Goal: Obtain resource: Obtain resource

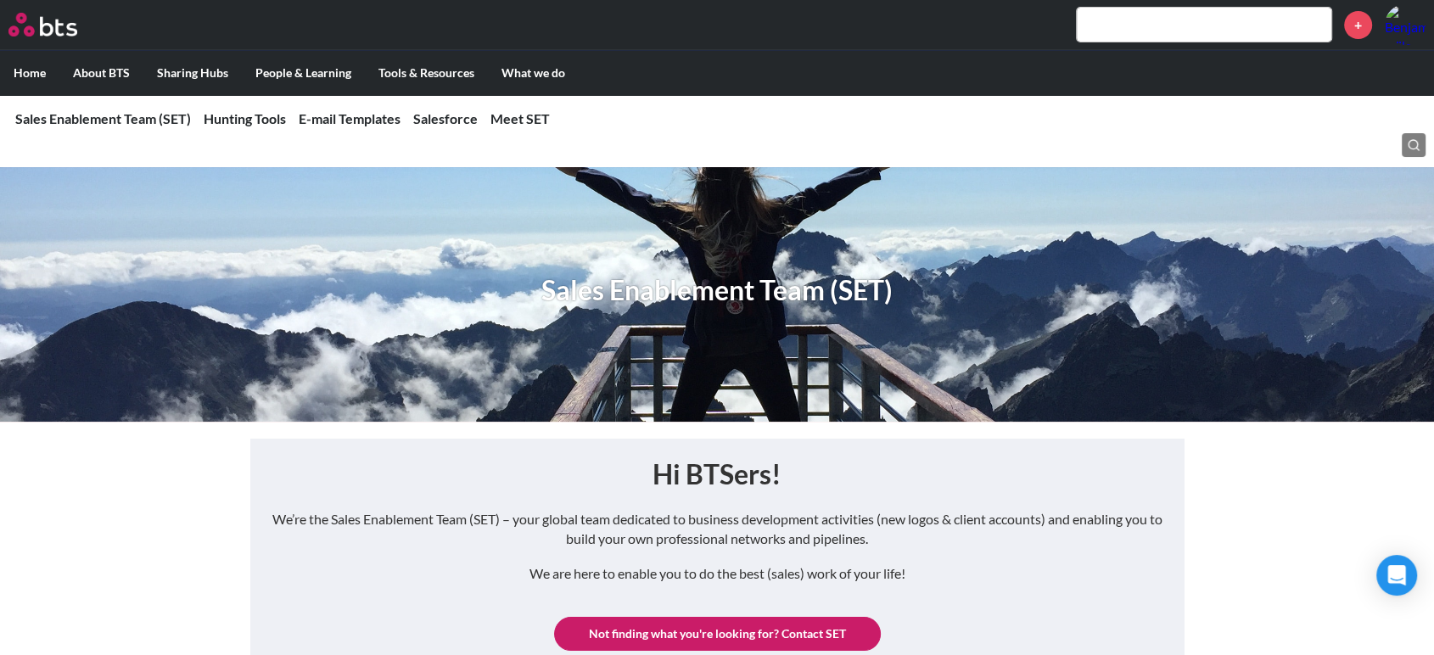
click at [1242, 24] on input "text" at bounding box center [1203, 25] width 254 height 34
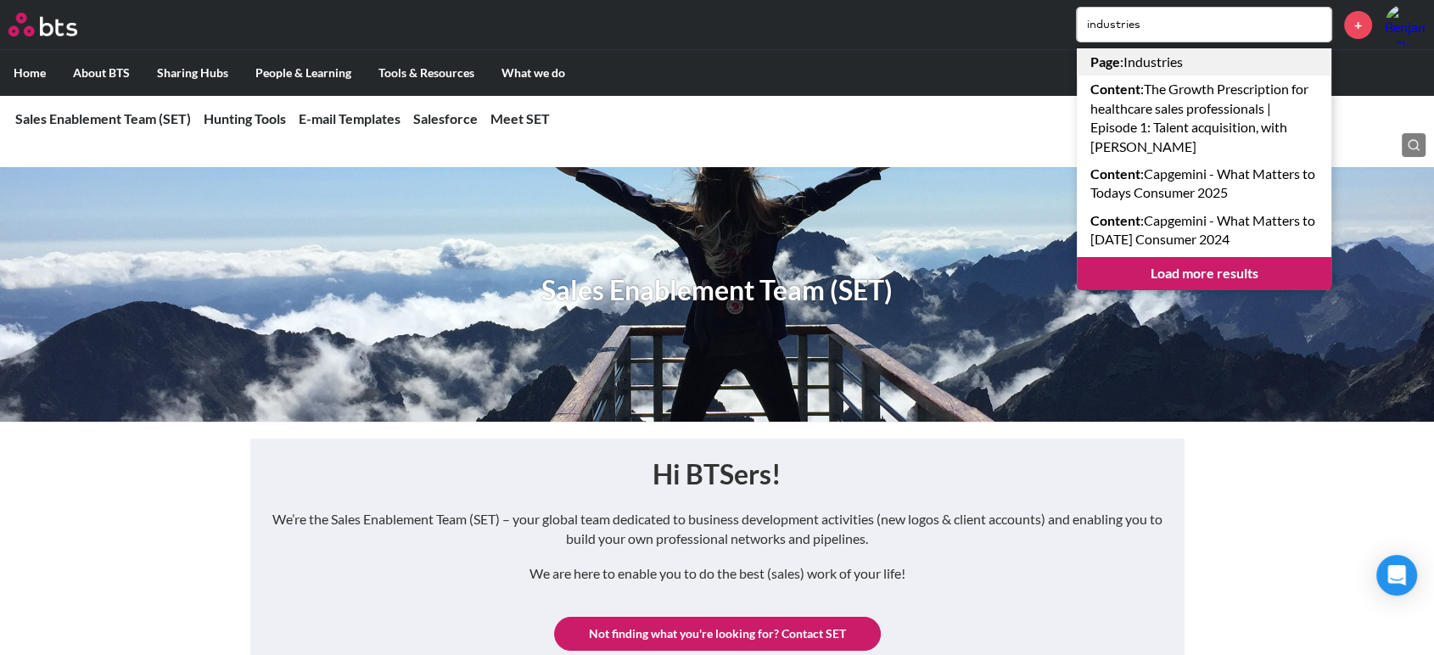
click at [1150, 60] on link "Page : Industries" at bounding box center [1203, 61] width 254 height 27
drag, startPoint x: 1157, startPoint y: 29, endPoint x: 1032, endPoint y: 39, distance: 126.0
click at [1032, 39] on div "industries Page : Industries Content : The Growth Prescription for healthcare s…" at bounding box center [767, 24] width 1317 height 41
type input "verity"
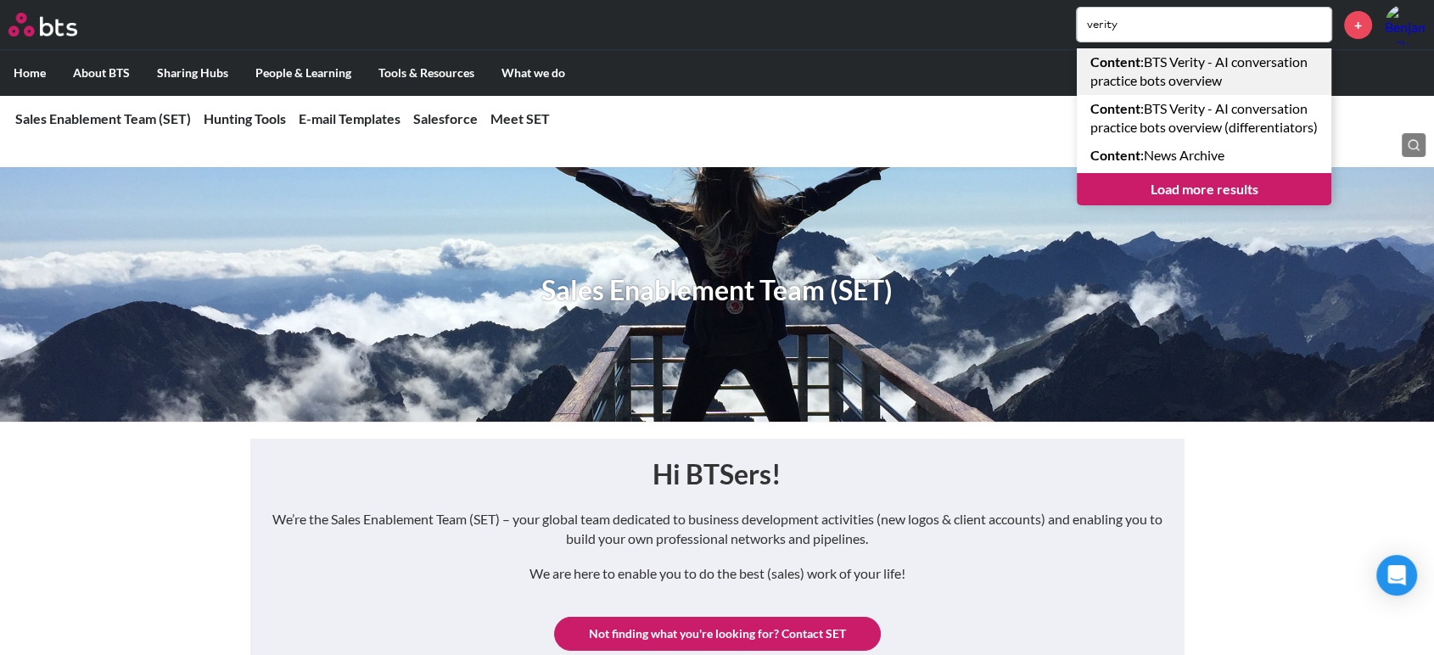
click at [1201, 61] on link "Content : BTS Verity - AI conversation practice bots overview" at bounding box center [1203, 71] width 254 height 47
click at [171, 19] on div "verity Content : BTS Verity - AI conversation practice bots overview Content : …" at bounding box center [767, 24] width 1317 height 41
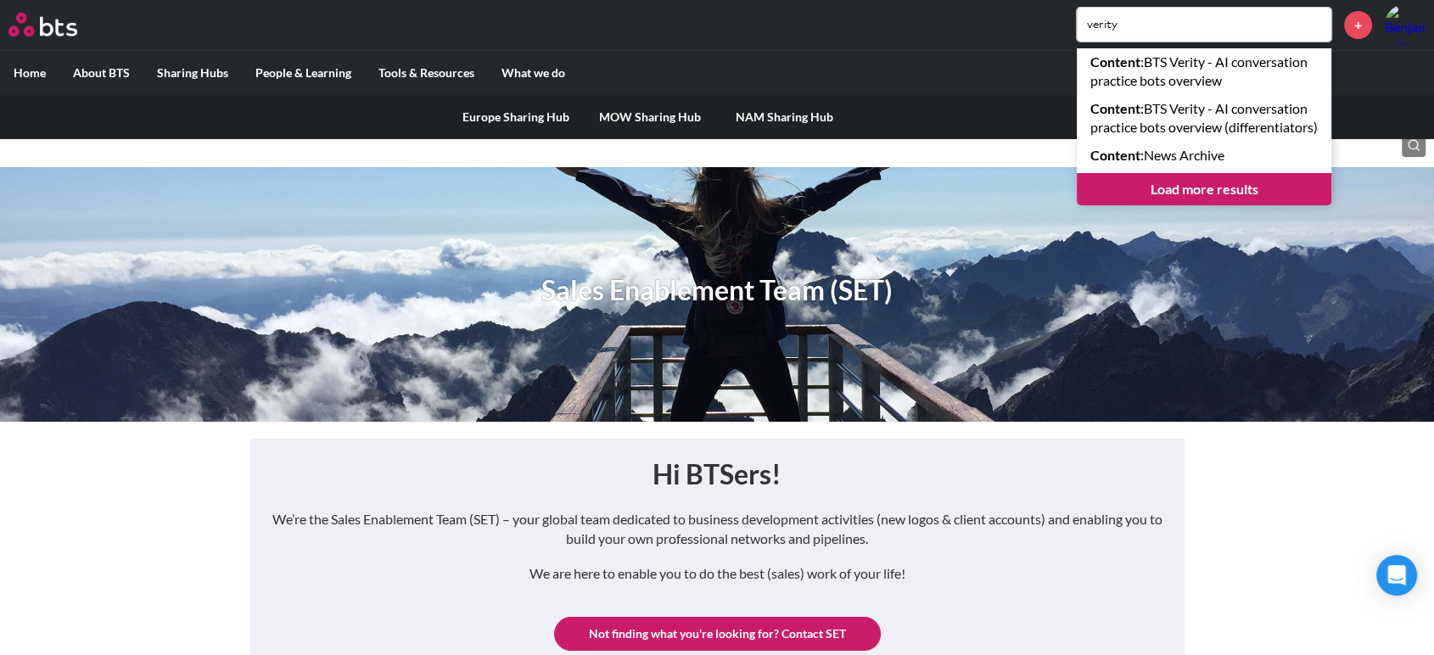
click at [188, 70] on label "Sharing Hubs" at bounding box center [192, 73] width 98 height 44
click at [0, 0] on input "Sharing Hubs" at bounding box center [0, 0] width 0 height 0
click at [196, 68] on label "Sharing Hubs" at bounding box center [192, 73] width 98 height 44
click at [0, 0] on input "Sharing Hubs" at bounding box center [0, 0] width 0 height 0
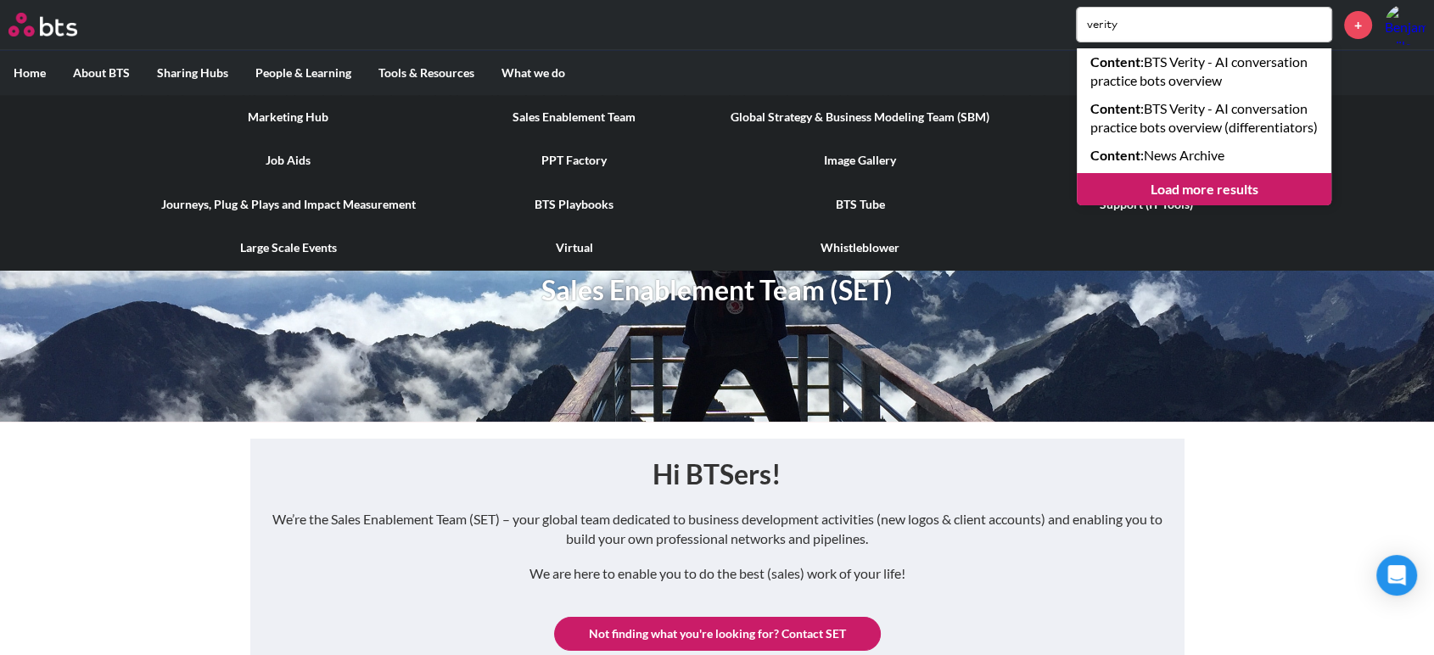
click at [569, 156] on link "PPT Factory" at bounding box center [574, 160] width 286 height 44
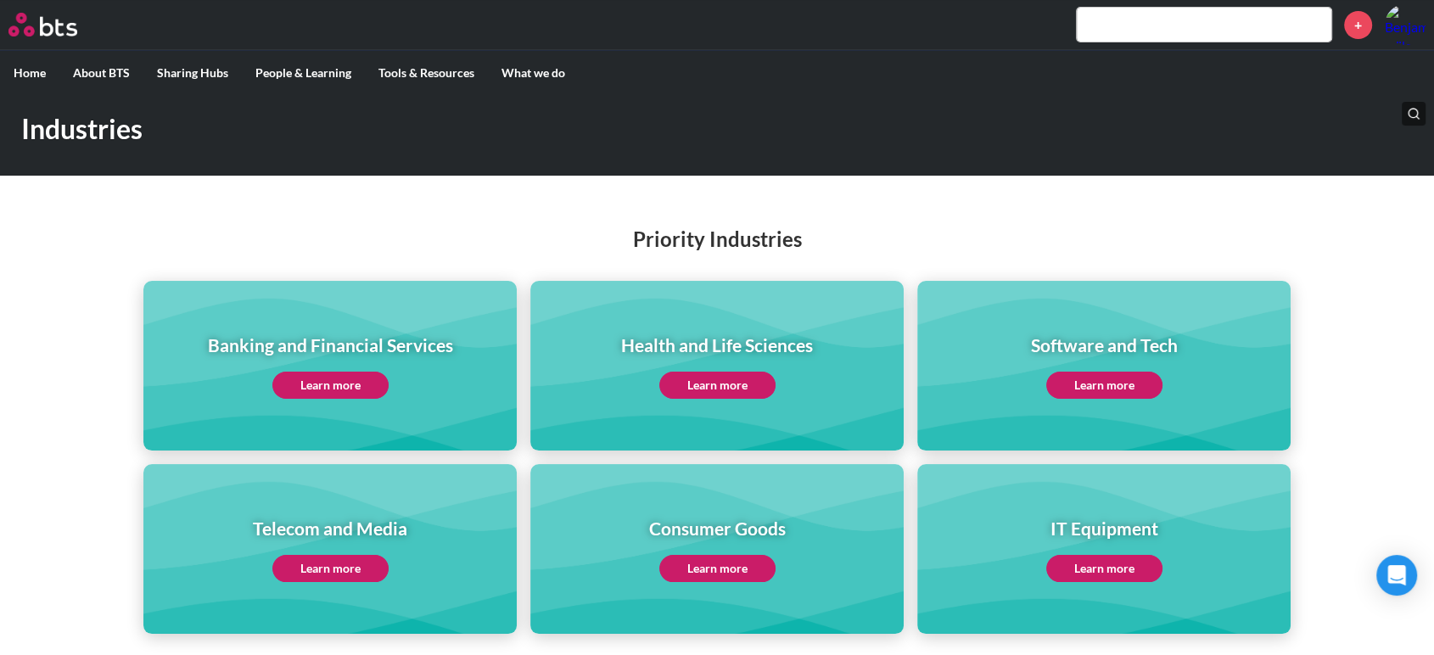
scroll to position [92, 0]
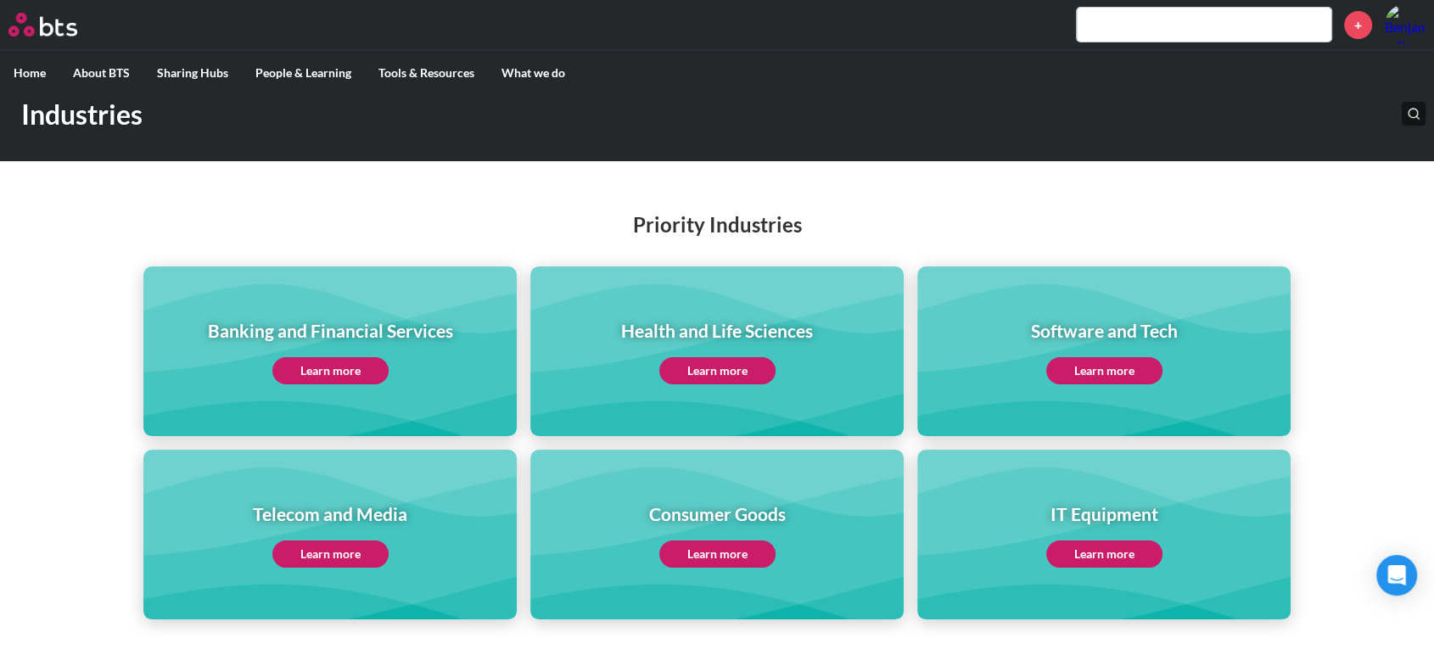
click at [714, 368] on link "Learn more" at bounding box center [717, 370] width 116 height 27
click at [1114, 18] on input "text" at bounding box center [1203, 25] width 254 height 34
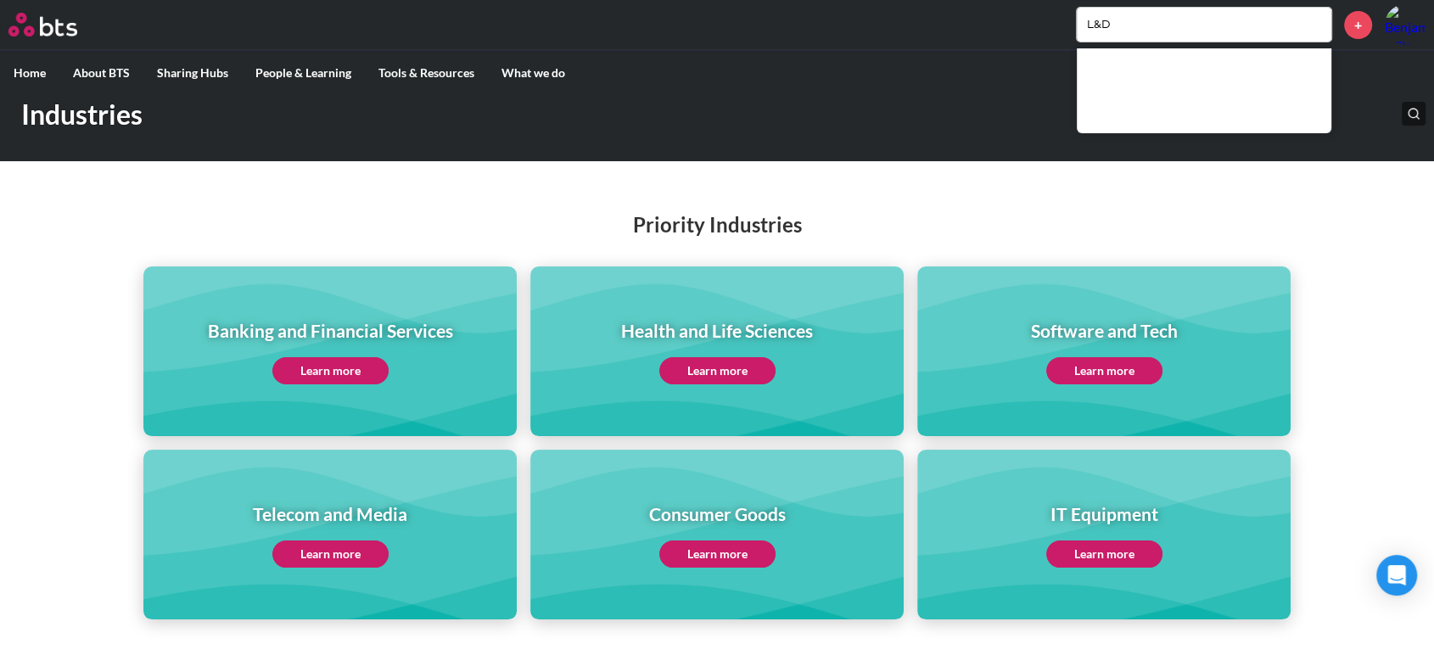
type input "L&D"
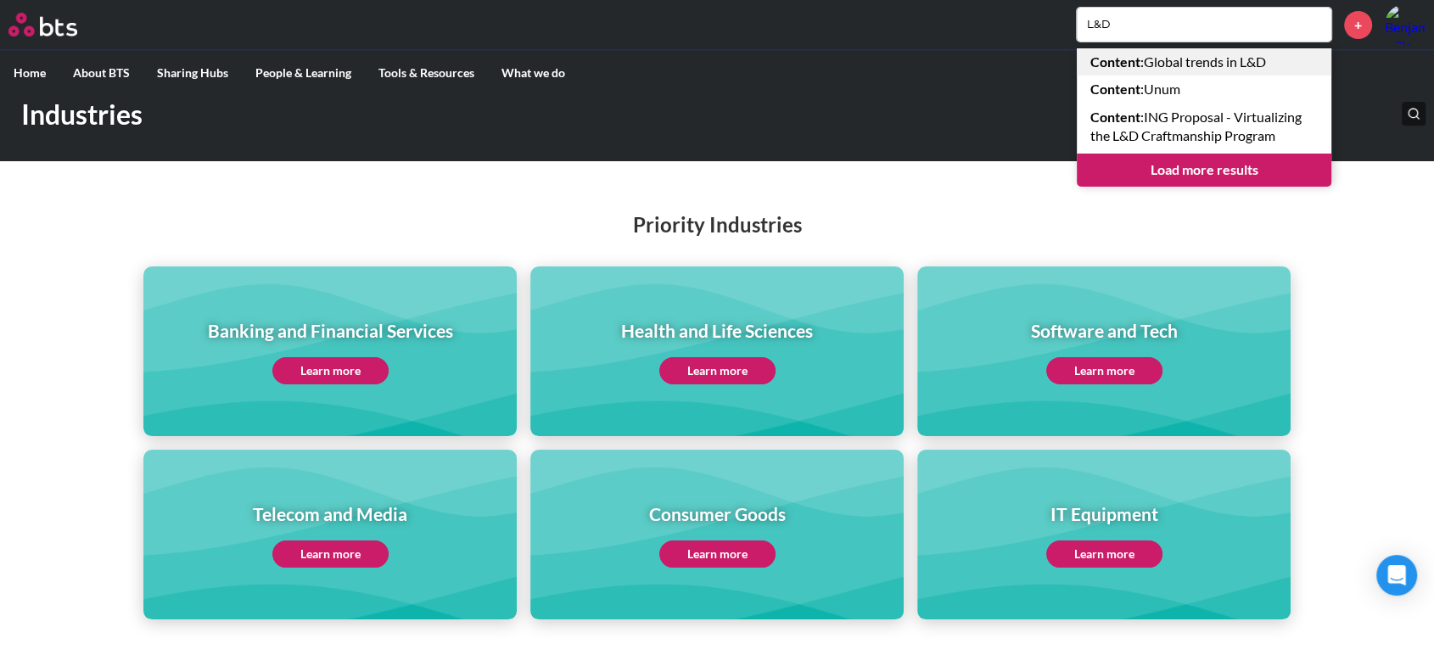
click at [1188, 68] on link "Content : Global trends in L&D" at bounding box center [1203, 61] width 254 height 27
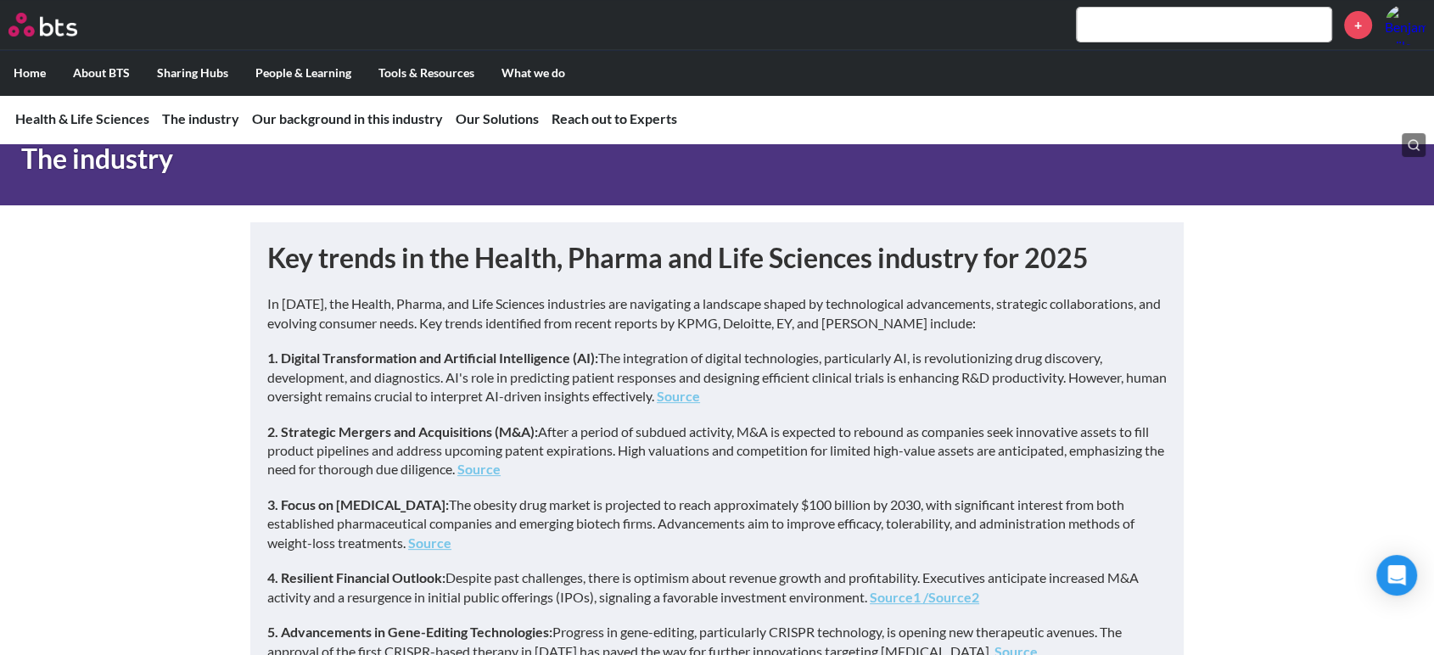
scroll to position [446, 0]
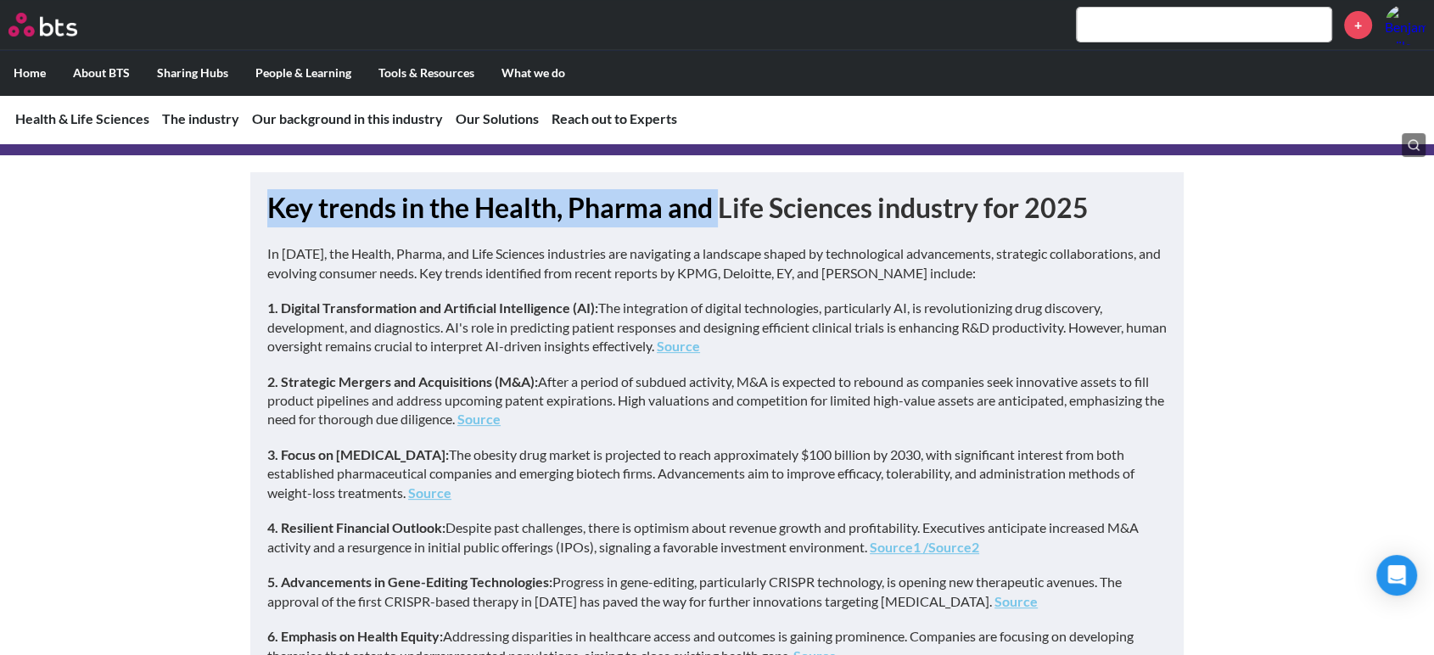
drag, startPoint x: 271, startPoint y: 210, endPoint x: 723, endPoint y: 201, distance: 452.2
click at [723, 201] on h1 "Key trends in the Health, Pharma and Life Sciences industry for 2025" at bounding box center [716, 208] width 899 height 38
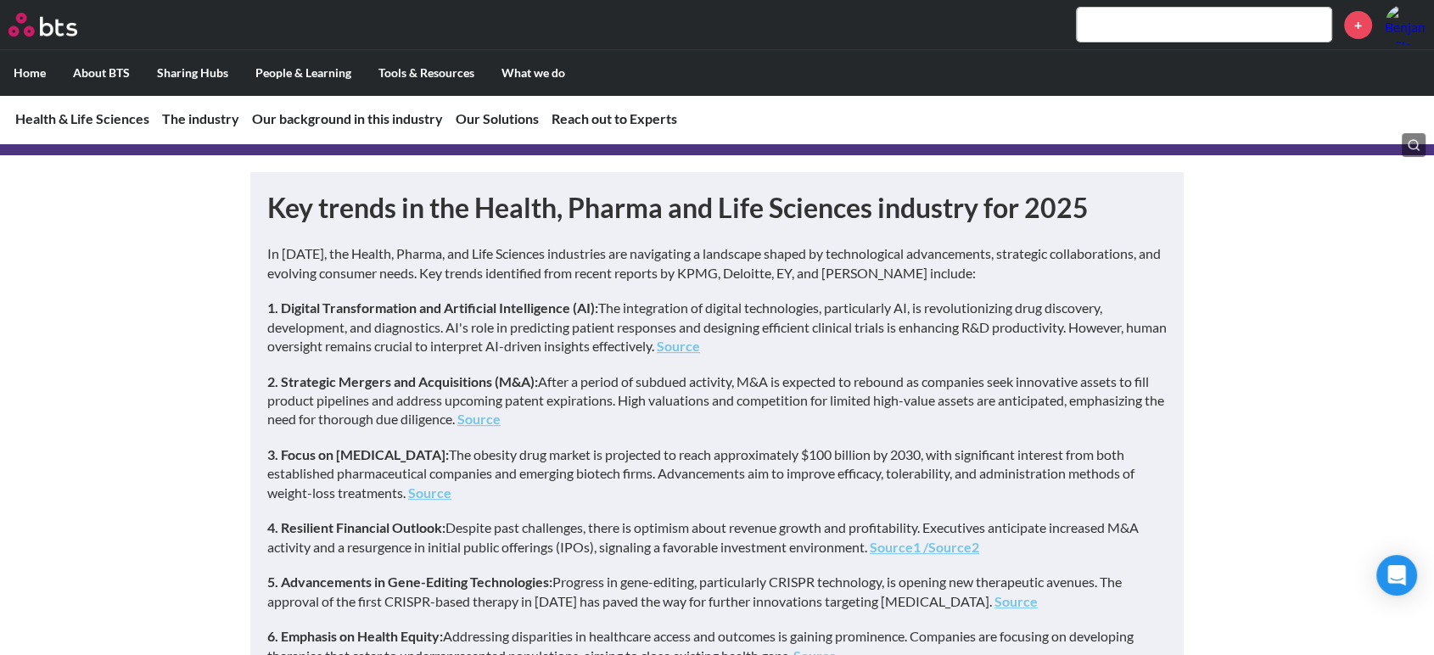
click at [862, 341] on p "1. Digital Transformation and Artificial Intelligence (AI): The integration of …" at bounding box center [716, 327] width 899 height 57
click at [700, 344] on link "Source" at bounding box center [678, 346] width 43 height 16
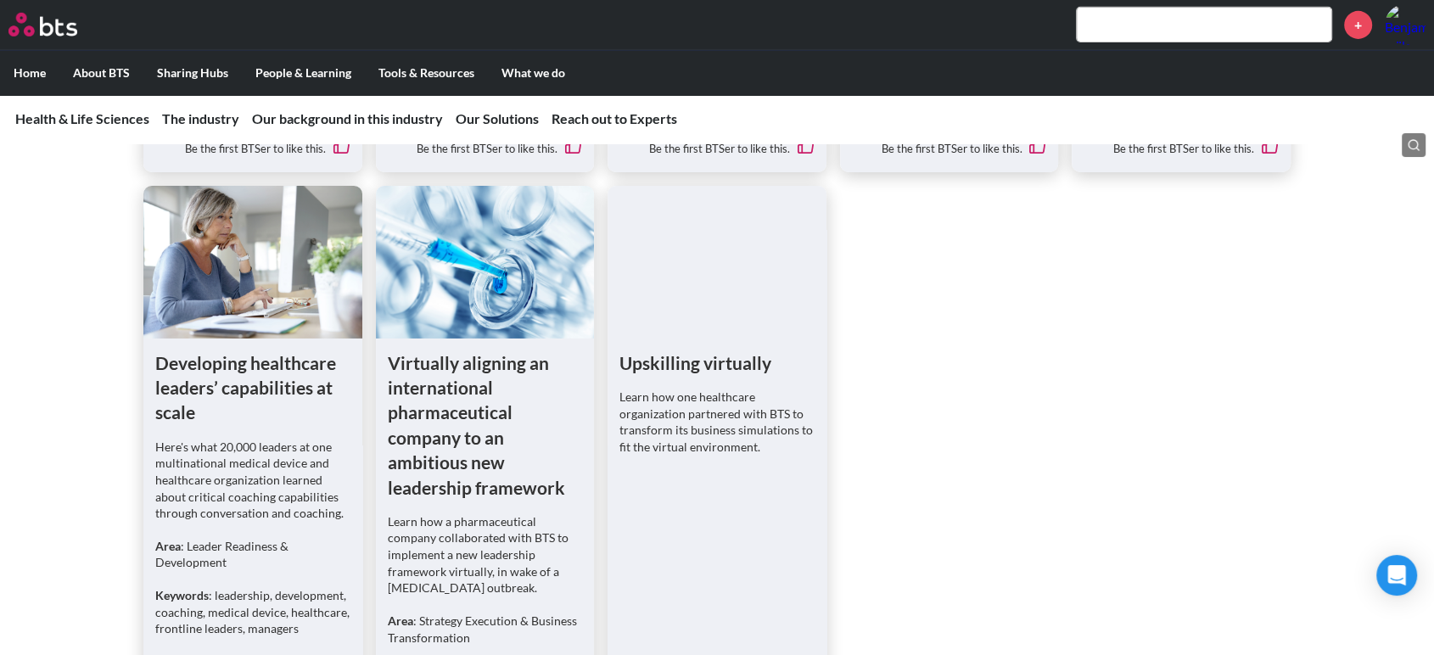
scroll to position [5784, 0]
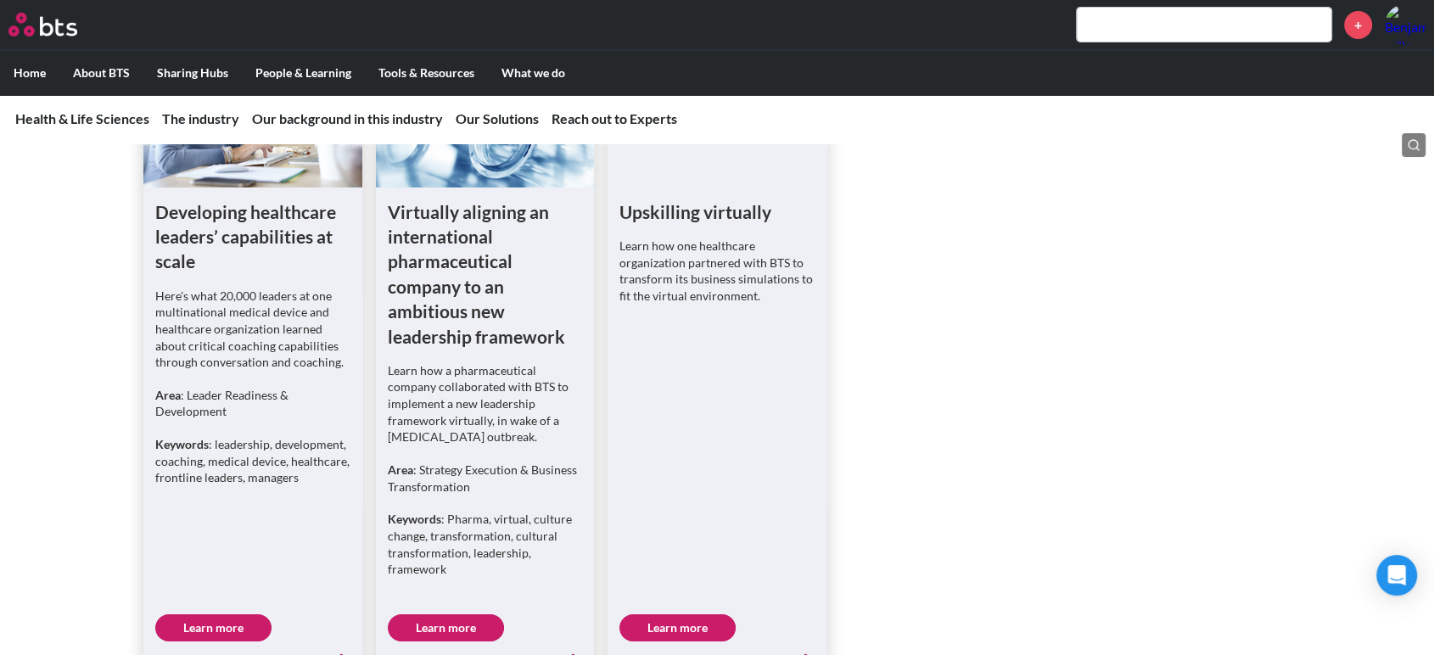
click at [708, 224] on div "Upskilling virtually Learn how one healthcare organization partnered with BTS t…" at bounding box center [716, 264] width 195 height 131
click at [678, 614] on link "Learn more" at bounding box center [677, 627] width 116 height 27
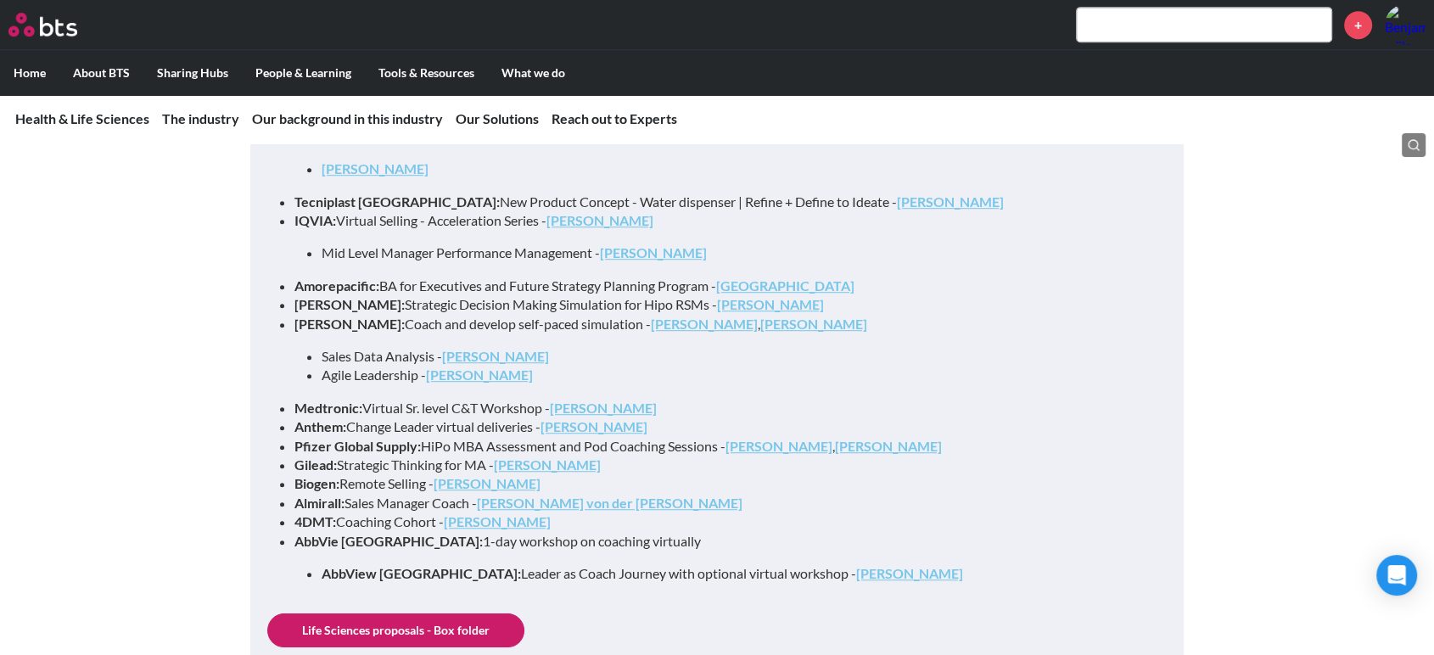
scroll to position [7488, 0]
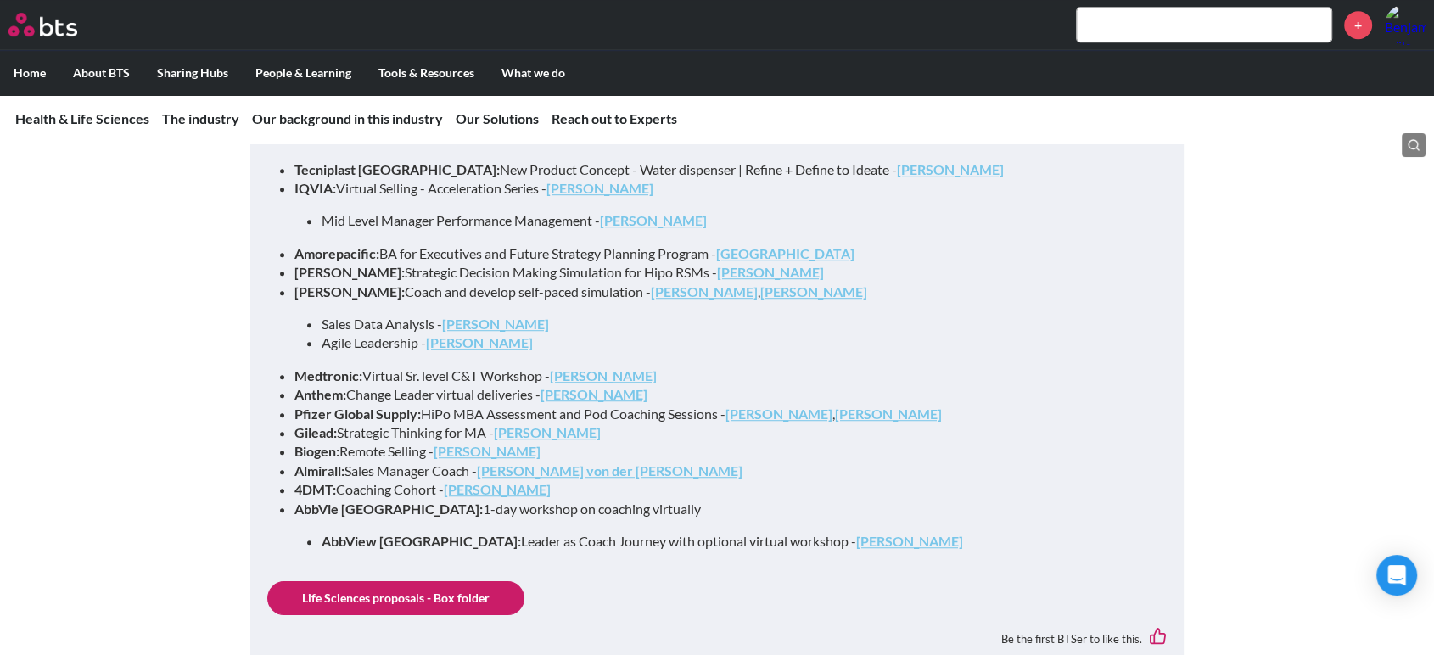
click at [448, 581] on link "Life Sciences proposals - Box folder" at bounding box center [395, 598] width 257 height 34
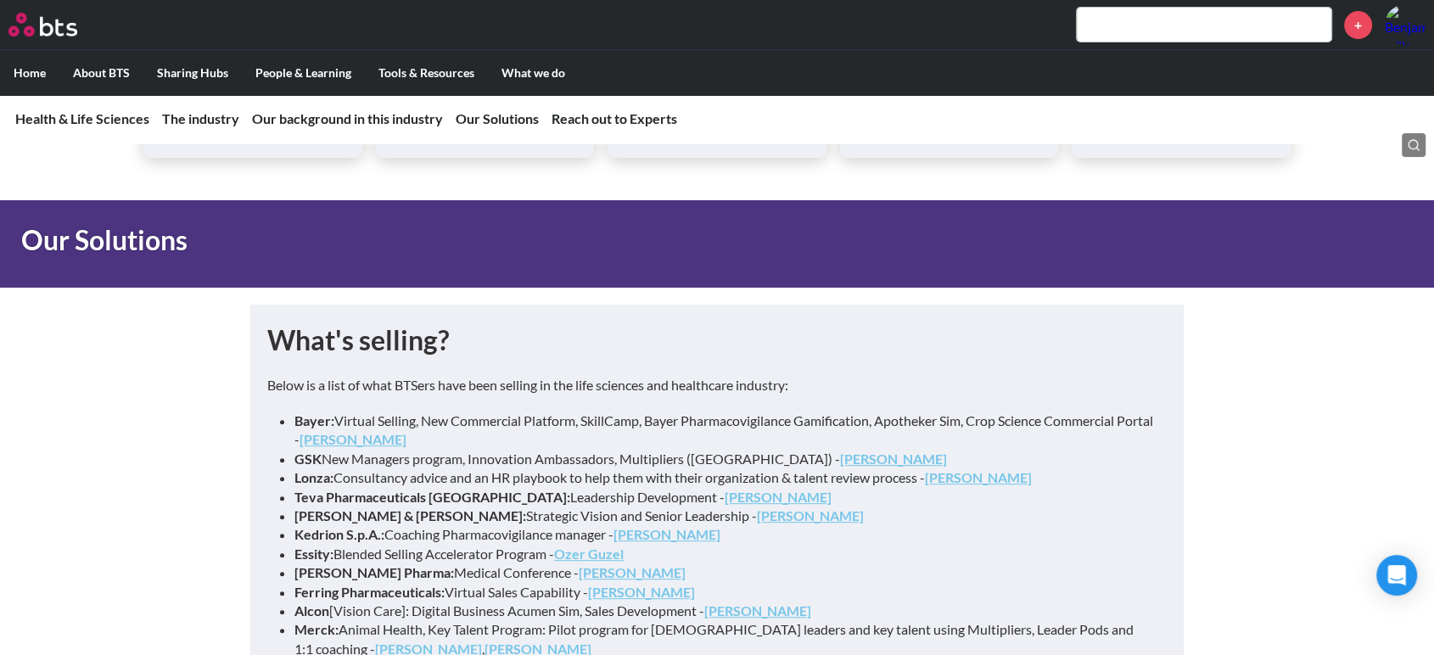
scroll to position [6952, 0]
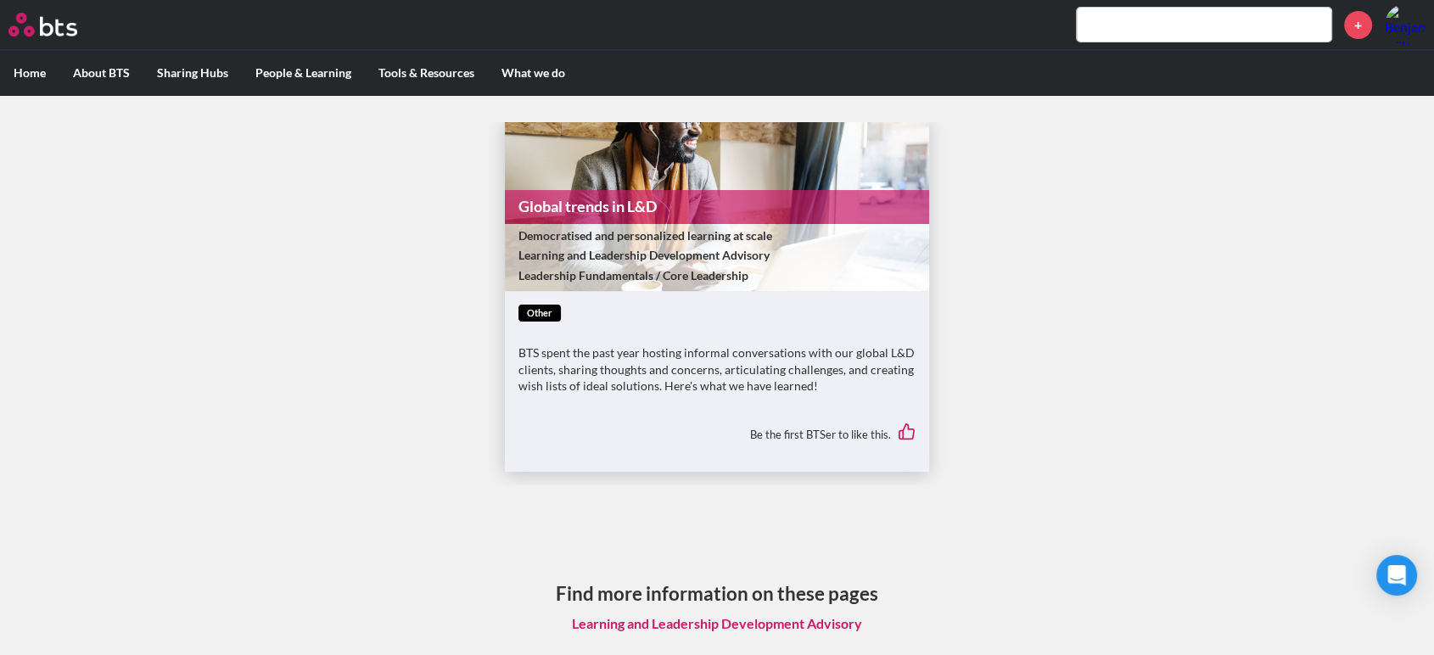
scroll to position [9, 0]
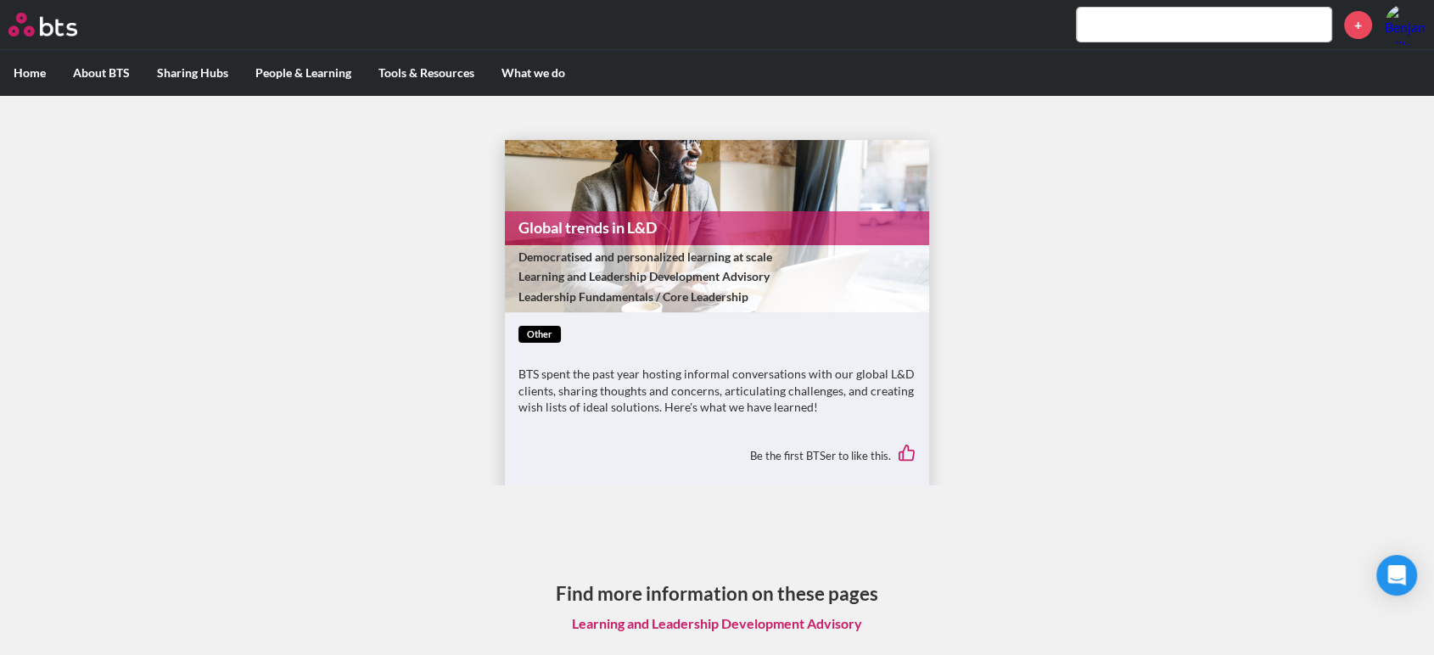
click at [579, 224] on link "Global trends in L&D" at bounding box center [717, 227] width 424 height 33
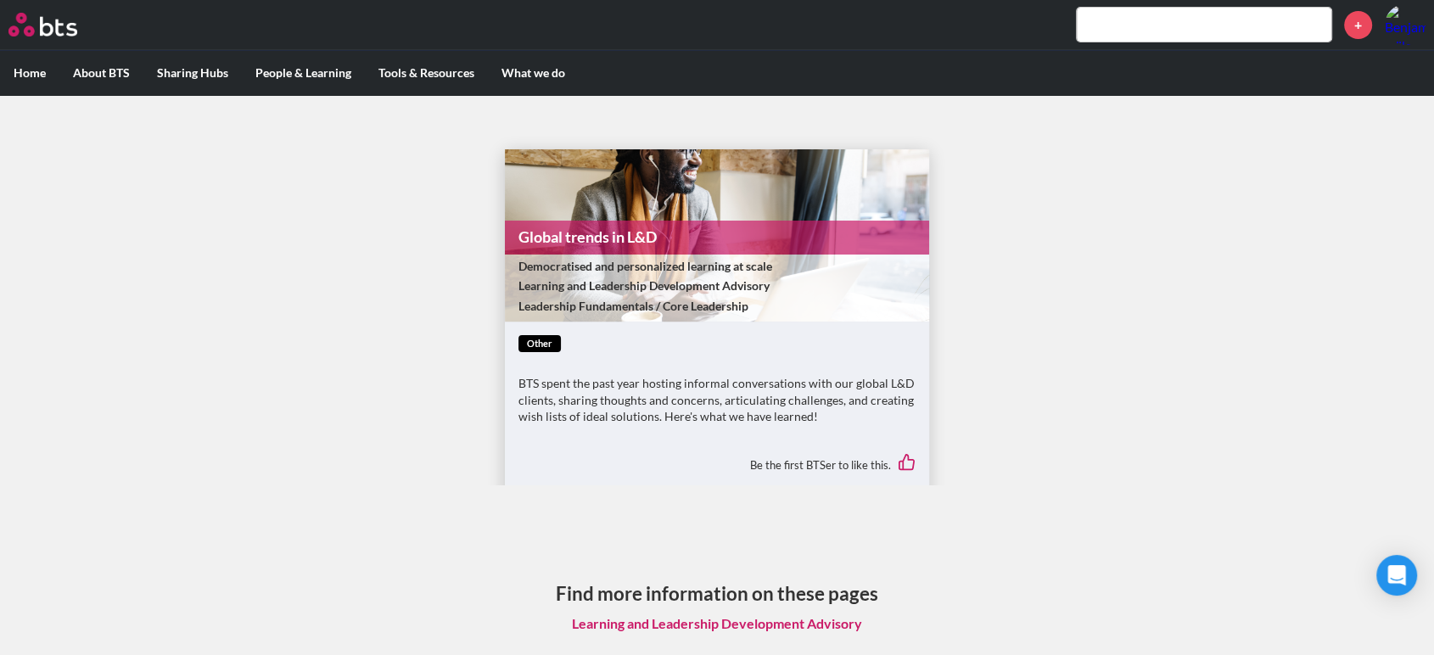
scroll to position [9, 0]
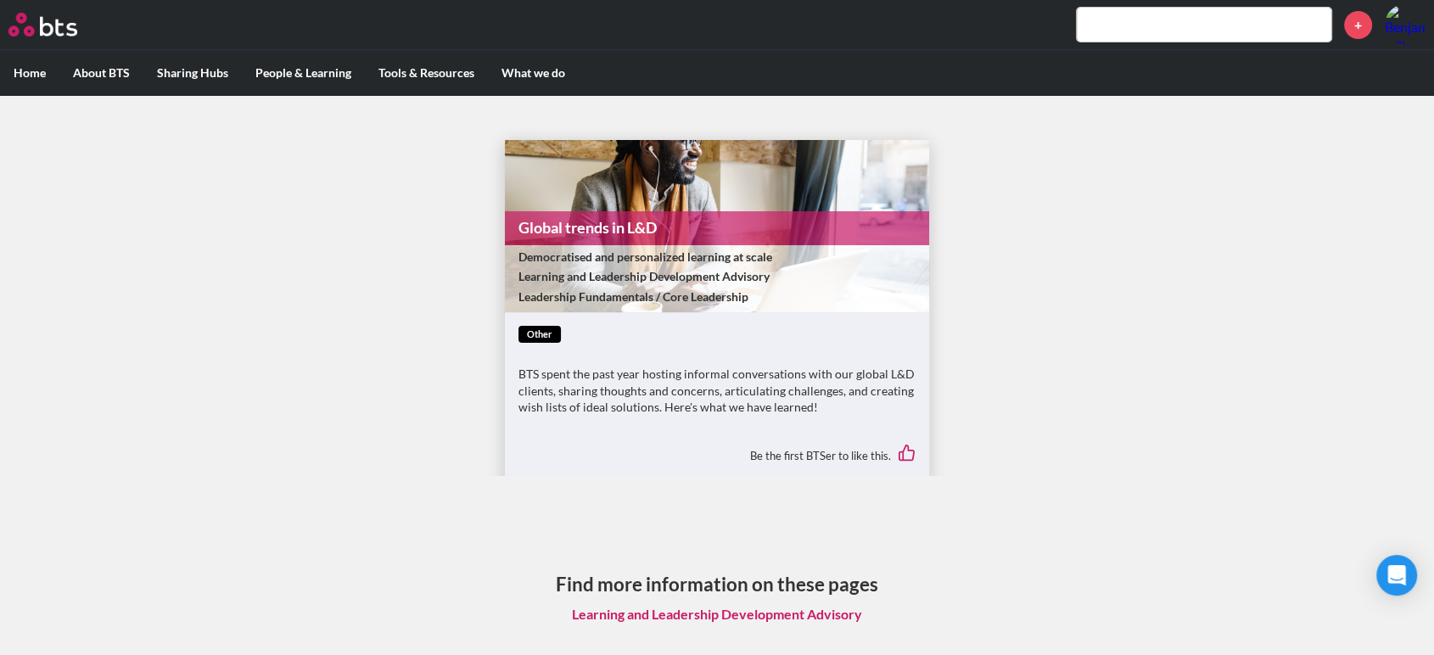
click at [590, 217] on link "Global trends in L&D" at bounding box center [717, 227] width 424 height 33
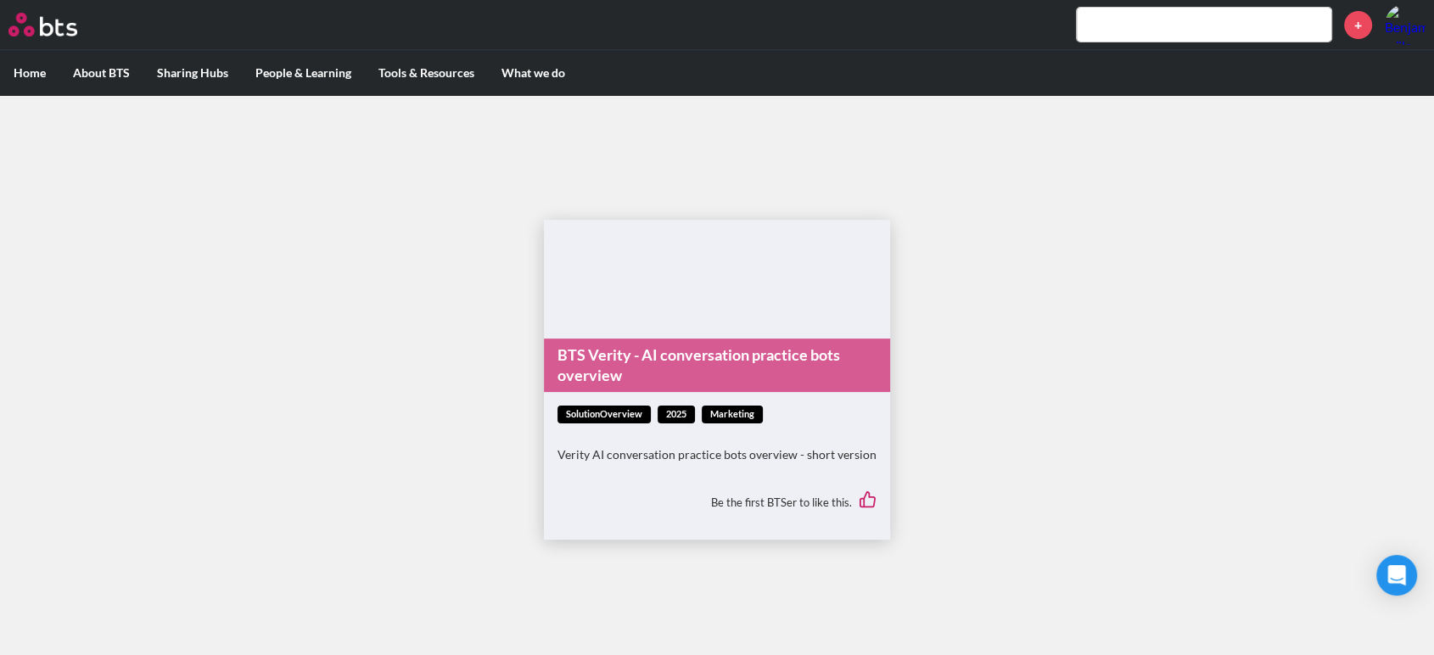
click at [672, 355] on link "BTS Verity - AI conversation practice bots overview" at bounding box center [717, 364] width 346 height 53
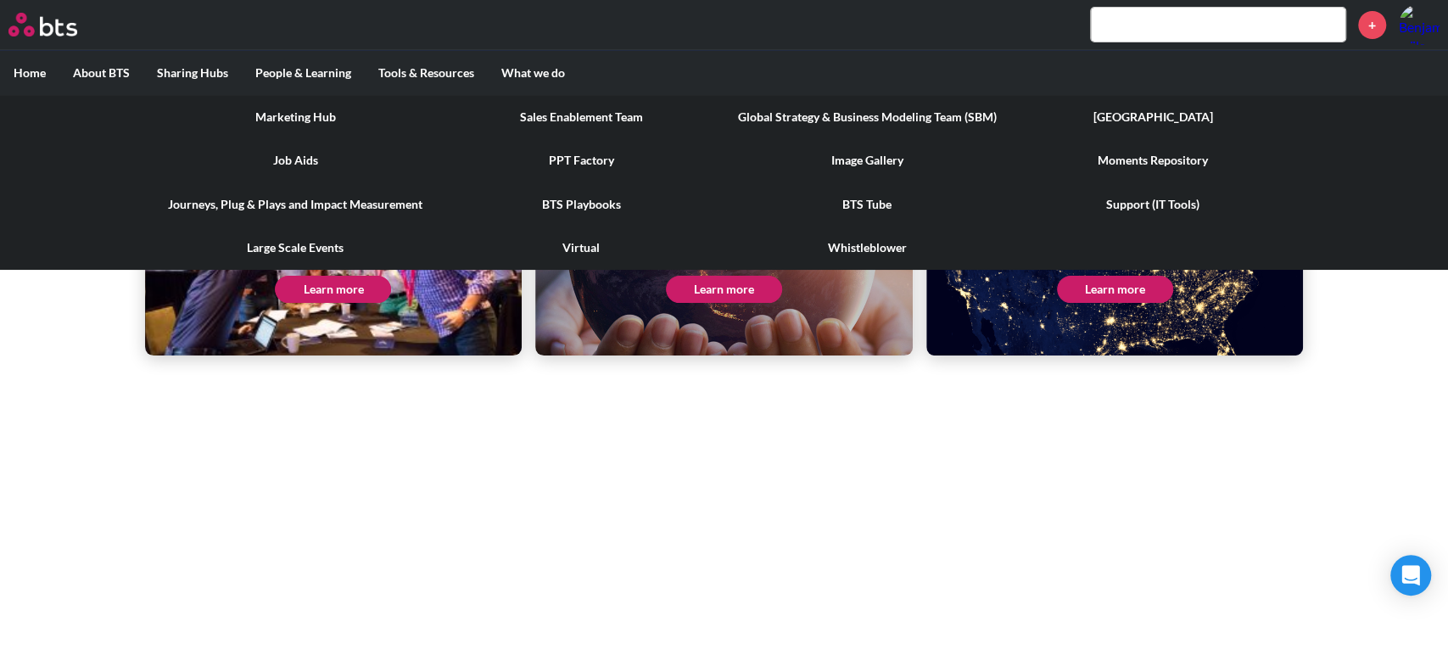
click at [558, 151] on link "PPT Factory" at bounding box center [582, 160] width 286 height 44
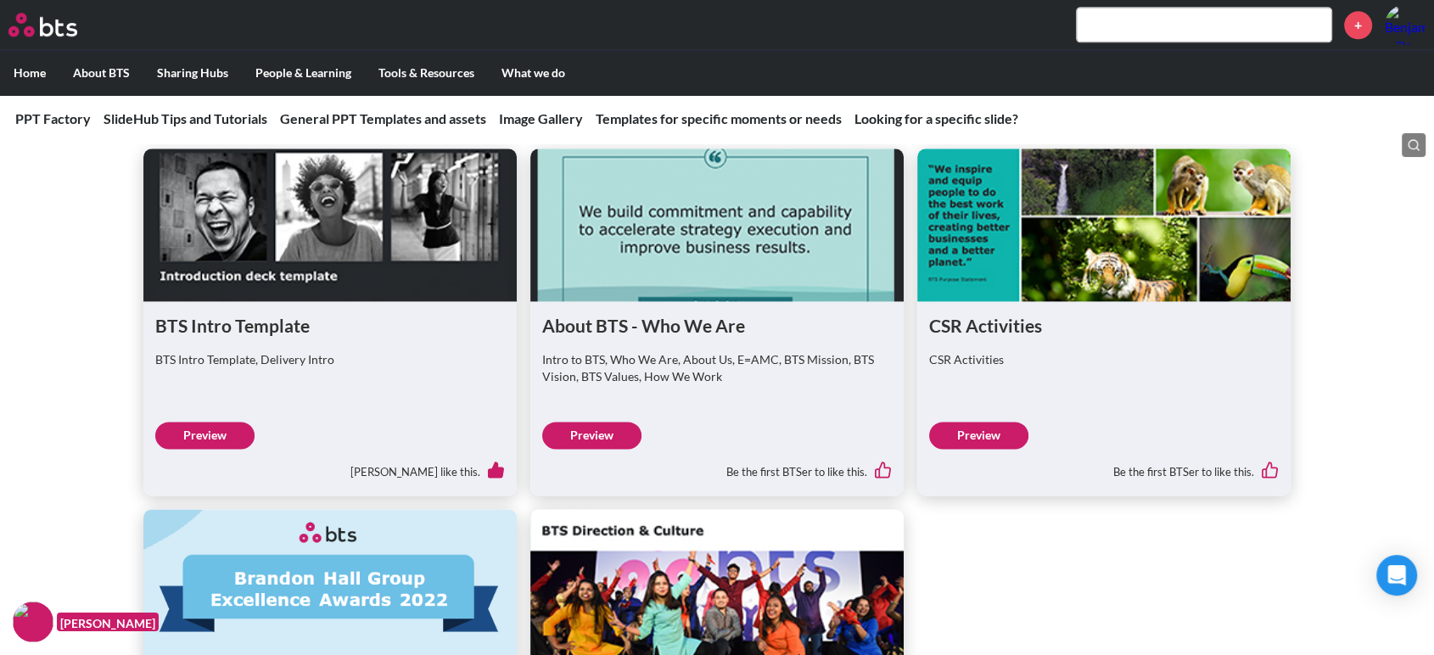
scroll to position [2253, 0]
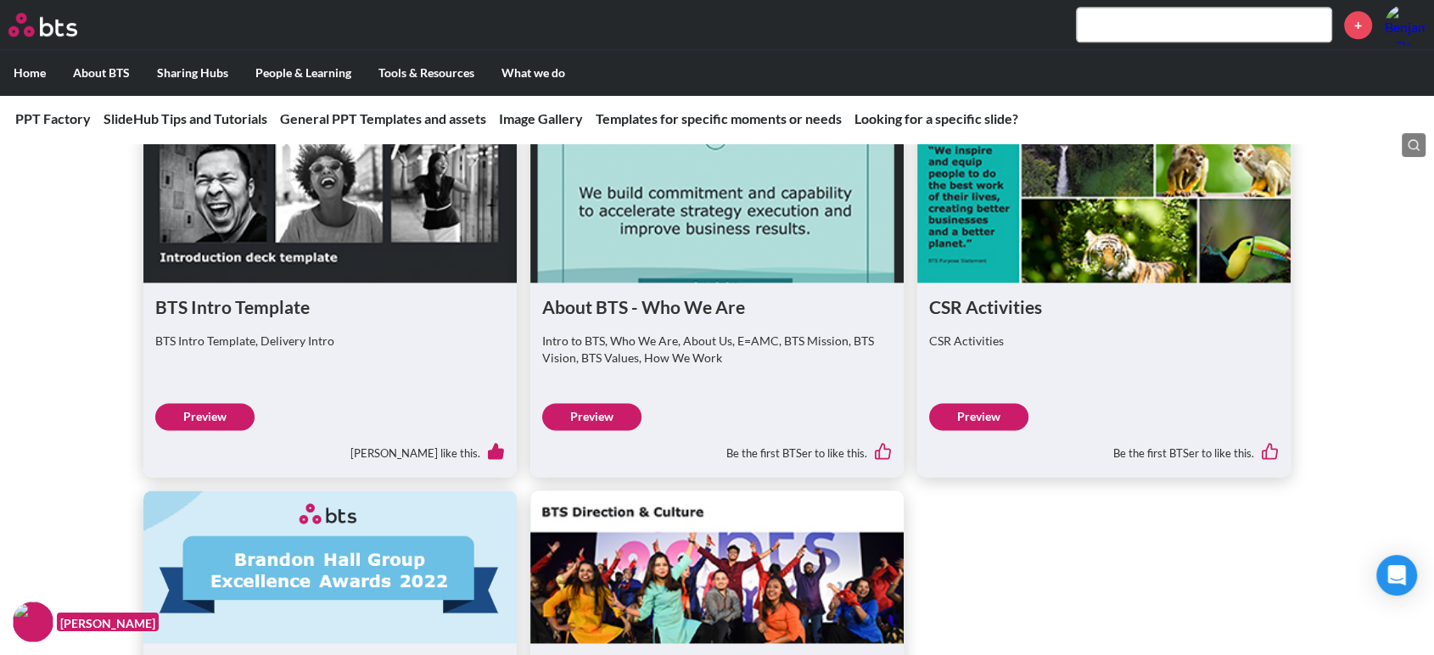
click at [197, 403] on link "Preview" at bounding box center [204, 416] width 99 height 27
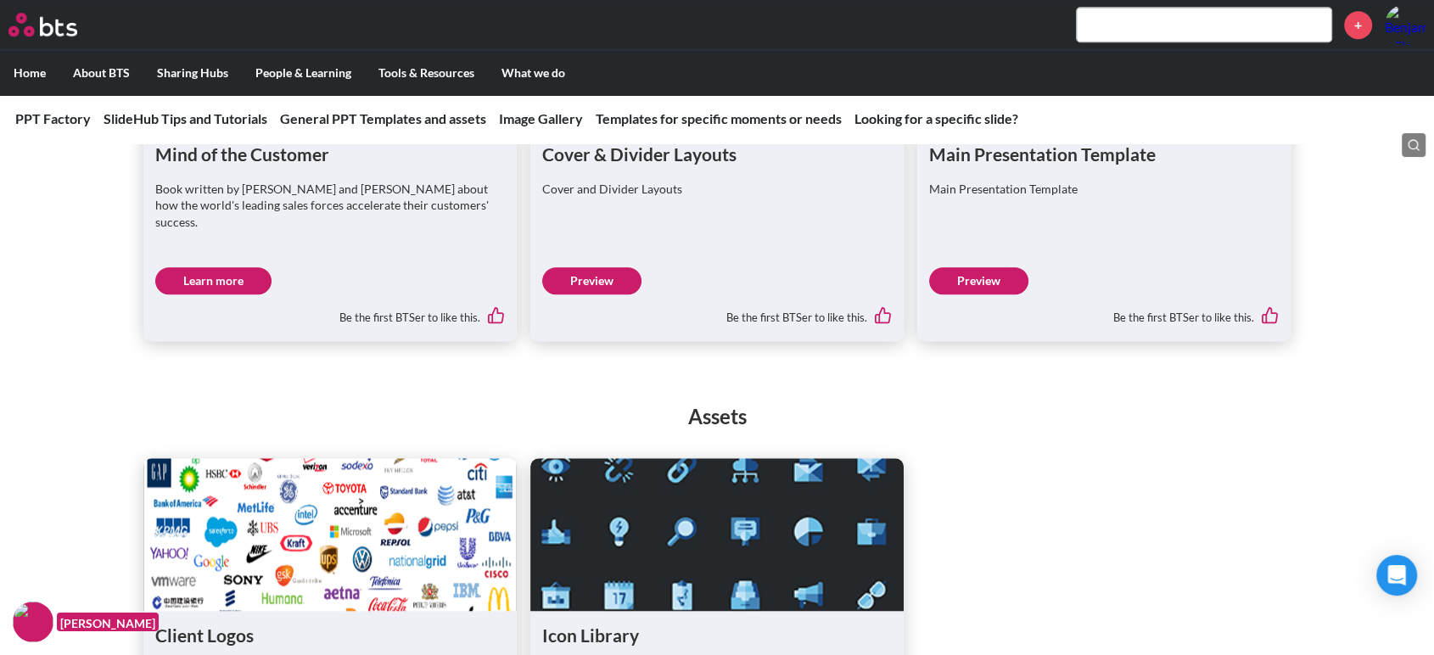
scroll to position [0, 0]
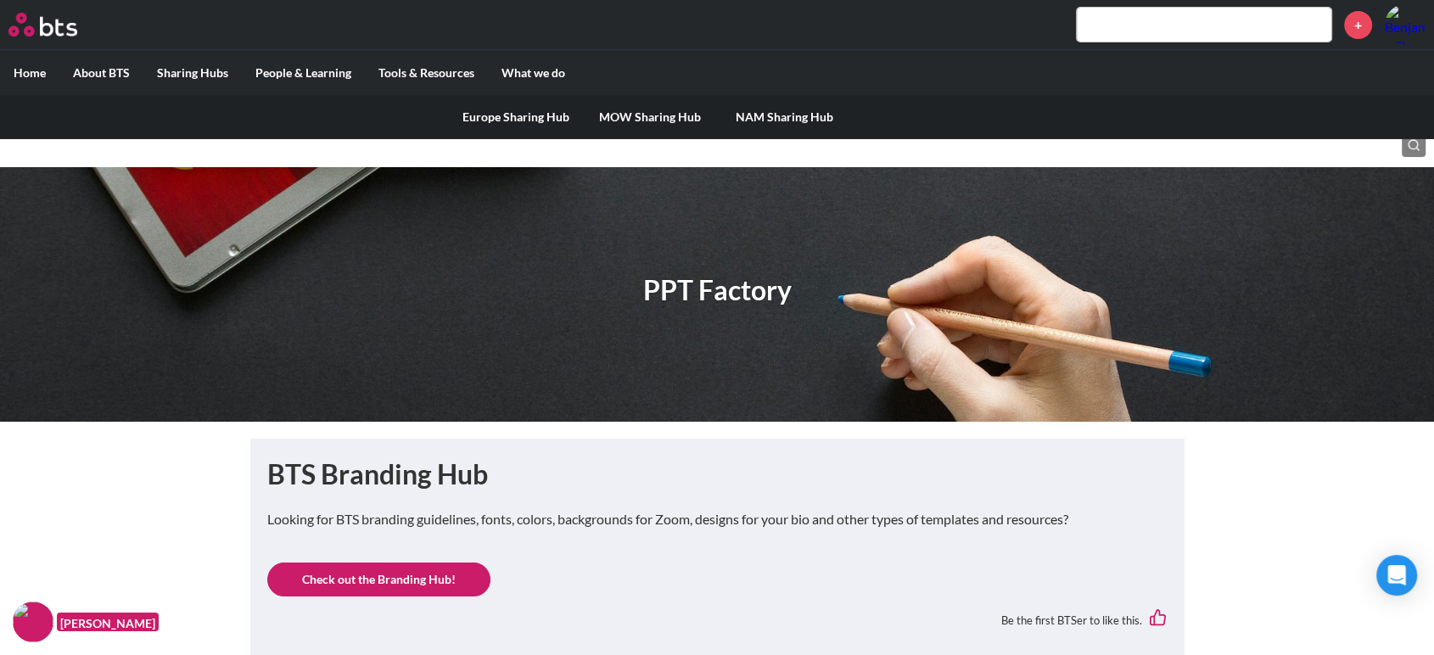
click at [209, 73] on label "Sharing Hubs" at bounding box center [192, 73] width 98 height 44
click at [0, 0] on input "Sharing Hubs" at bounding box center [0, 0] width 0 height 0
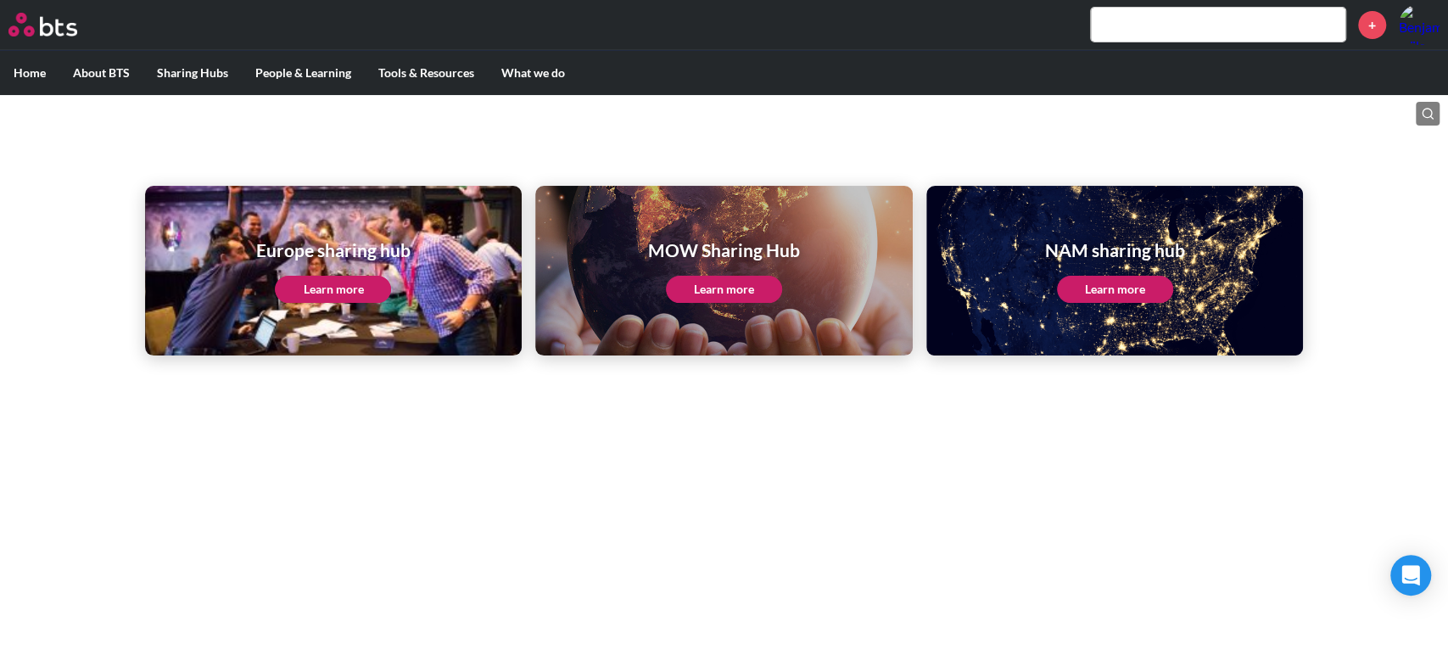
click at [1143, 20] on input "text" at bounding box center [1218, 25] width 254 height 34
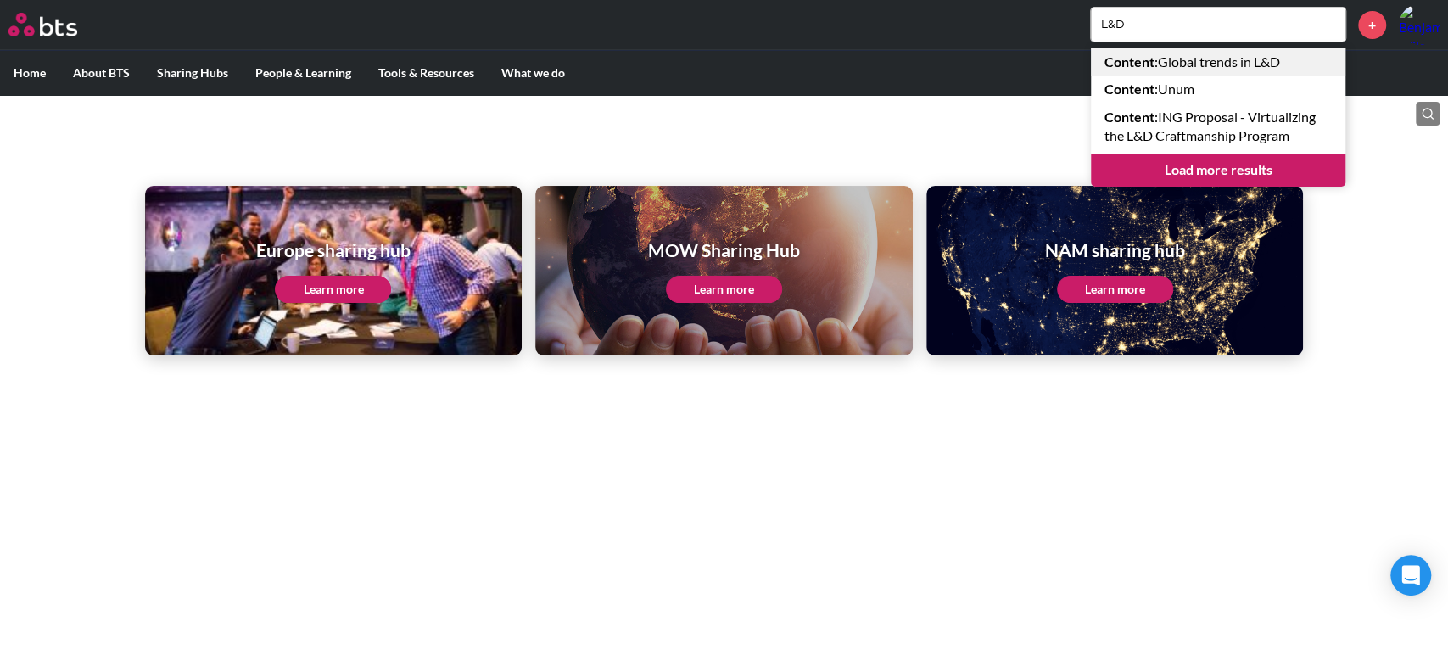
click at [1193, 60] on link "Content : Global trends in L&D" at bounding box center [1218, 61] width 254 height 27
click at [1185, 36] on input "L&D" at bounding box center [1218, 25] width 254 height 34
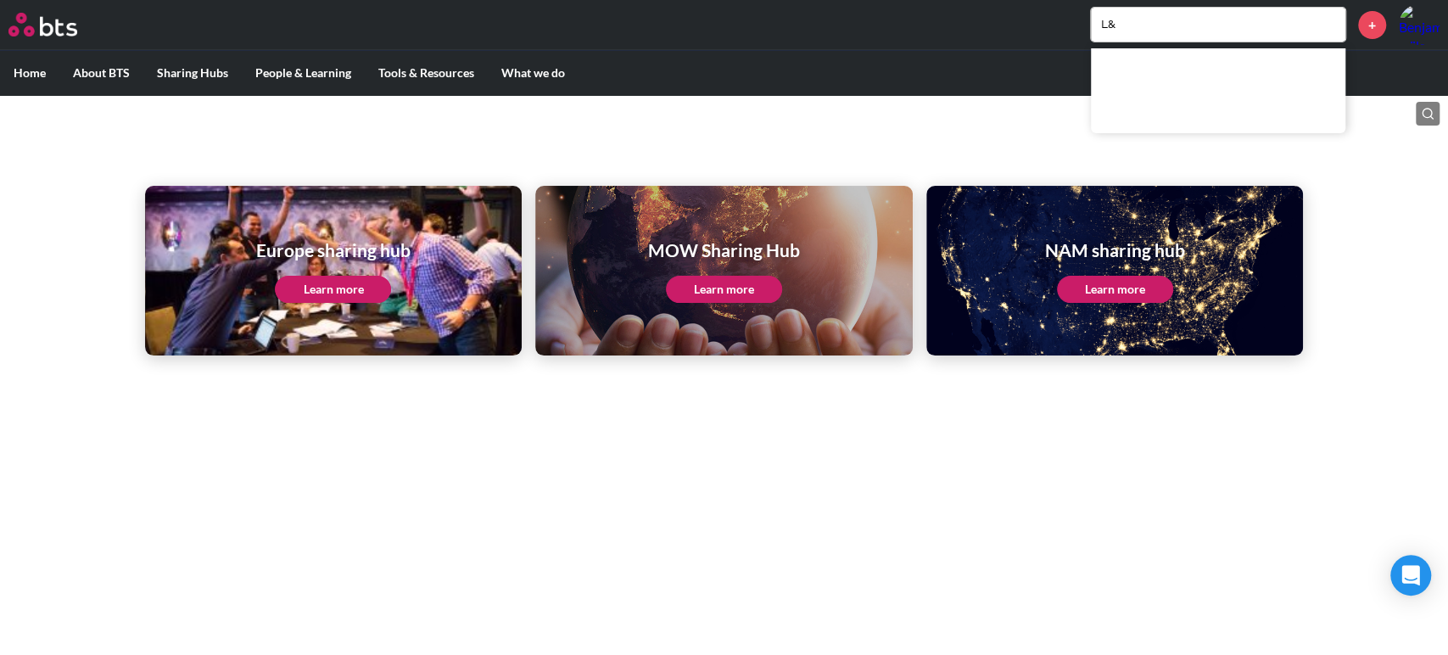
type input "L"
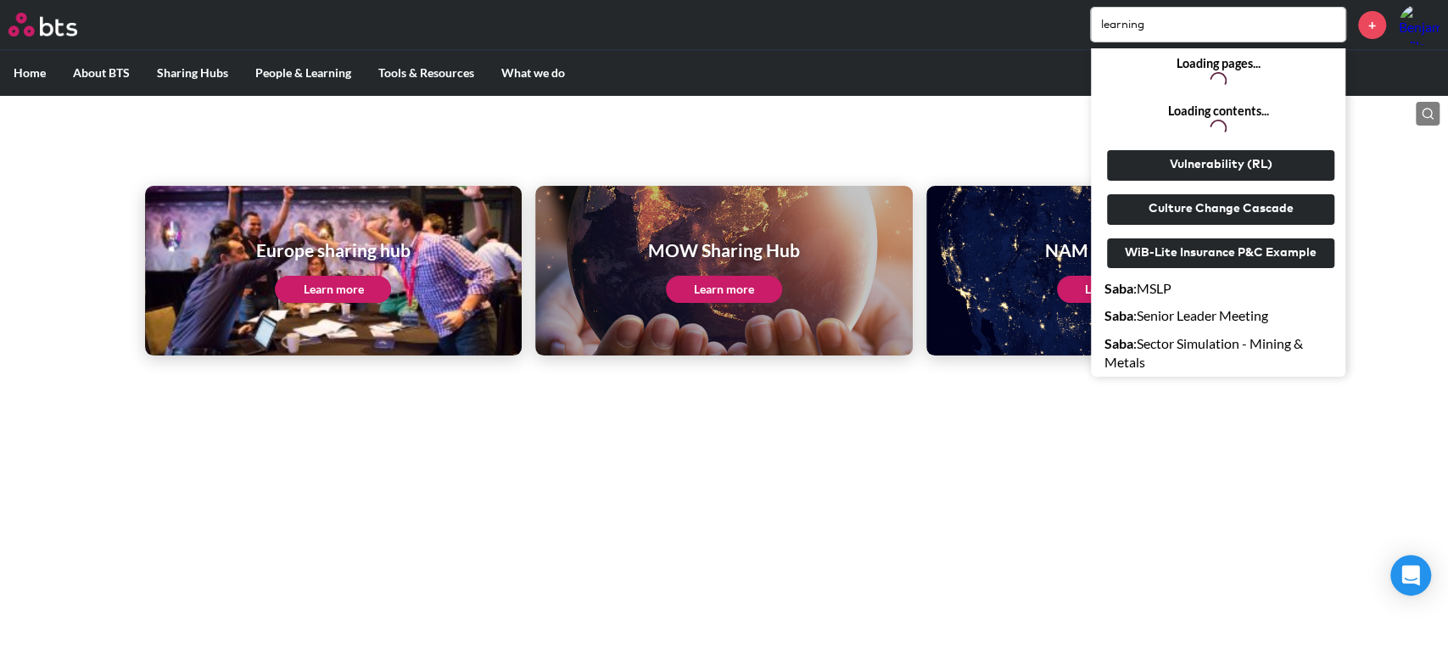
type input "learning"
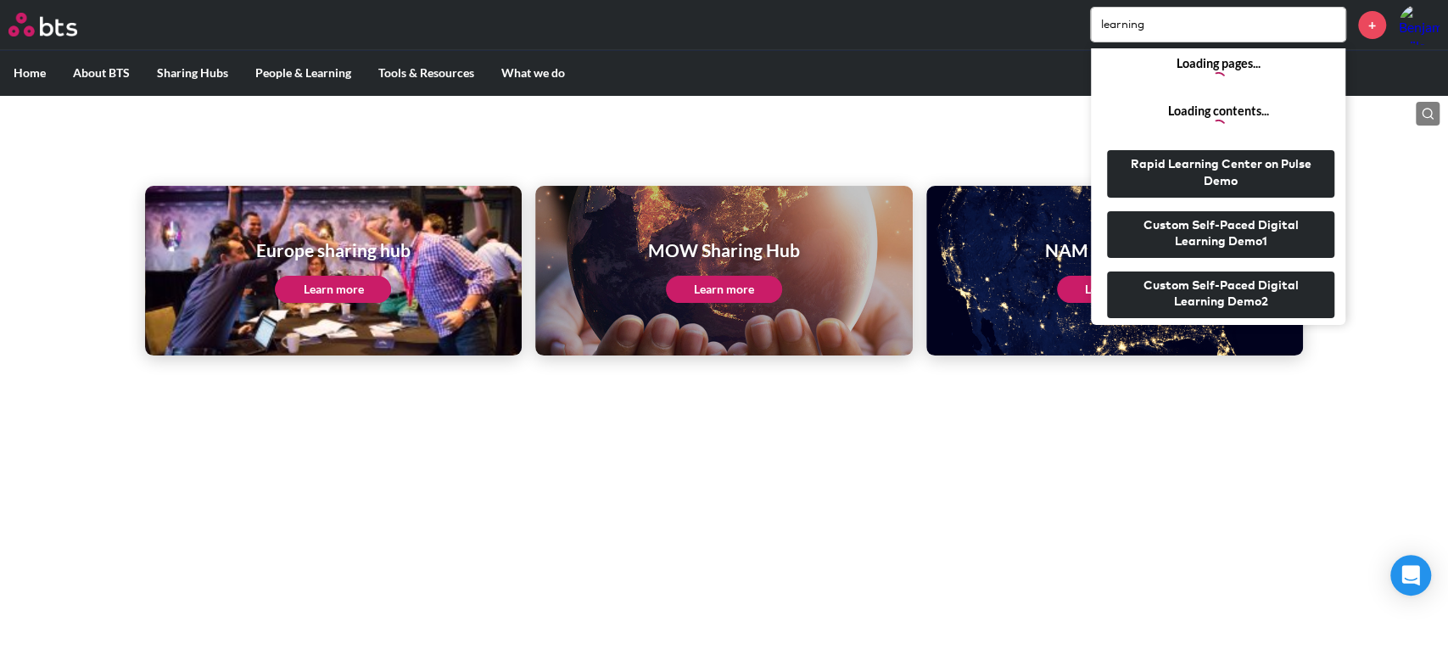
click at [939, 383] on html "MENU learning Loading pages... Loading contents... Rapid Learning Center on Pul…" at bounding box center [724, 191] width 1448 height 383
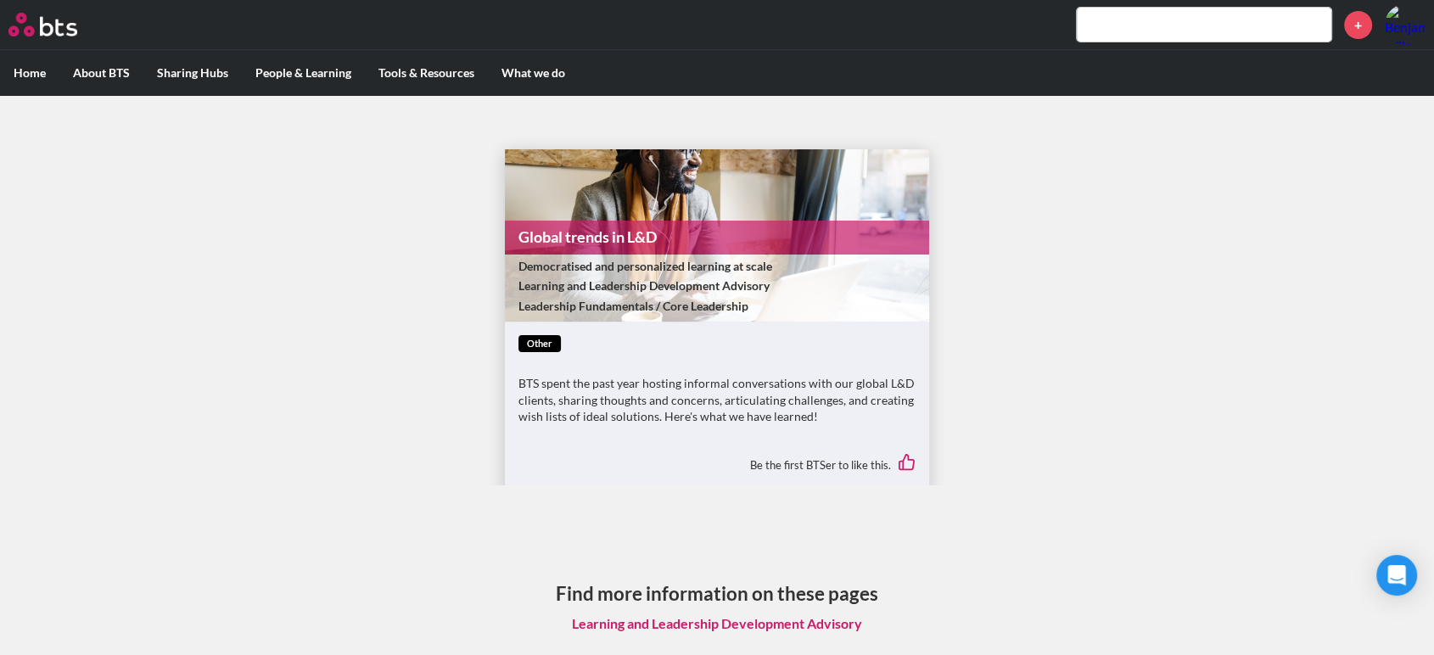
click at [801, 619] on link "Learning and Leadership Development Advisory" at bounding box center [716, 623] width 317 height 32
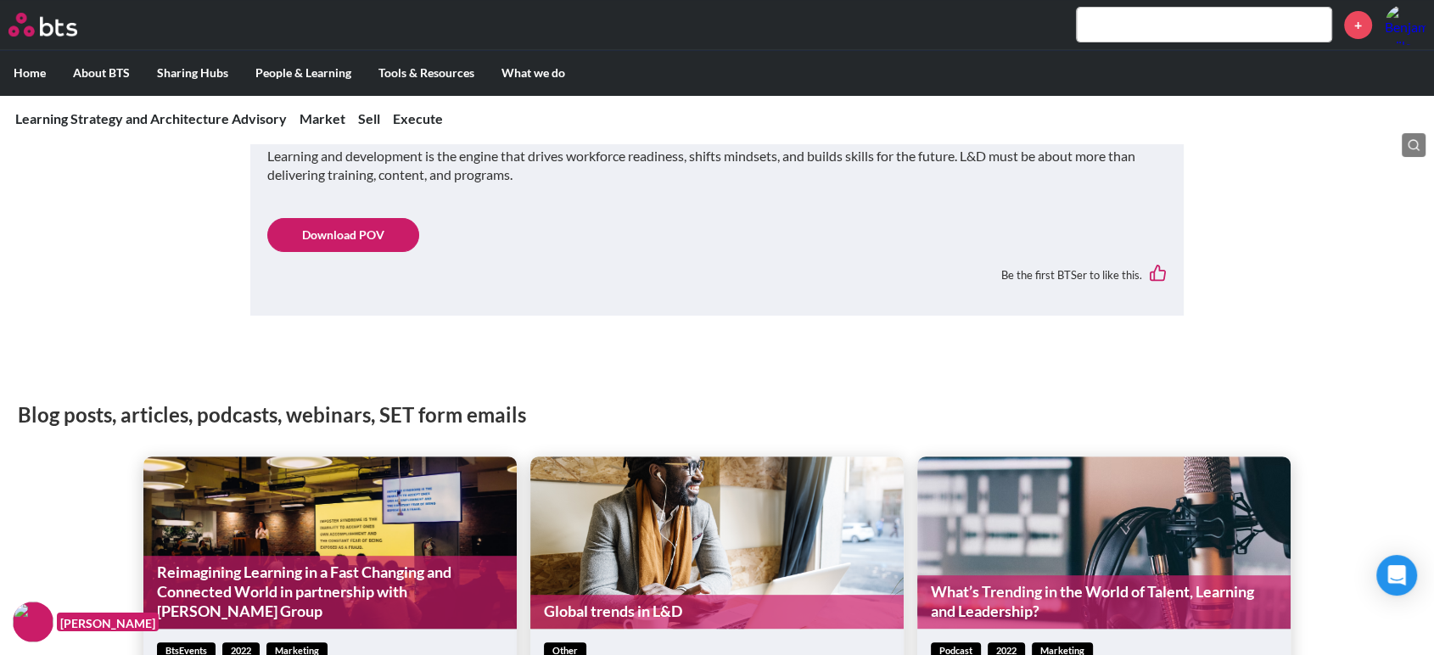
scroll to position [576, 0]
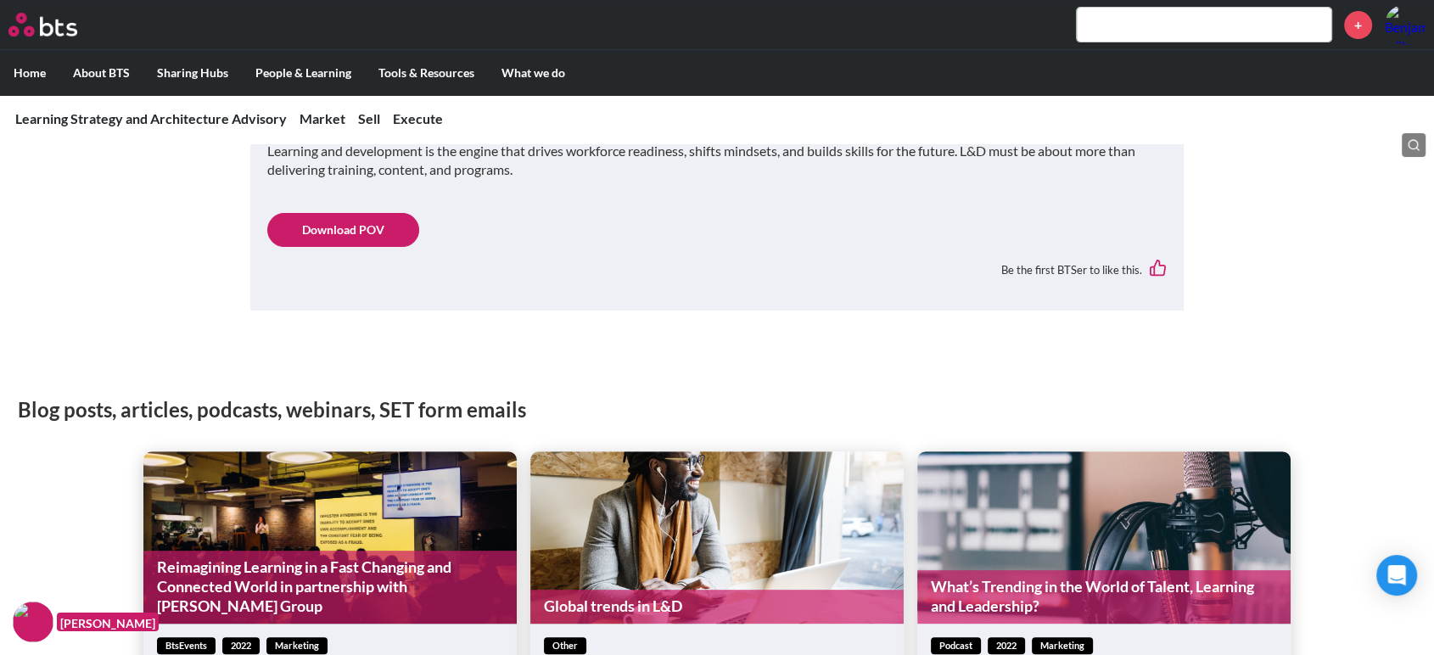
click at [297, 221] on link "Download POV" at bounding box center [343, 230] width 152 height 34
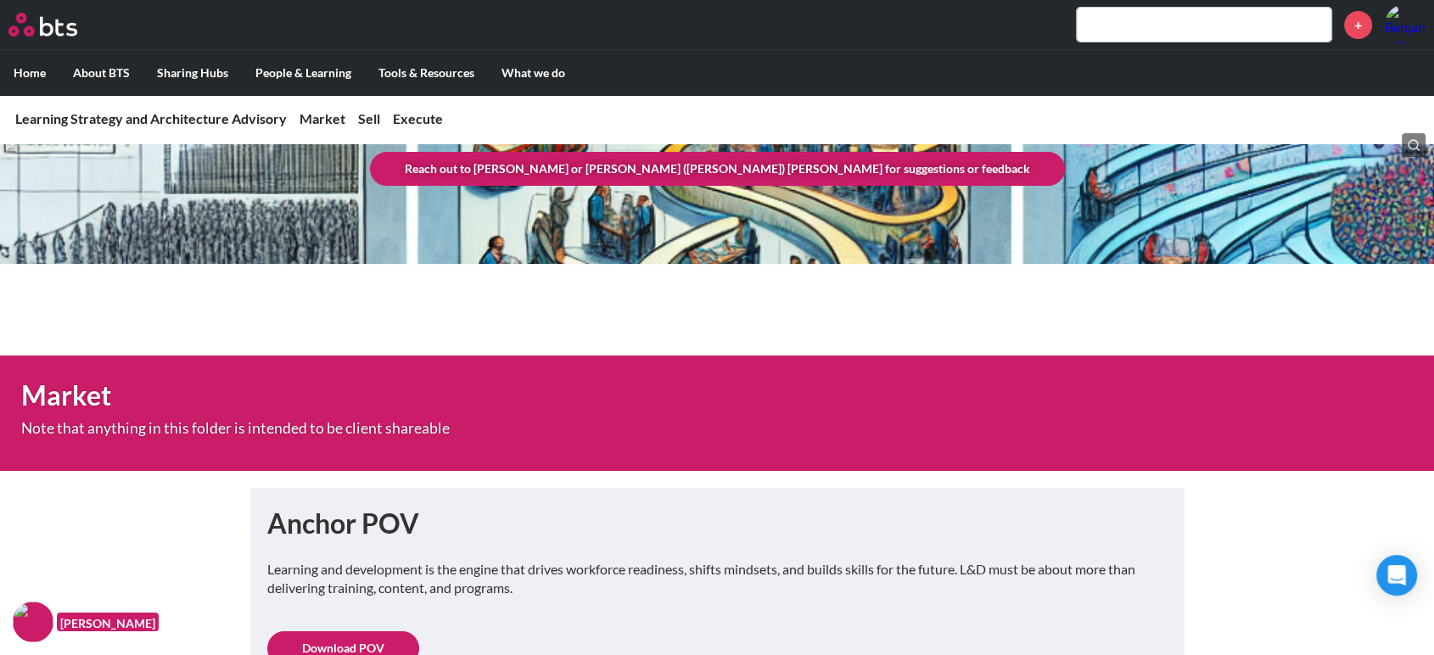
scroll to position [0, 0]
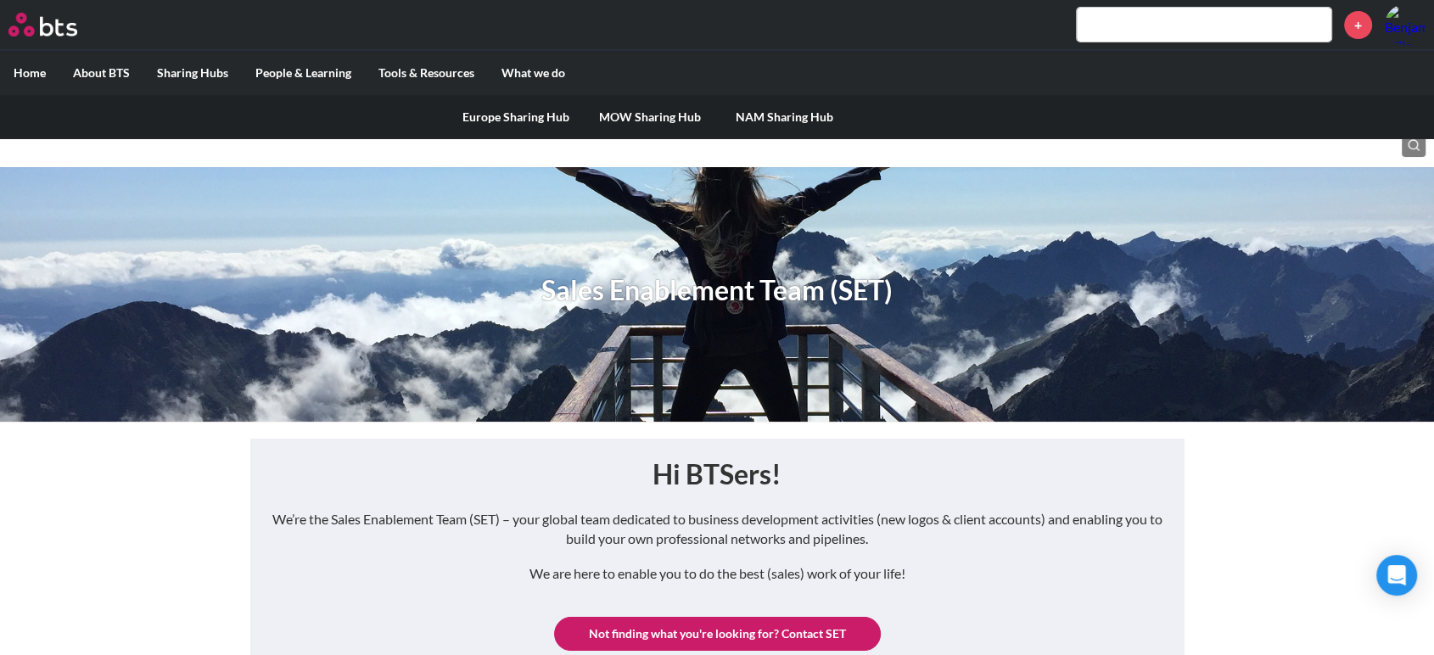
click at [208, 76] on label "Sharing Hubs" at bounding box center [192, 73] width 98 height 44
click at [0, 0] on input "Sharing Hubs" at bounding box center [0, 0] width 0 height 0
click at [299, 66] on label "People & Learning" at bounding box center [303, 73] width 123 height 44
click at [0, 0] on input "People & Learning" at bounding box center [0, 0] width 0 height 0
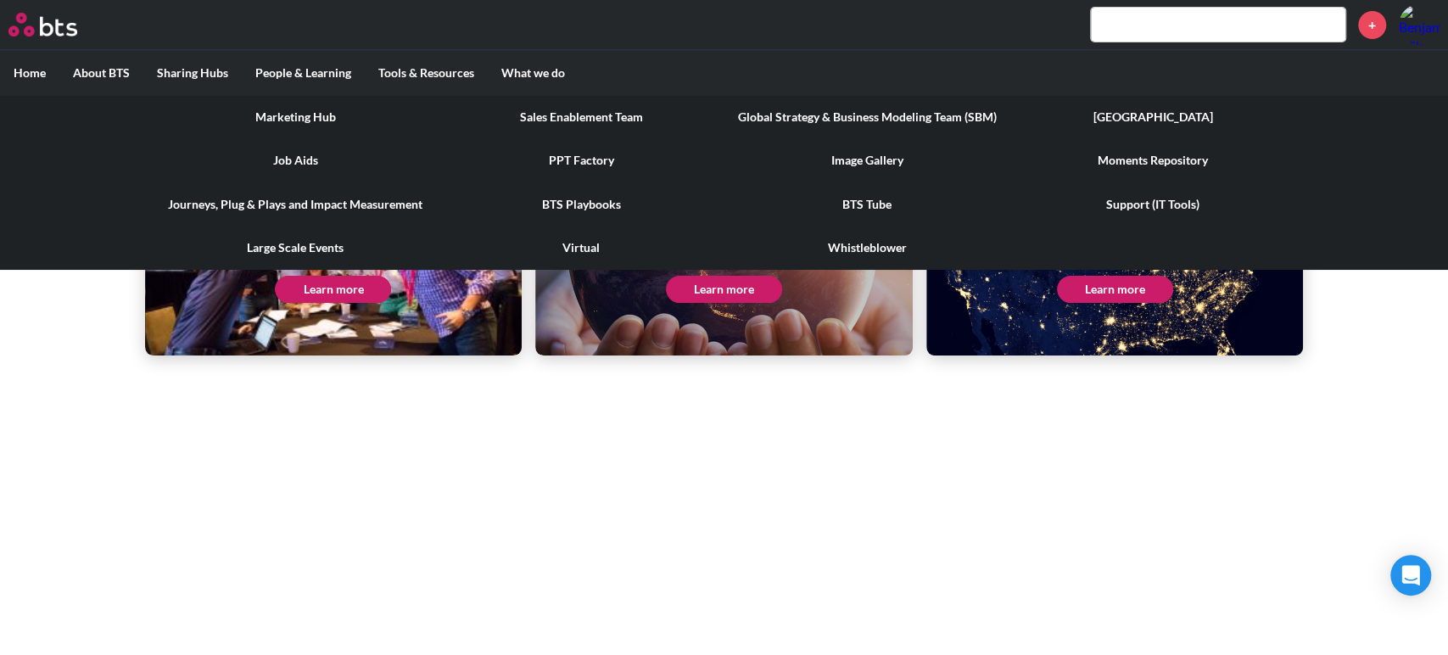
click at [567, 154] on link "PPT Factory" at bounding box center [582, 160] width 286 height 44
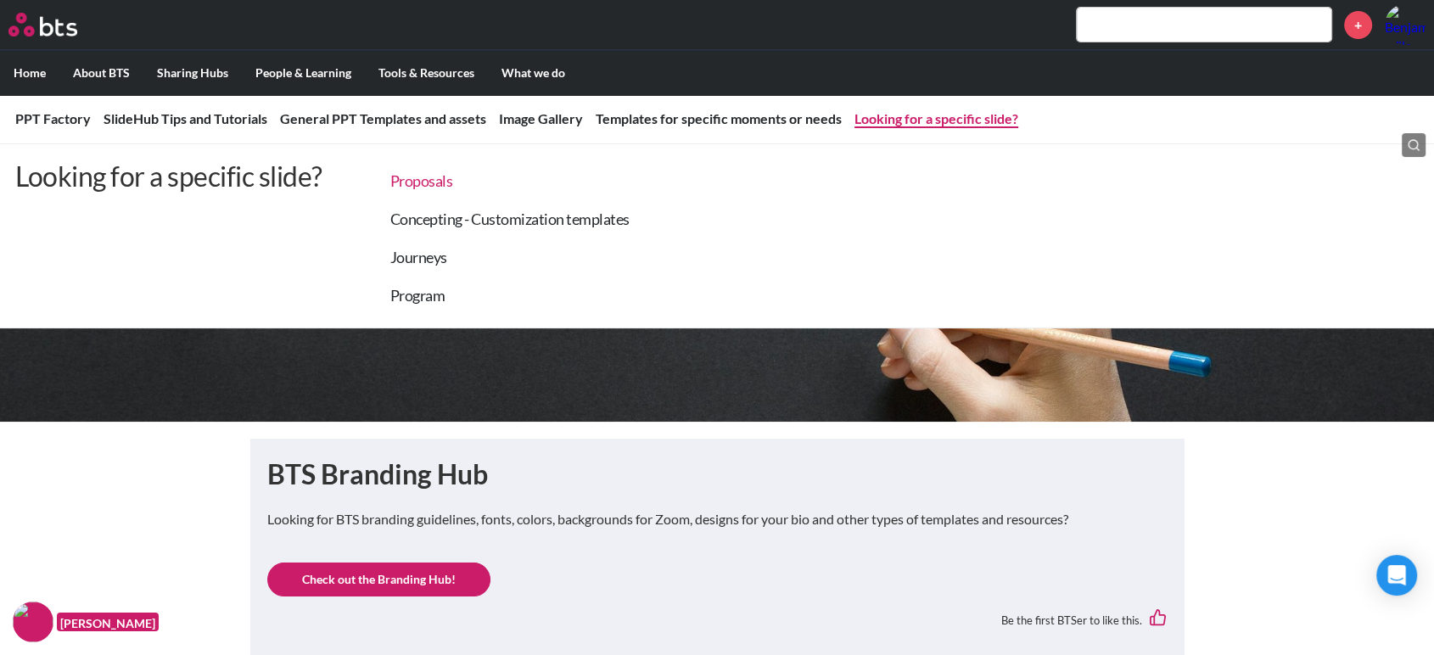
click at [433, 188] on link "Proposals" at bounding box center [421, 180] width 63 height 19
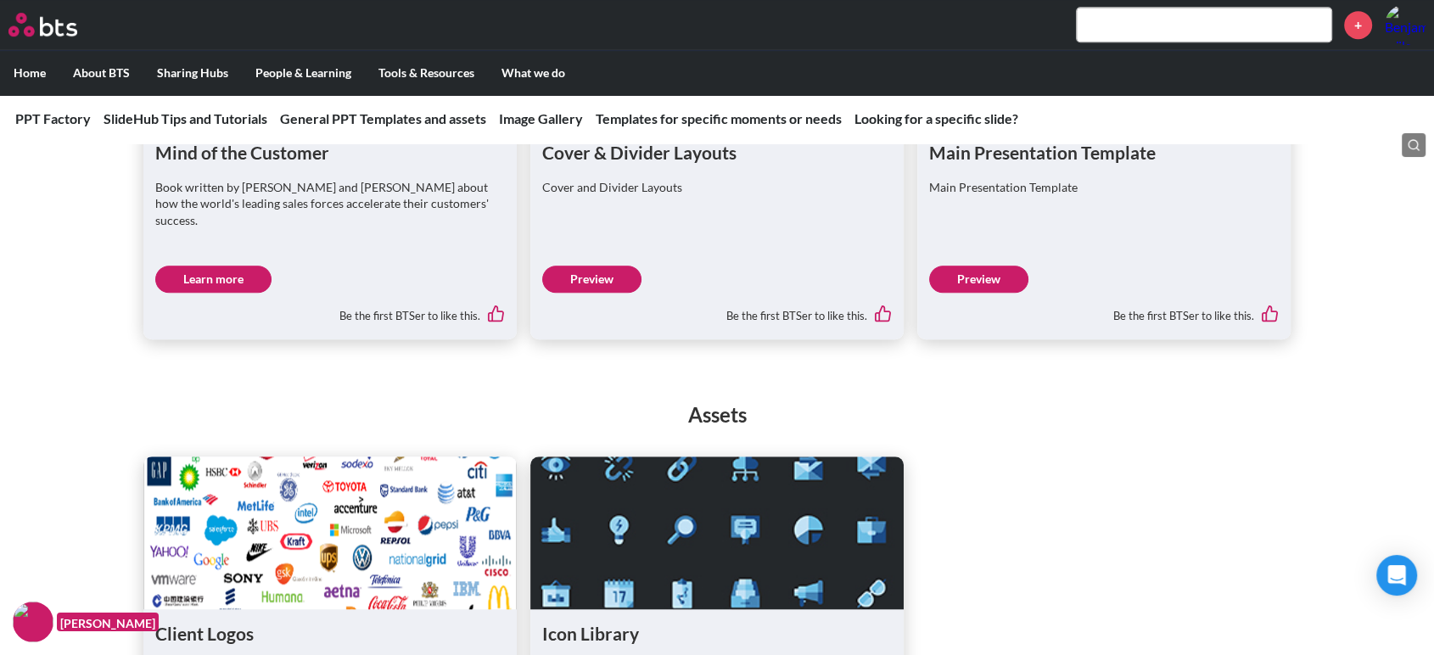
scroll to position [1145, 0]
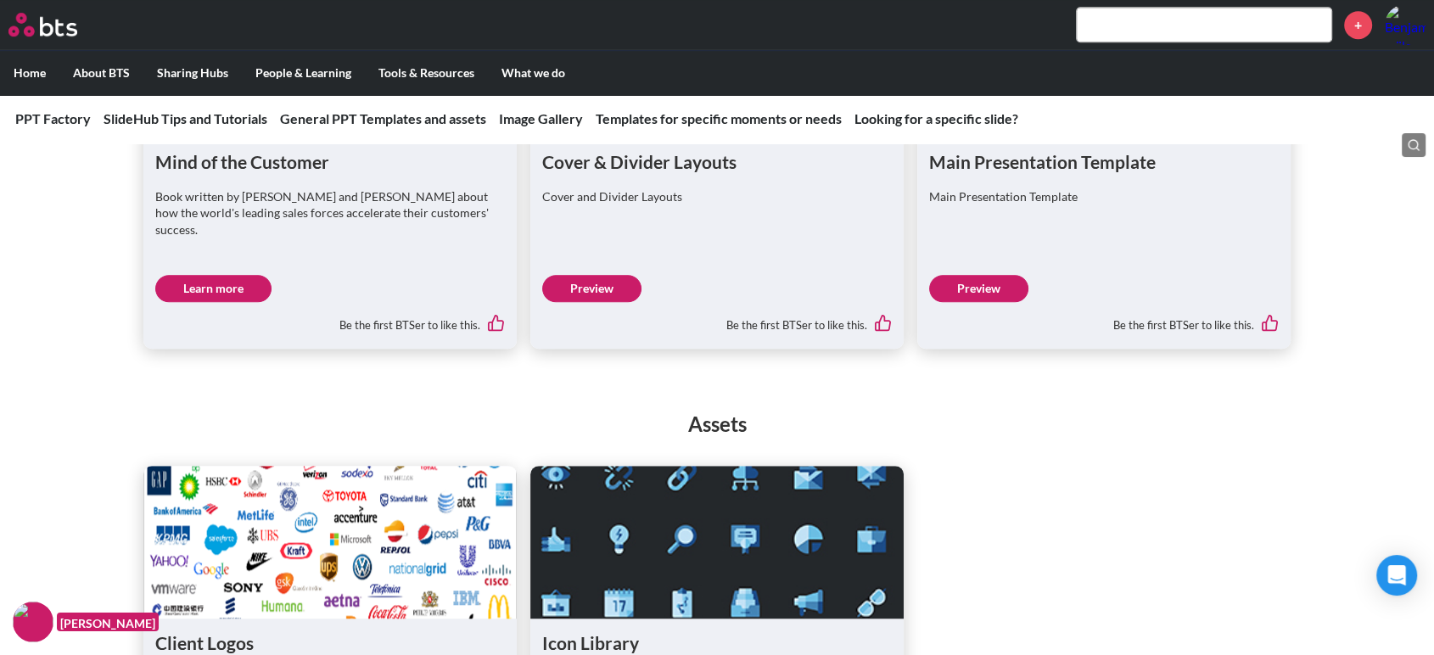
click at [998, 275] on link "Preview" at bounding box center [978, 288] width 99 height 27
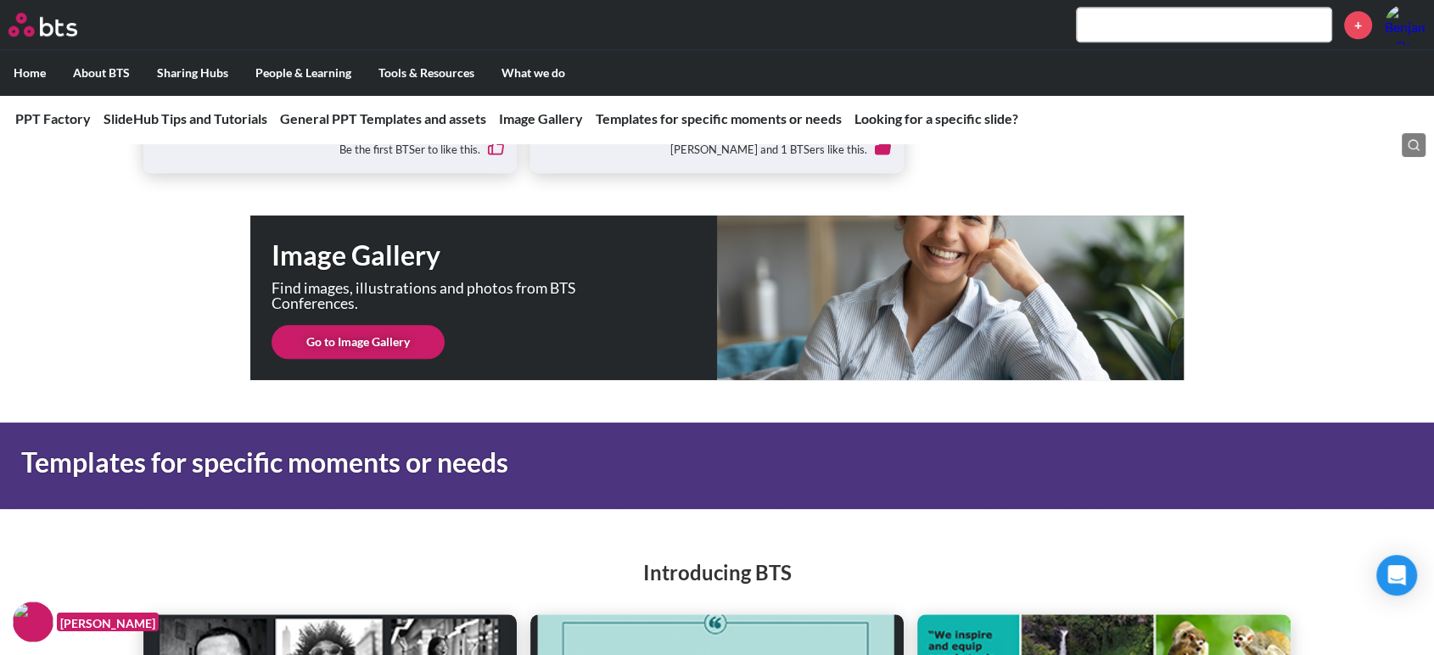
scroll to position [1778, 0]
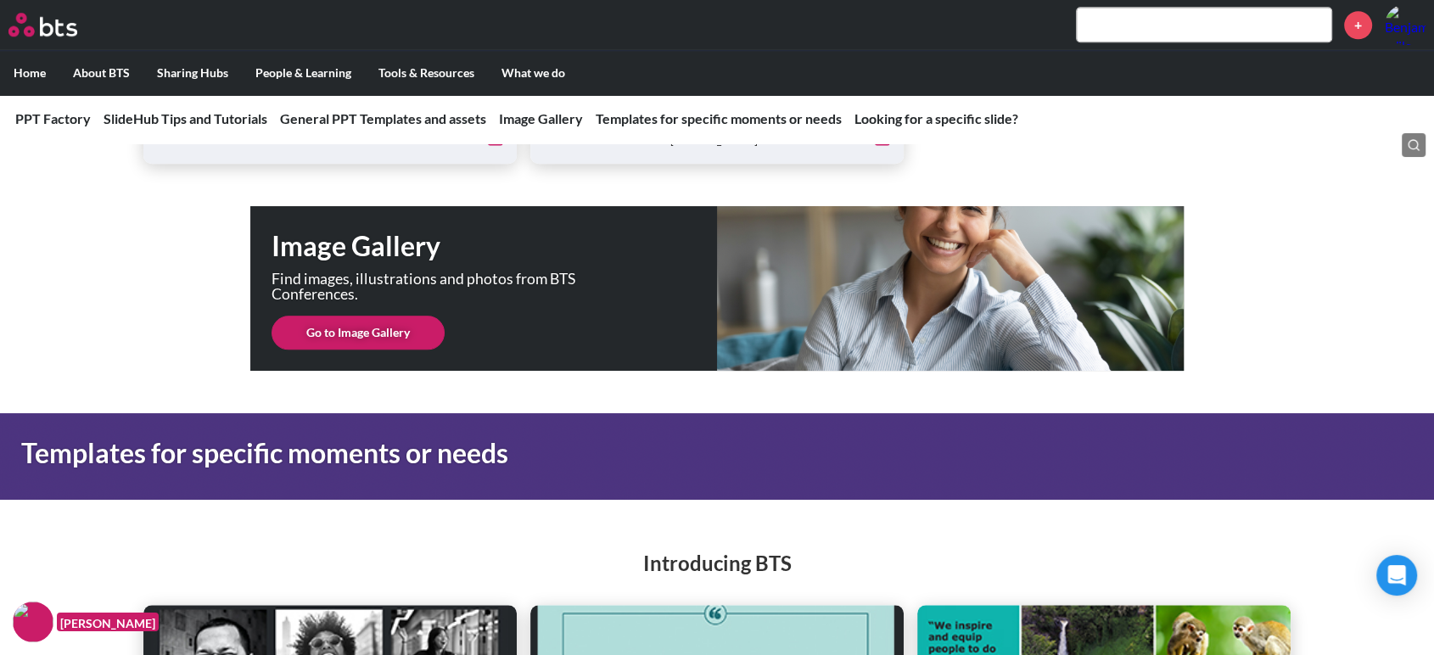
click at [1178, 20] on input "text" at bounding box center [1203, 25] width 254 height 34
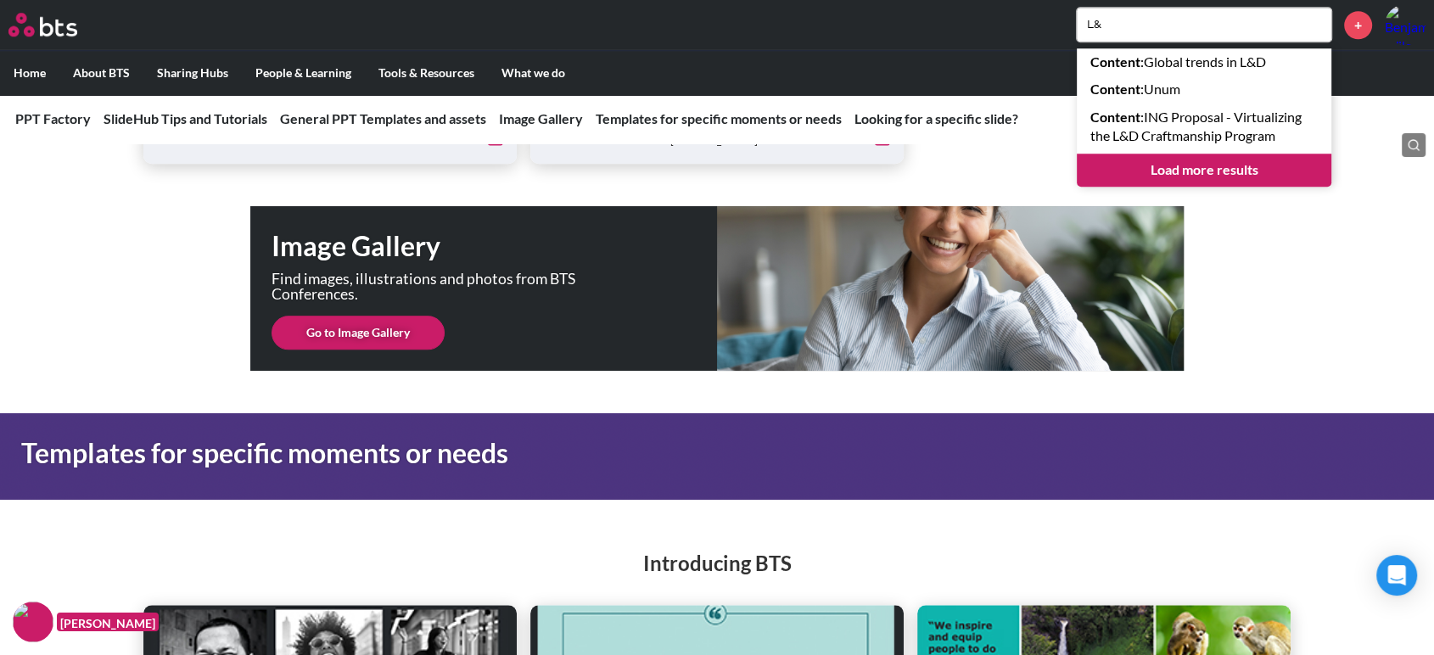
type input "L"
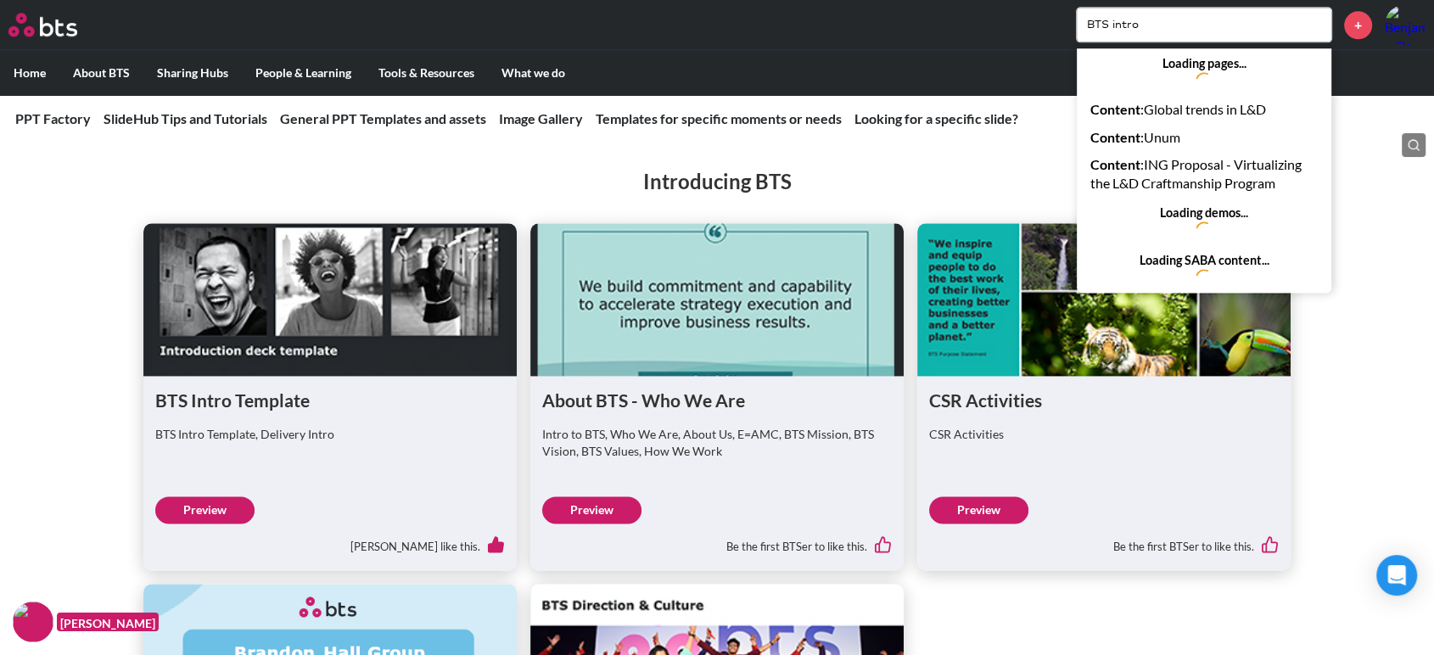
scroll to position [2169, 0]
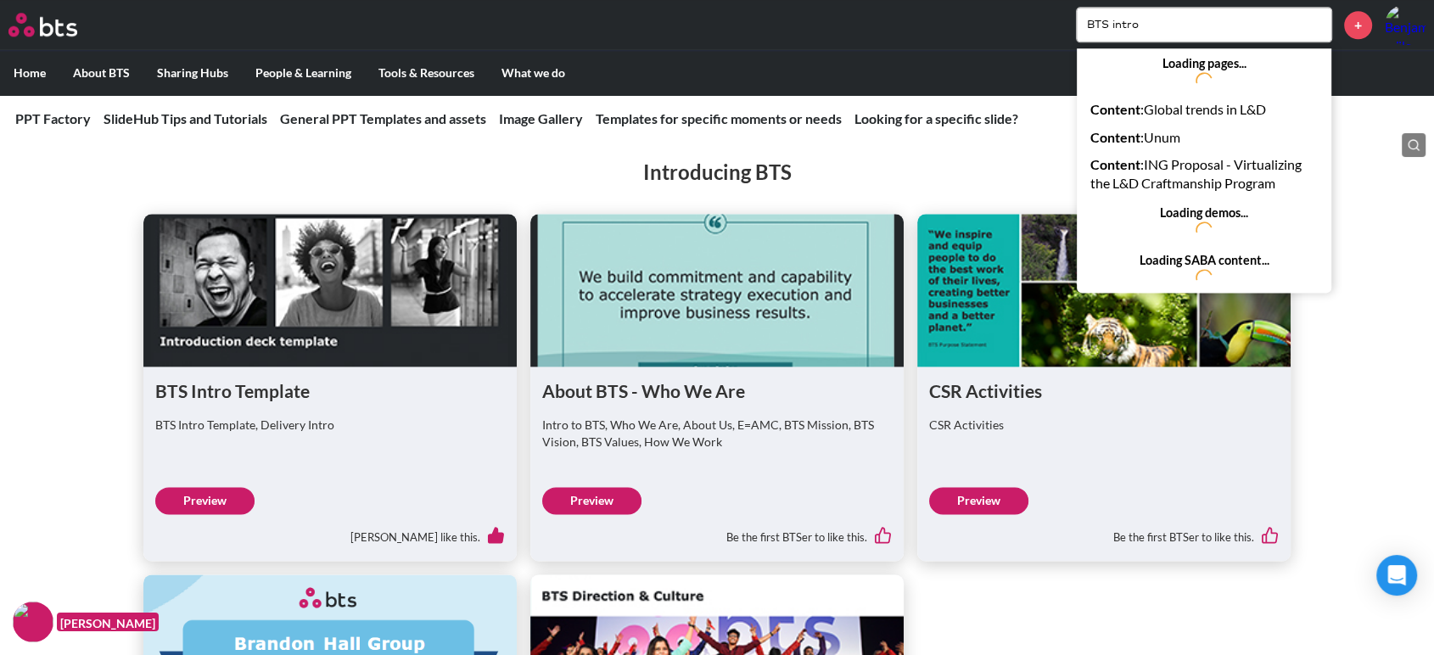
type input "BTS intro"
click at [584, 495] on link "Preview" at bounding box center [591, 500] width 99 height 27
click at [1367, 260] on div "Introducing BTS BTS Intro Template BTS Intro Template, Delivery Intro Preview M…" at bounding box center [717, 543] width 1434 height 839
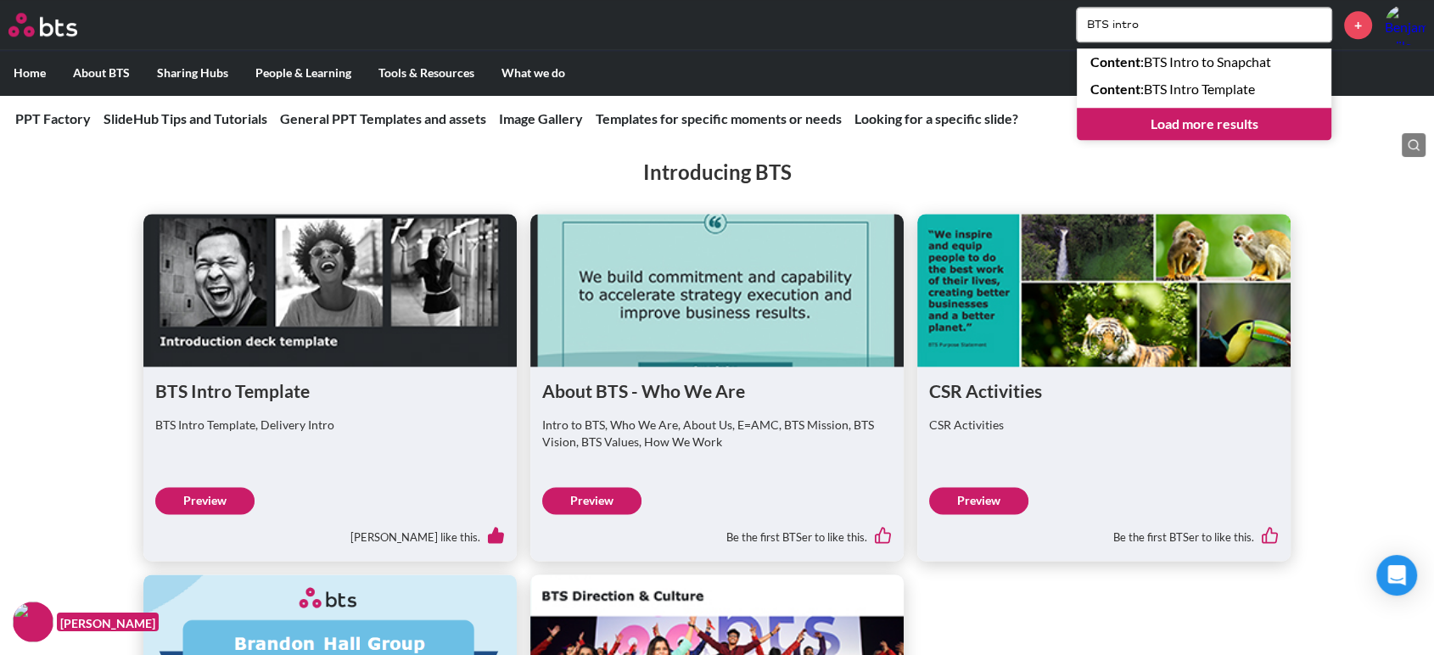
click at [1395, 333] on div "Introducing BTS BTS Intro Template BTS Intro Template, Delivery Intro Preview M…" at bounding box center [717, 543] width 1434 height 839
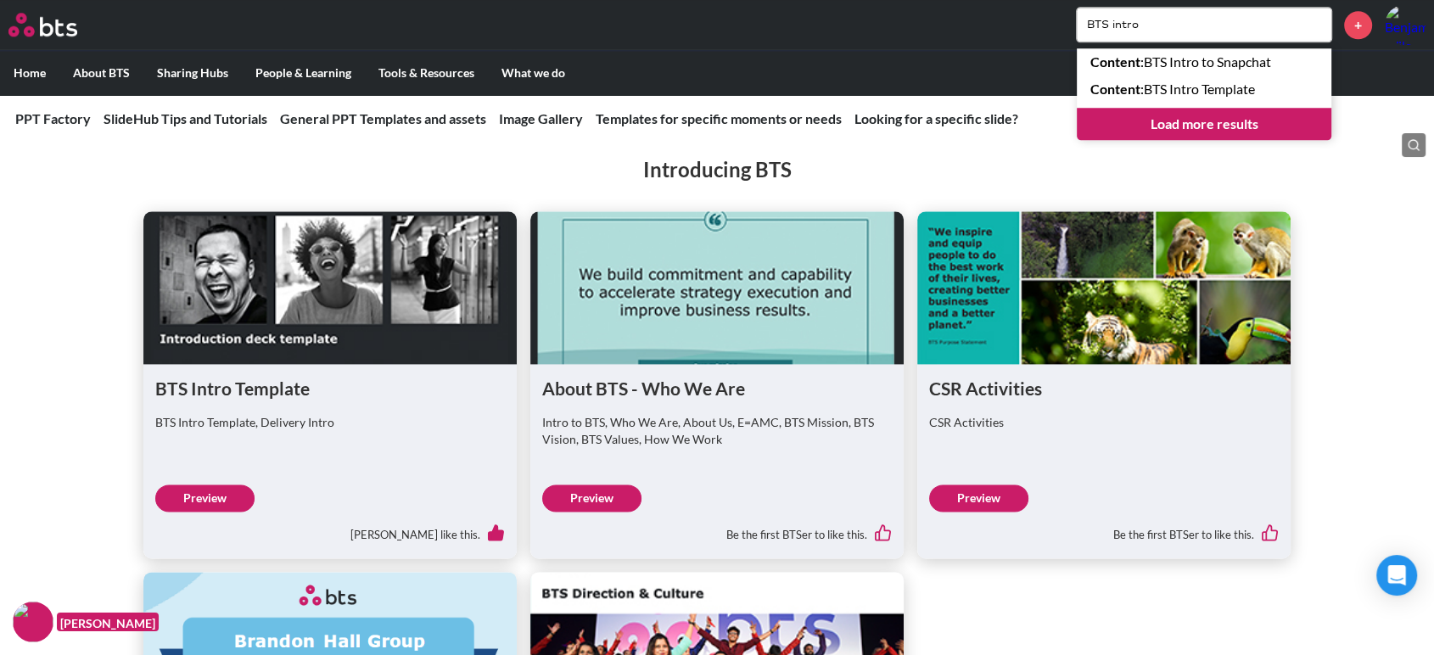
scroll to position [2199, 0]
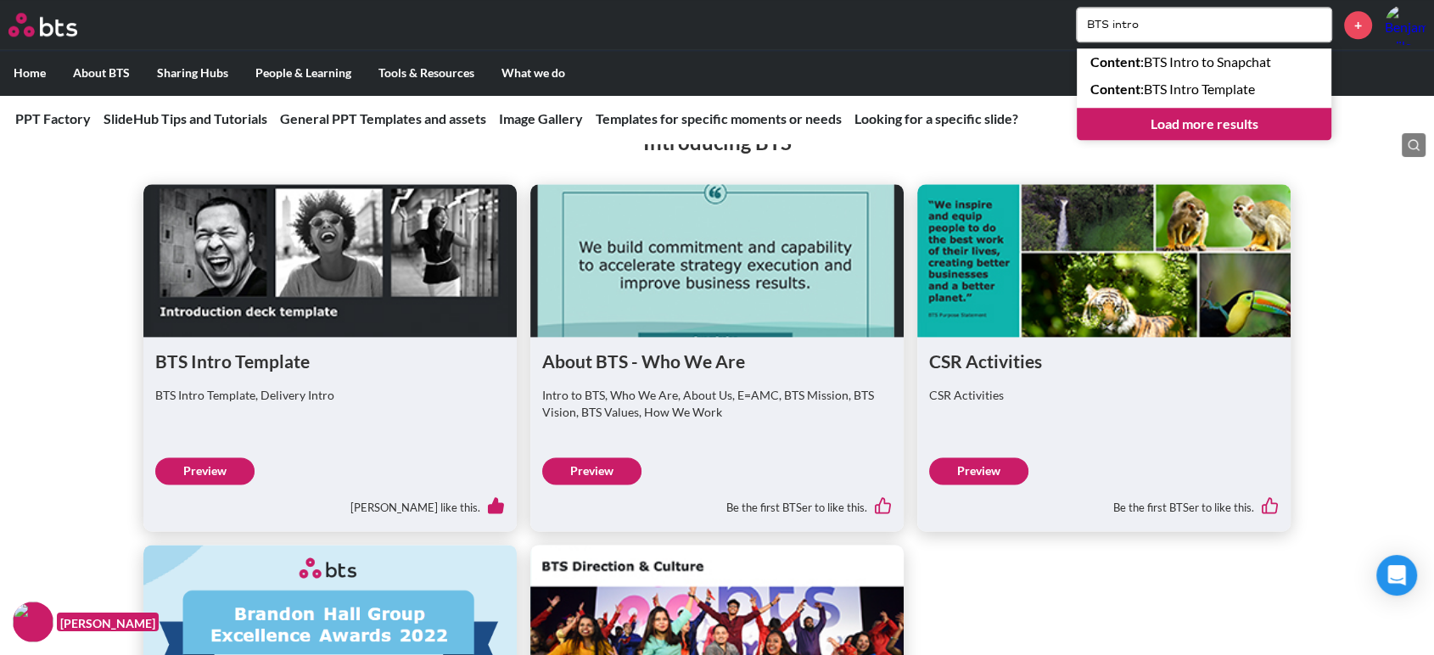
click at [197, 457] on link "Preview" at bounding box center [204, 470] width 99 height 27
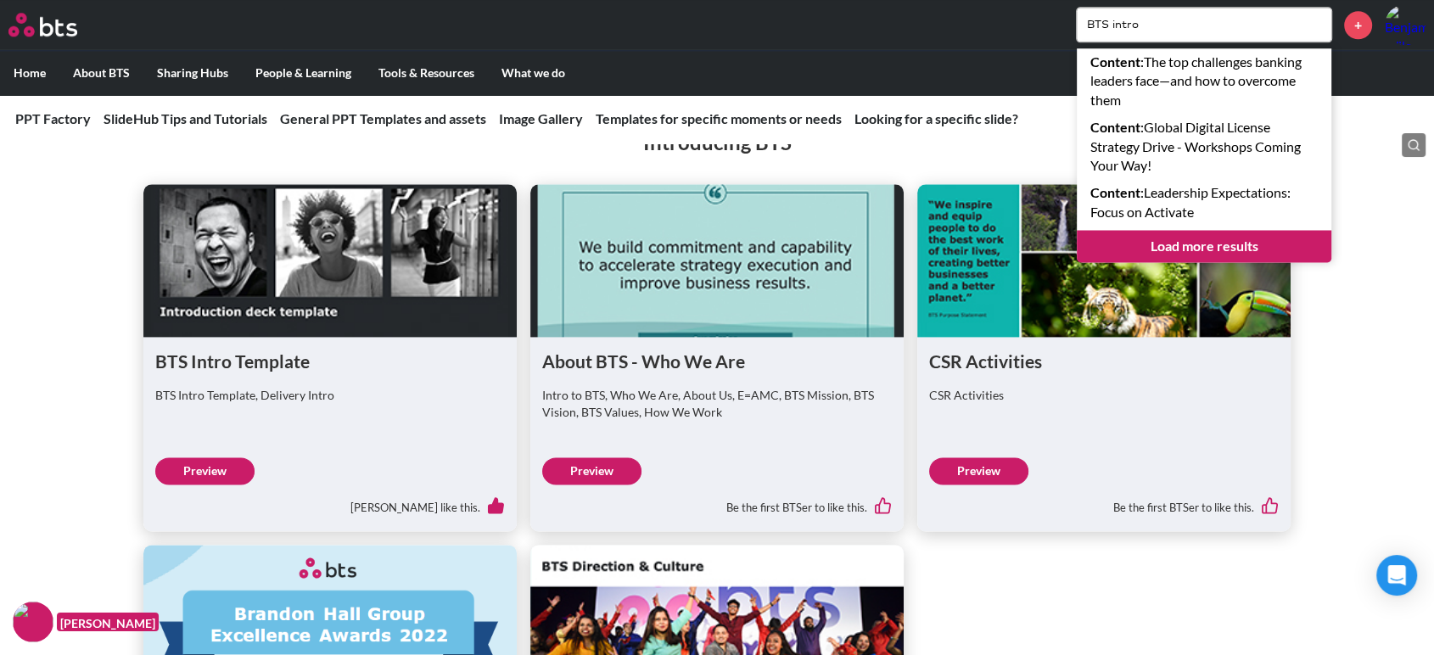
click at [163, 231] on figure at bounding box center [329, 260] width 373 height 153
click at [35, 223] on div "Introducing BTS BTS Intro Template BTS Intro Template, Delivery Intro Preview M…" at bounding box center [717, 513] width 1434 height 839
click at [1126, 22] on input "BTS intro" at bounding box center [1203, 25] width 254 height 34
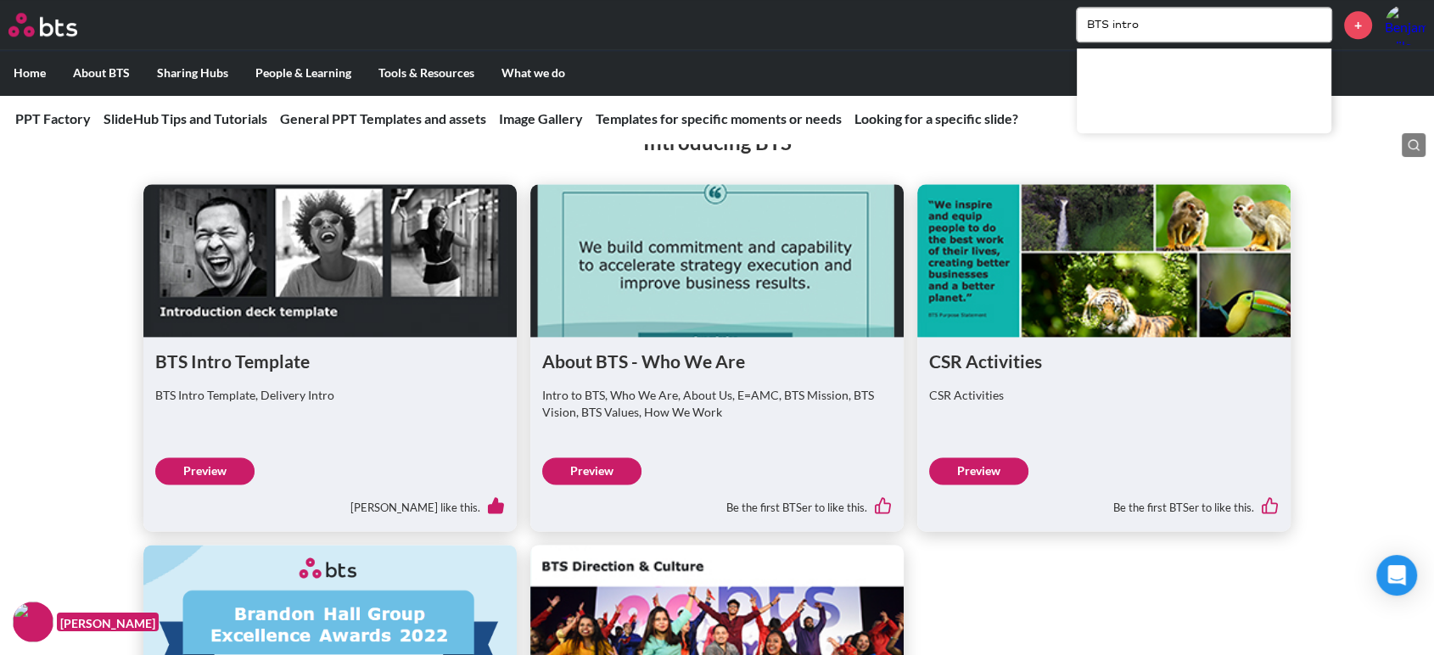
drag, startPoint x: 1144, startPoint y: 22, endPoint x: 937, endPoint y: 36, distance: 207.5
click at [937, 36] on div "BTS intro +" at bounding box center [767, 24] width 1317 height 41
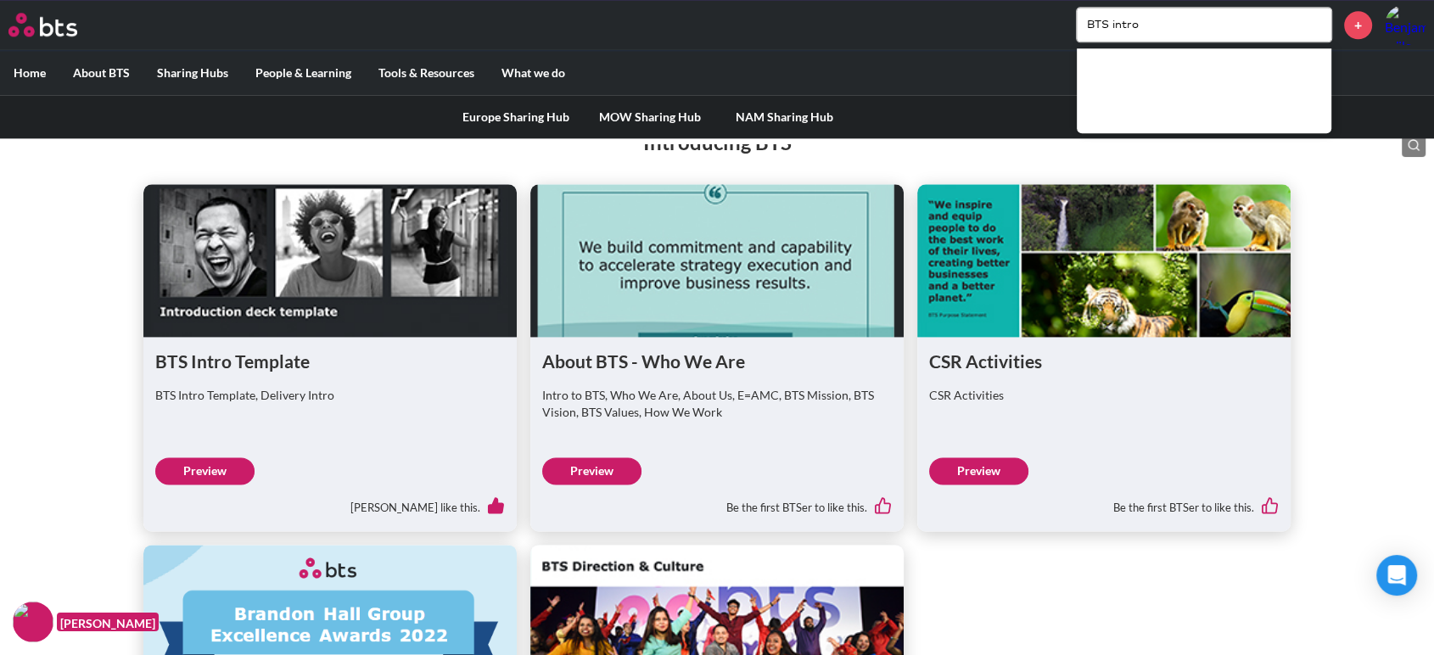
click at [227, 81] on label "Sharing Hubs" at bounding box center [192, 73] width 98 height 44
click at [0, 0] on input "Sharing Hubs" at bounding box center [0, 0] width 0 height 0
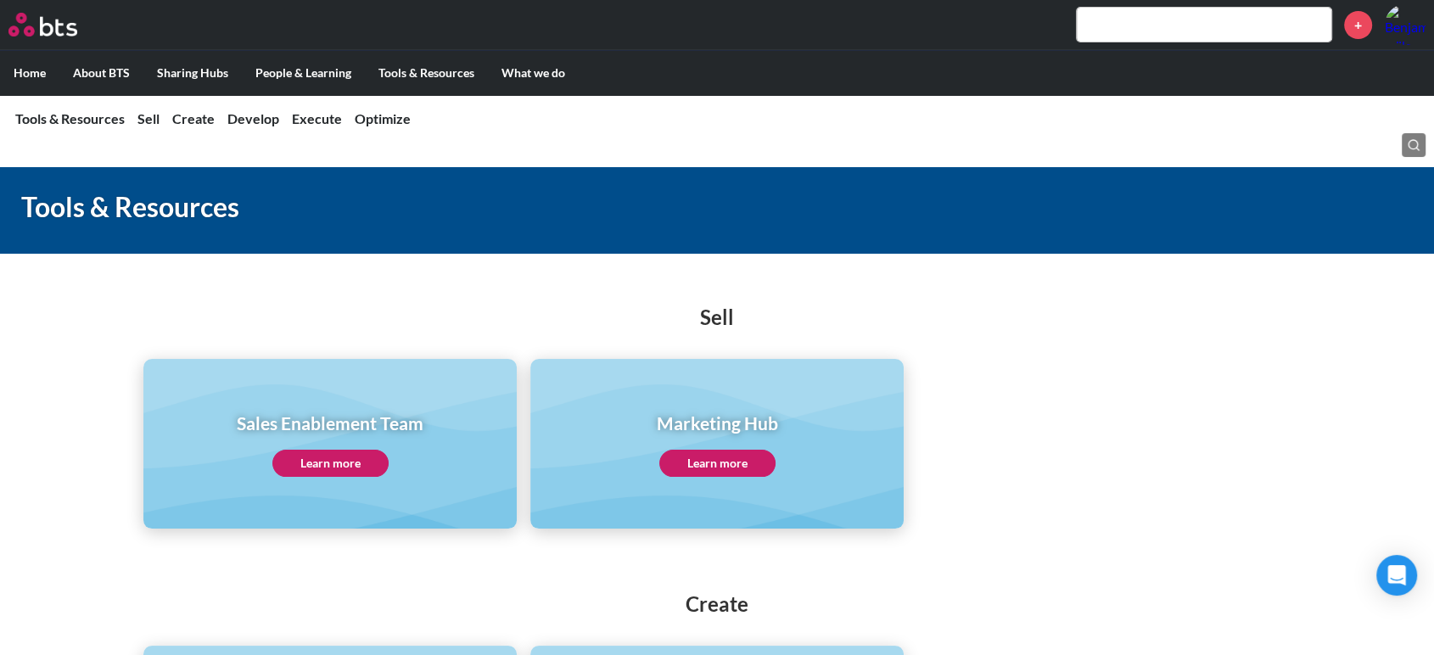
click at [696, 454] on link "Learn more" at bounding box center [717, 463] width 116 height 27
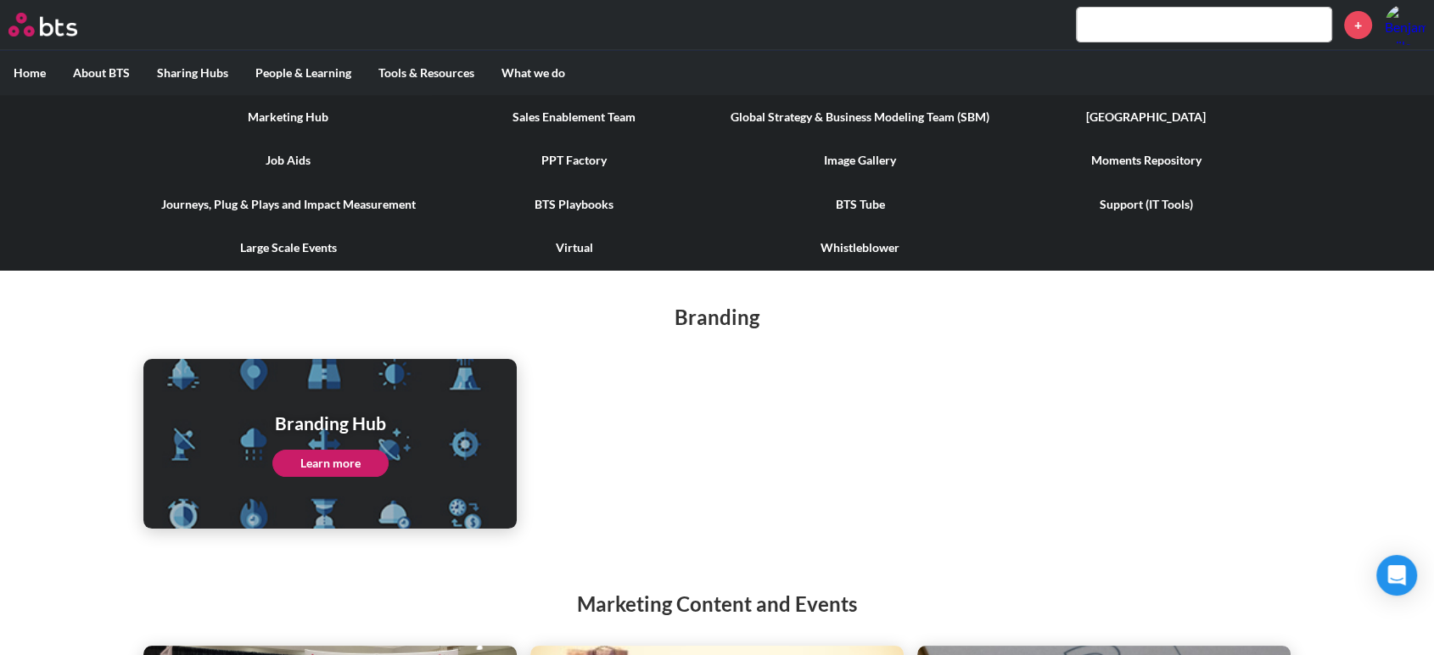
click at [573, 203] on link "BTS Playbooks" at bounding box center [574, 204] width 286 height 44
click at [352, 202] on link "Journeys, Plug & Plays and Impact Measurement" at bounding box center [288, 204] width 286 height 44
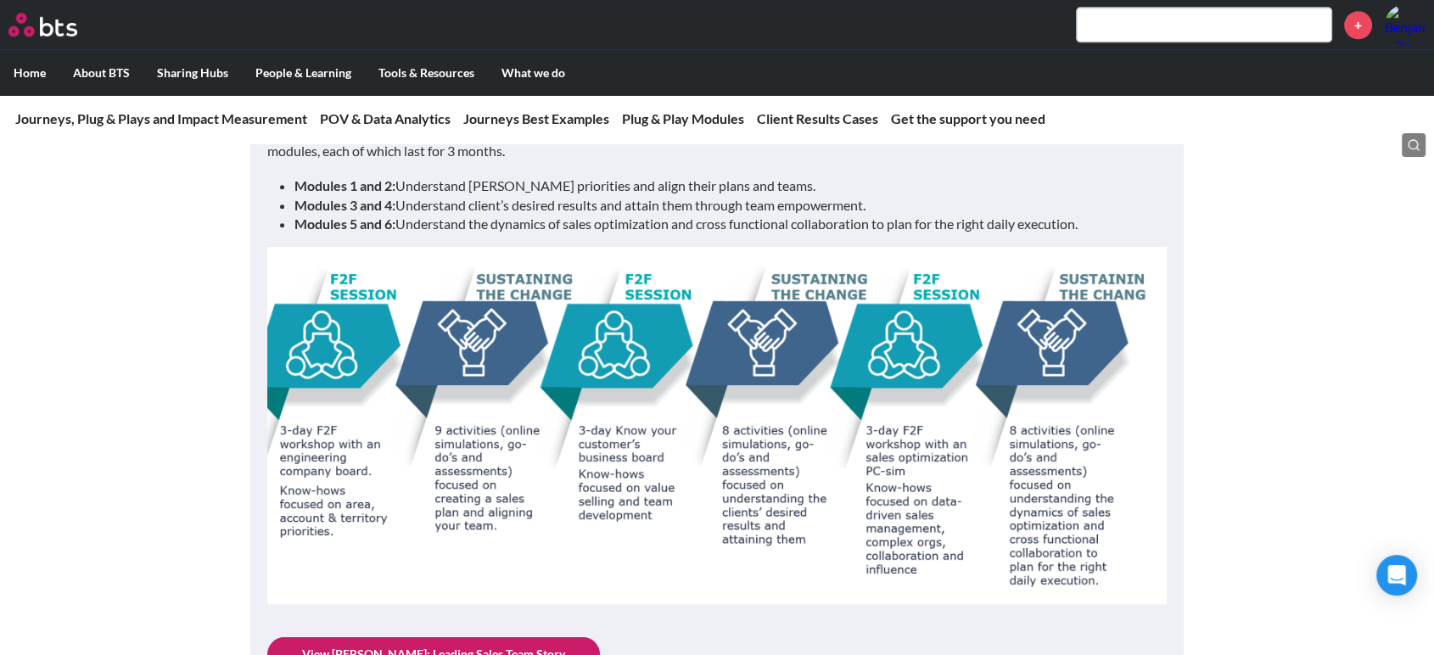
scroll to position [1703, 0]
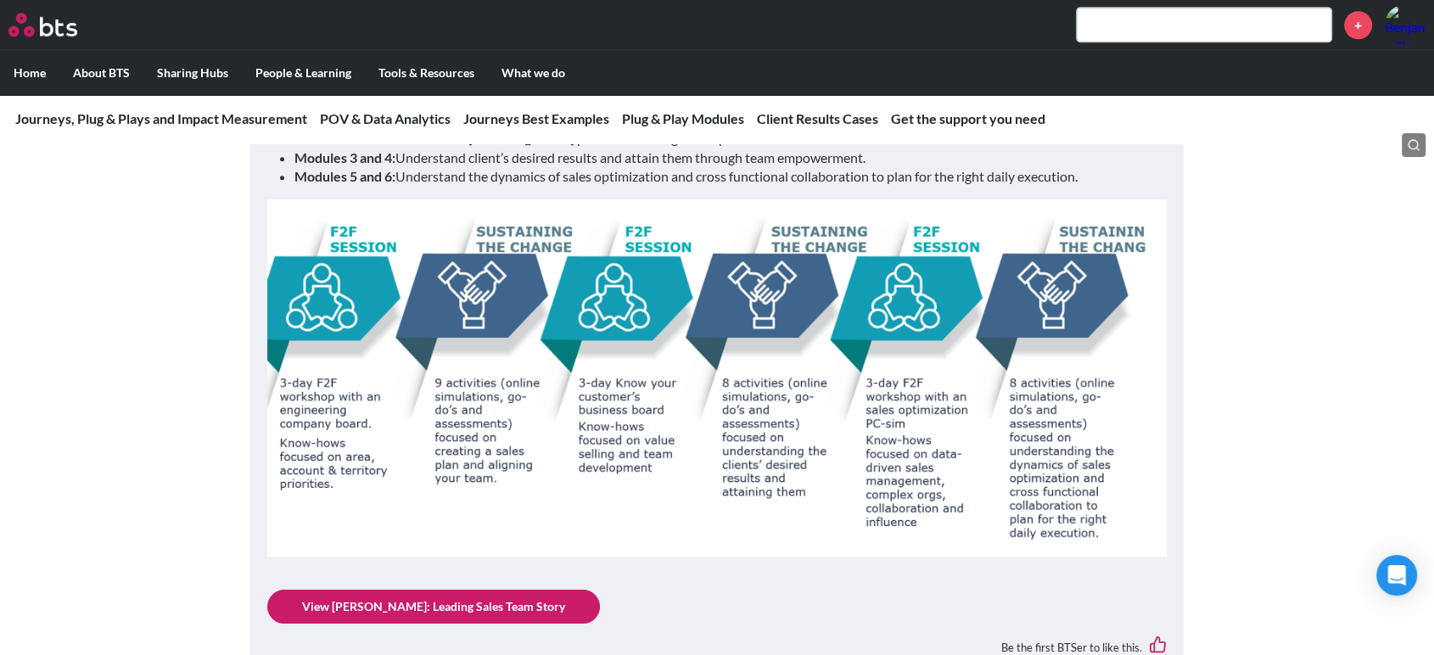
click at [448, 623] on link "View Sandvik: Leading Sales Team Story" at bounding box center [433, 607] width 333 height 34
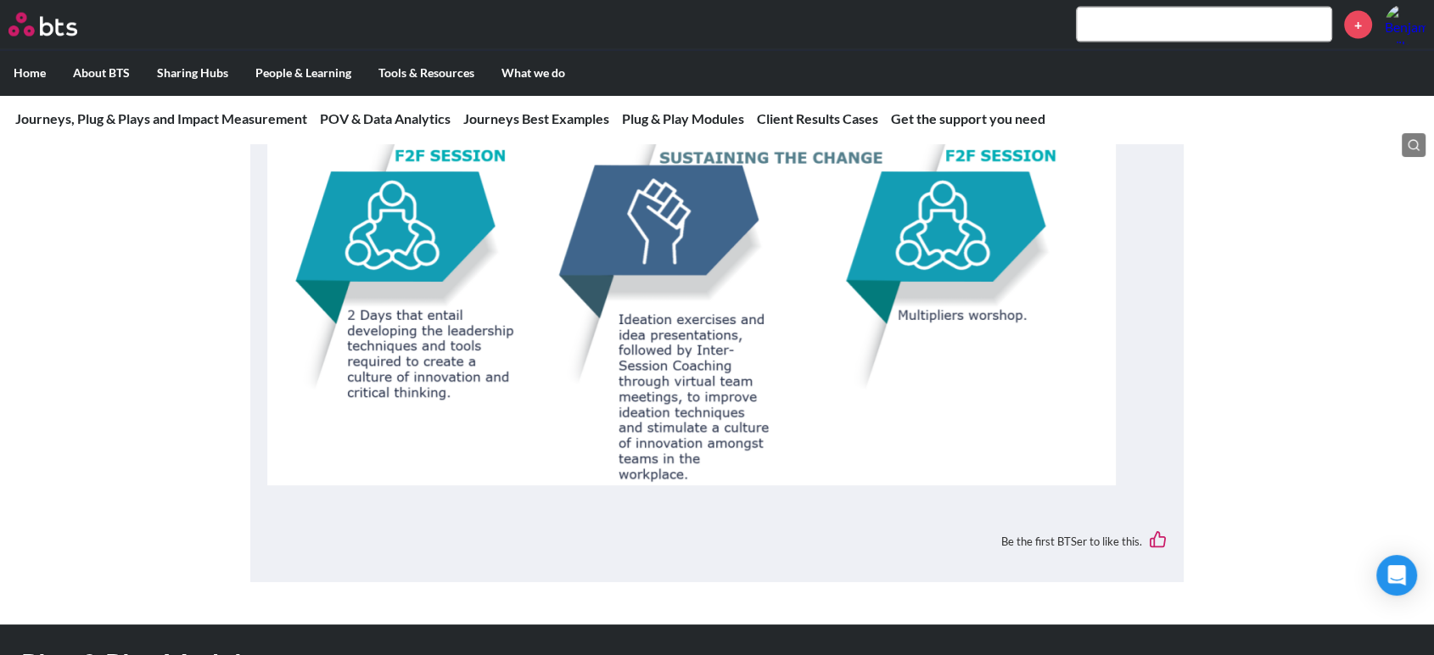
scroll to position [3939, 0]
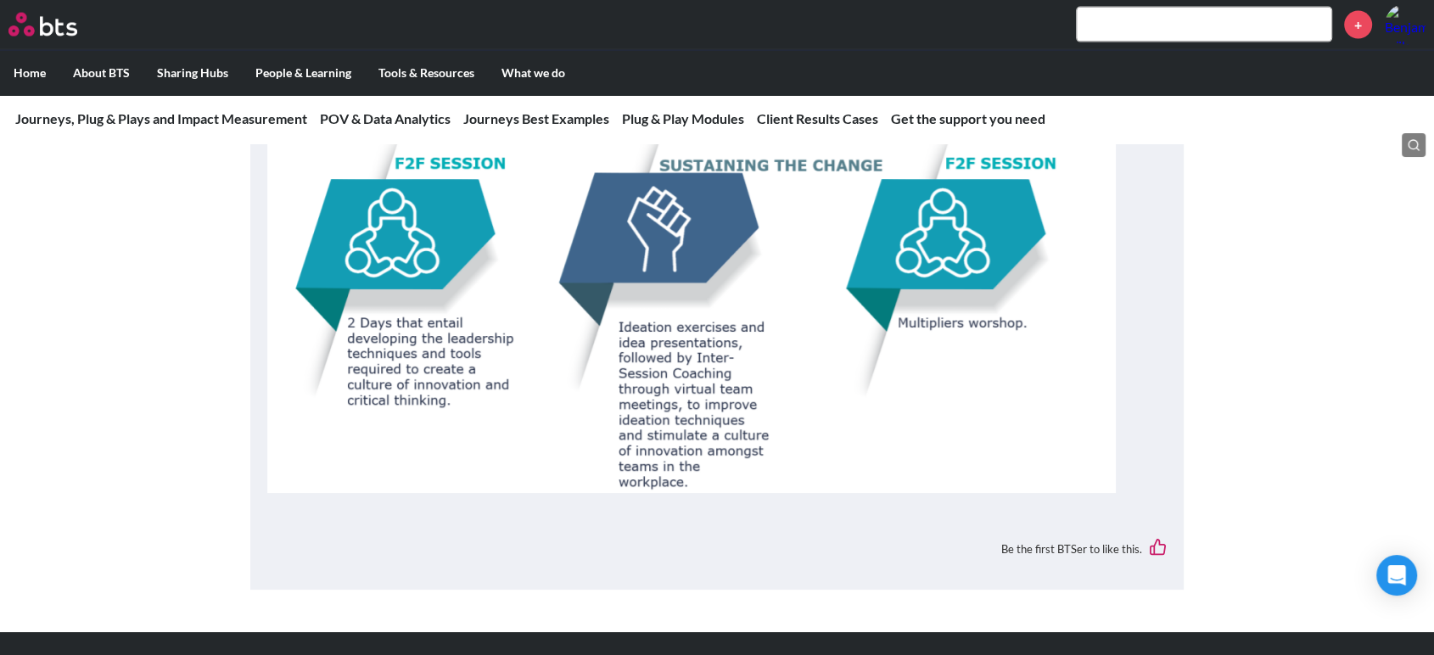
click at [38, 79] on label "Home" at bounding box center [29, 73] width 59 height 44
click at [0, 0] on input "Home" at bounding box center [0, 0] width 0 height 0
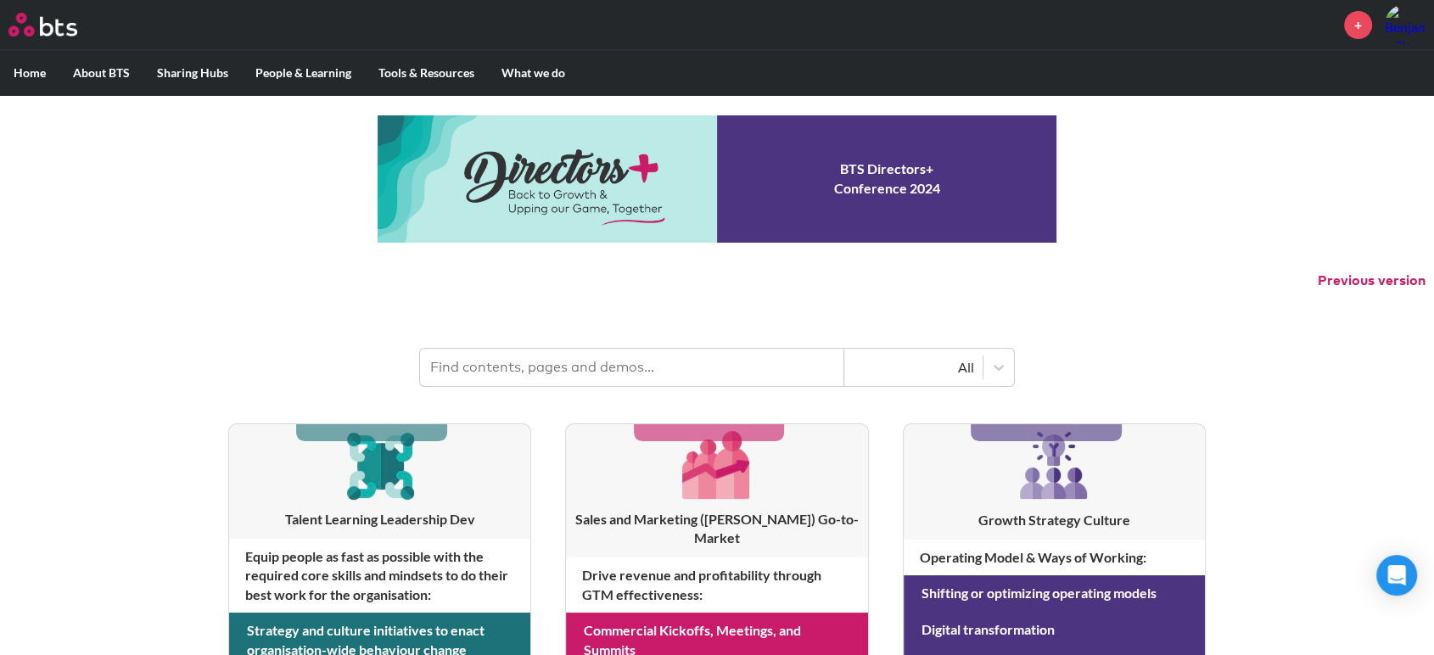
click at [677, 378] on input "text" at bounding box center [632, 367] width 424 height 37
type input "L&D"
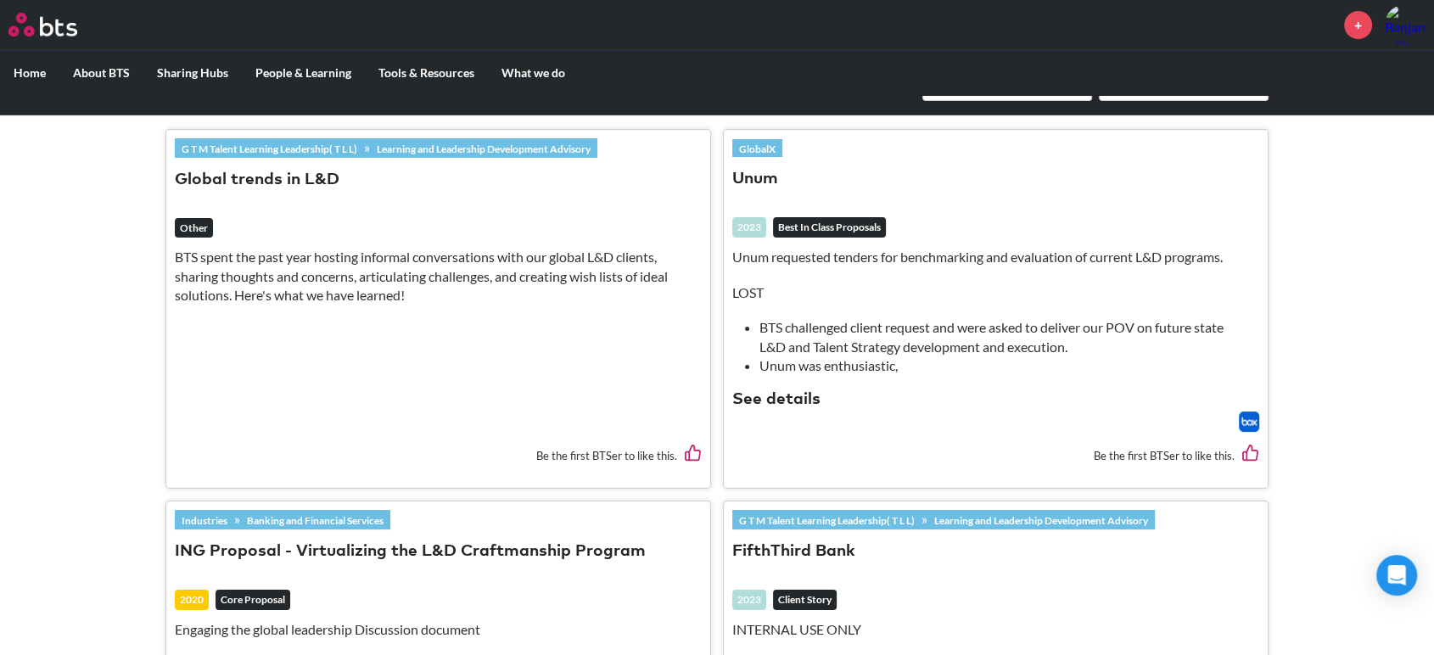
scroll to position [523, 0]
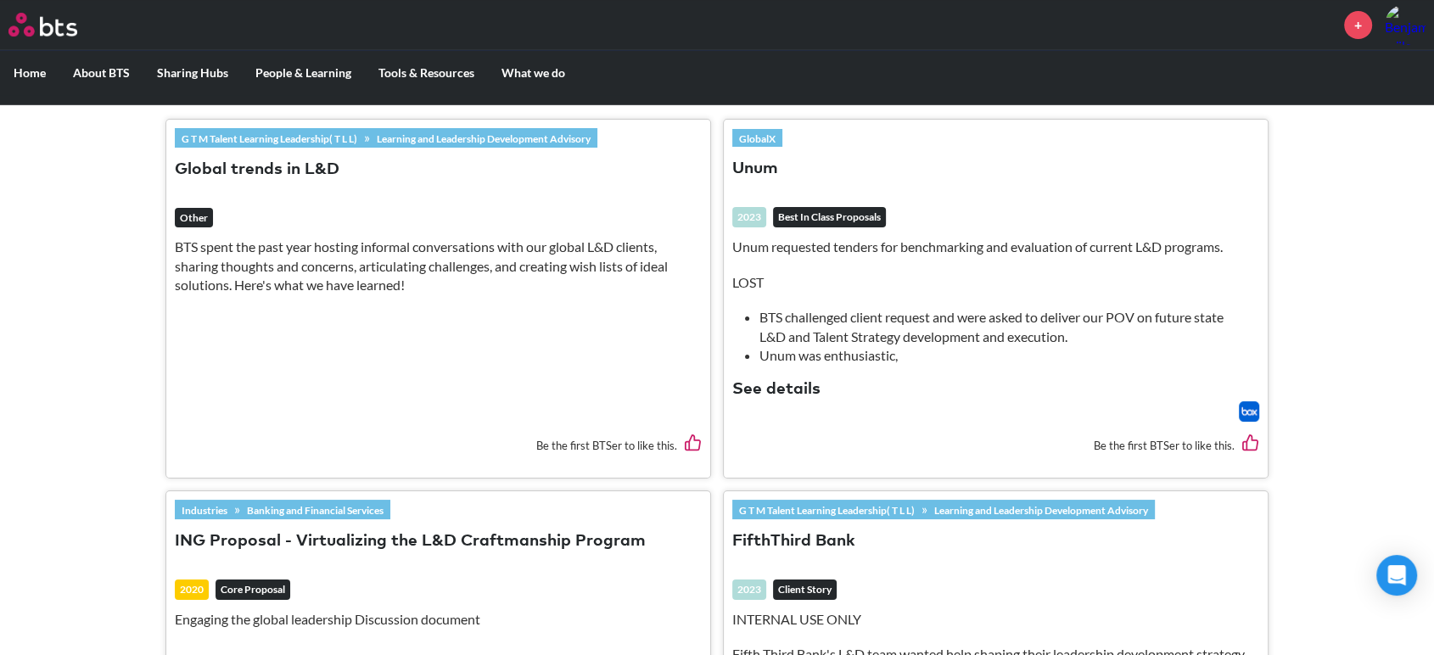
click at [300, 140] on link "G T M Talent Learning Leadership( T L L)" at bounding box center [269, 138] width 189 height 19
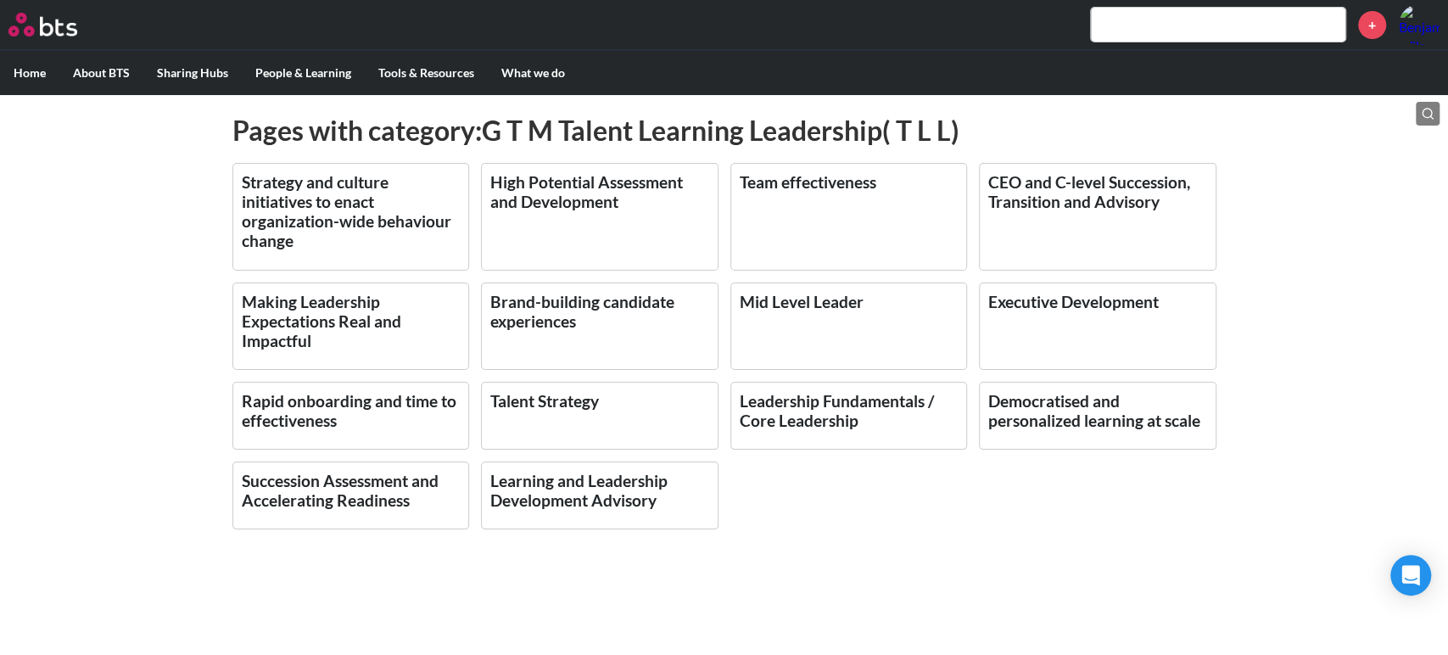
click at [511, 481] on link "Learning and Leadership Development Advisory" at bounding box center [578, 490] width 177 height 39
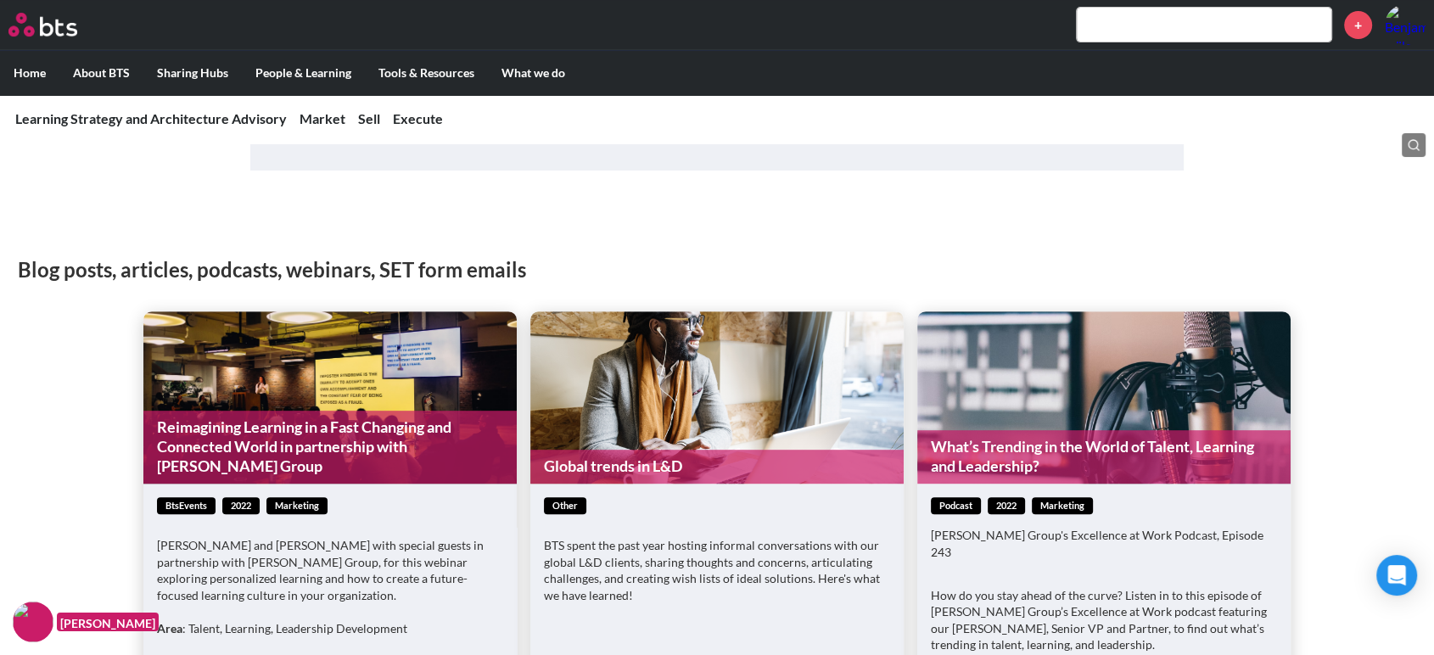
scroll to position [942, 0]
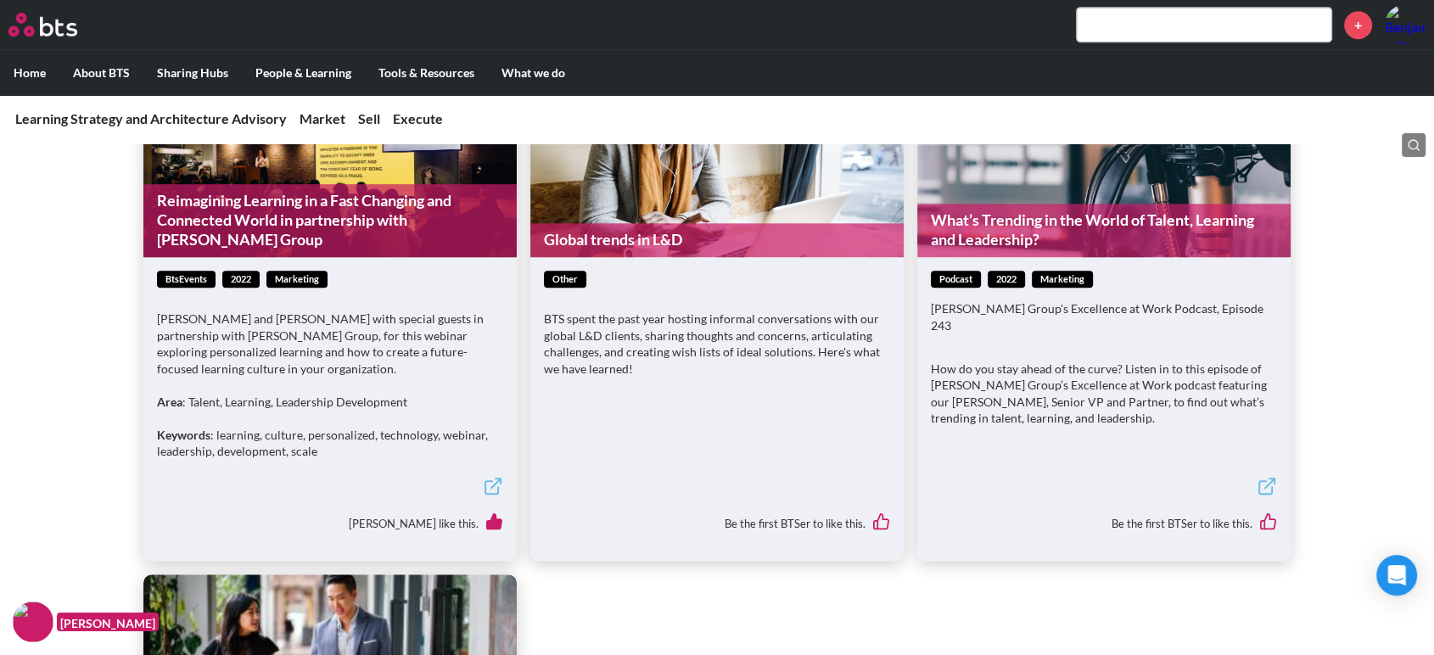
click at [604, 234] on link "Global trends in L&D" at bounding box center [716, 239] width 373 height 33
click at [1025, 222] on link "What’s Trending in the World of Talent, Learning and Leadership?" at bounding box center [1103, 230] width 373 height 53
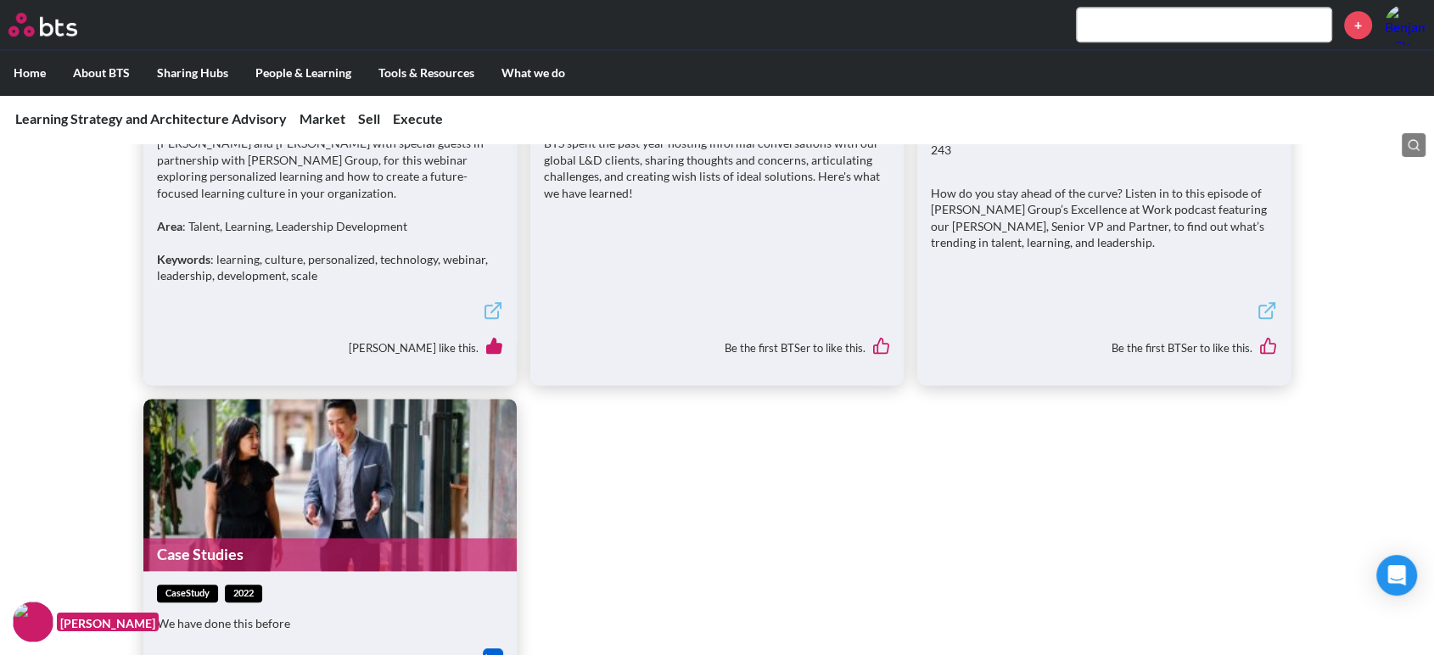
scroll to position [948, 0]
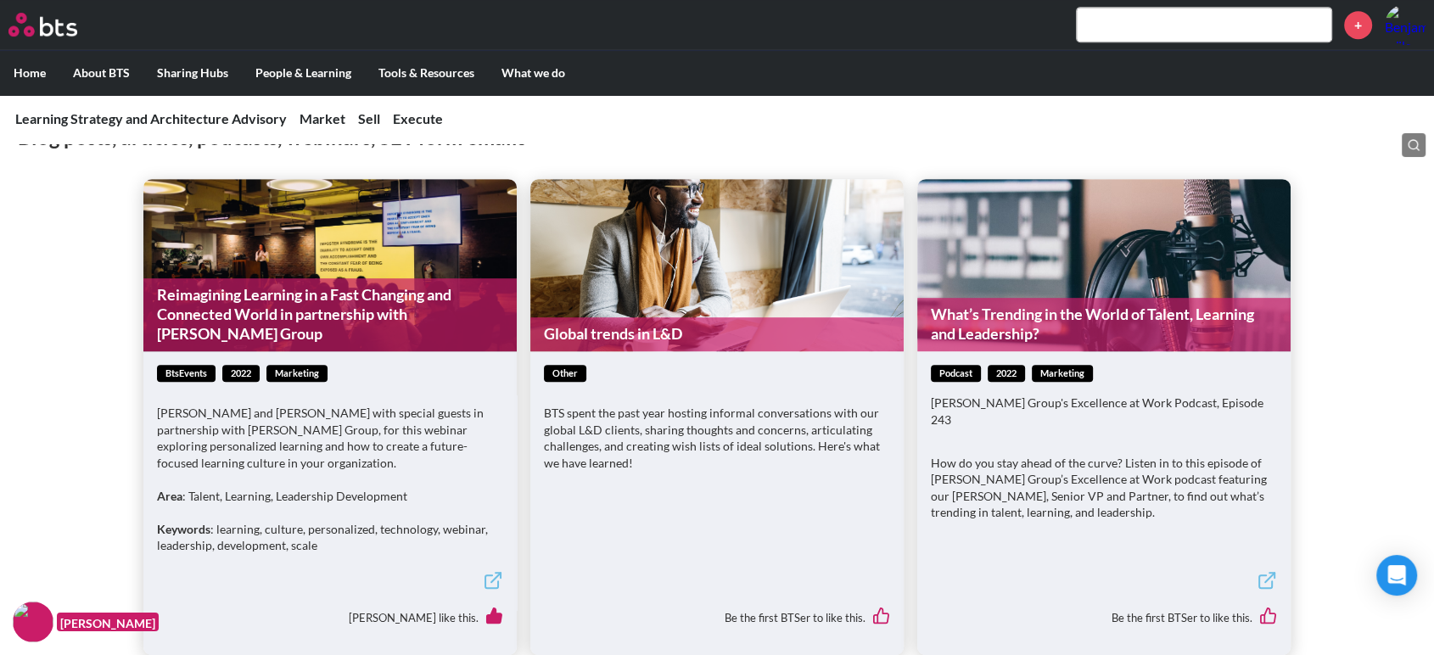
scroll to position [909, 0]
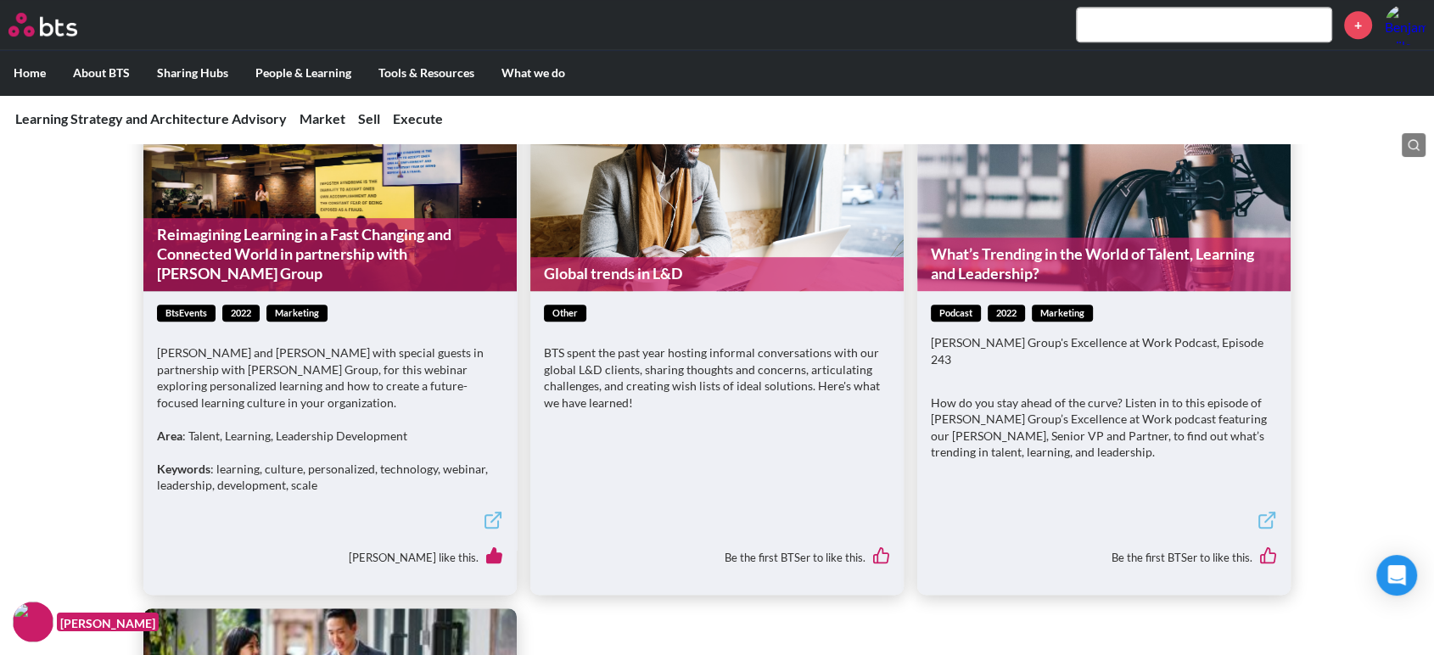
click at [633, 270] on link "Global trends in L&D" at bounding box center [716, 273] width 373 height 33
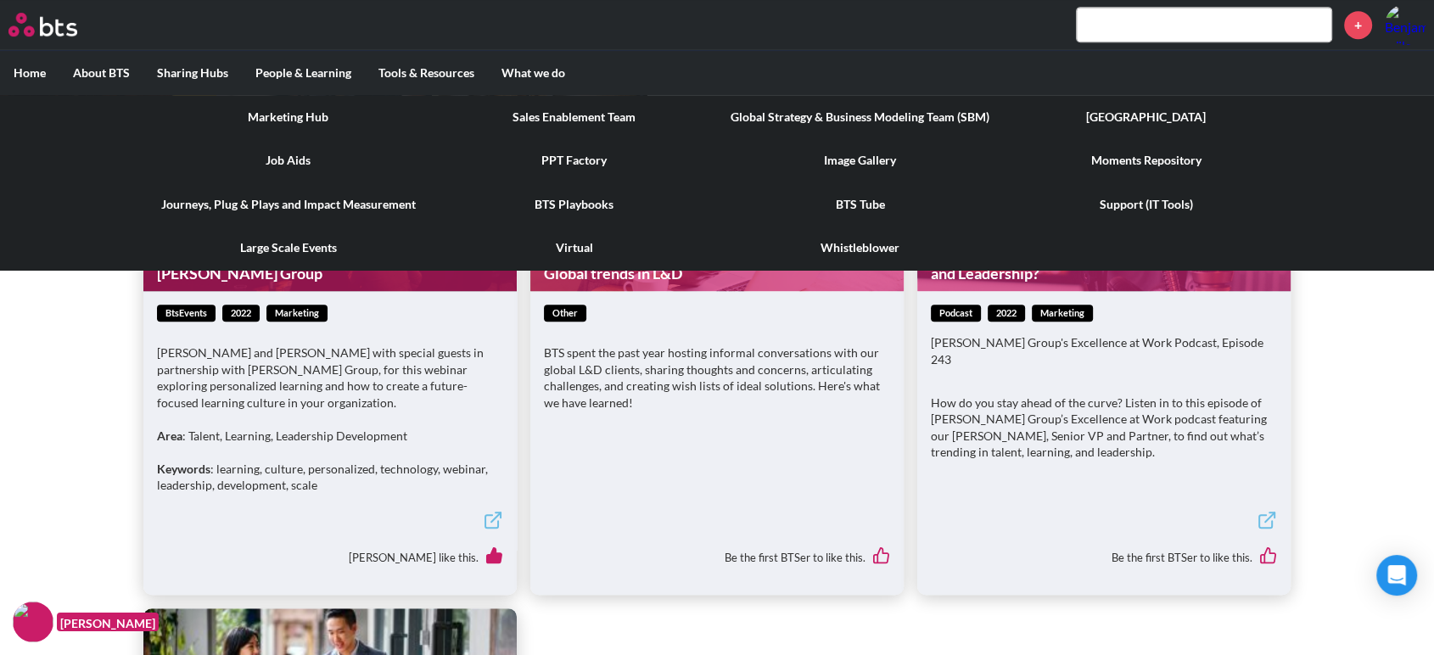
click at [562, 159] on link "PPT Factory" at bounding box center [574, 160] width 286 height 44
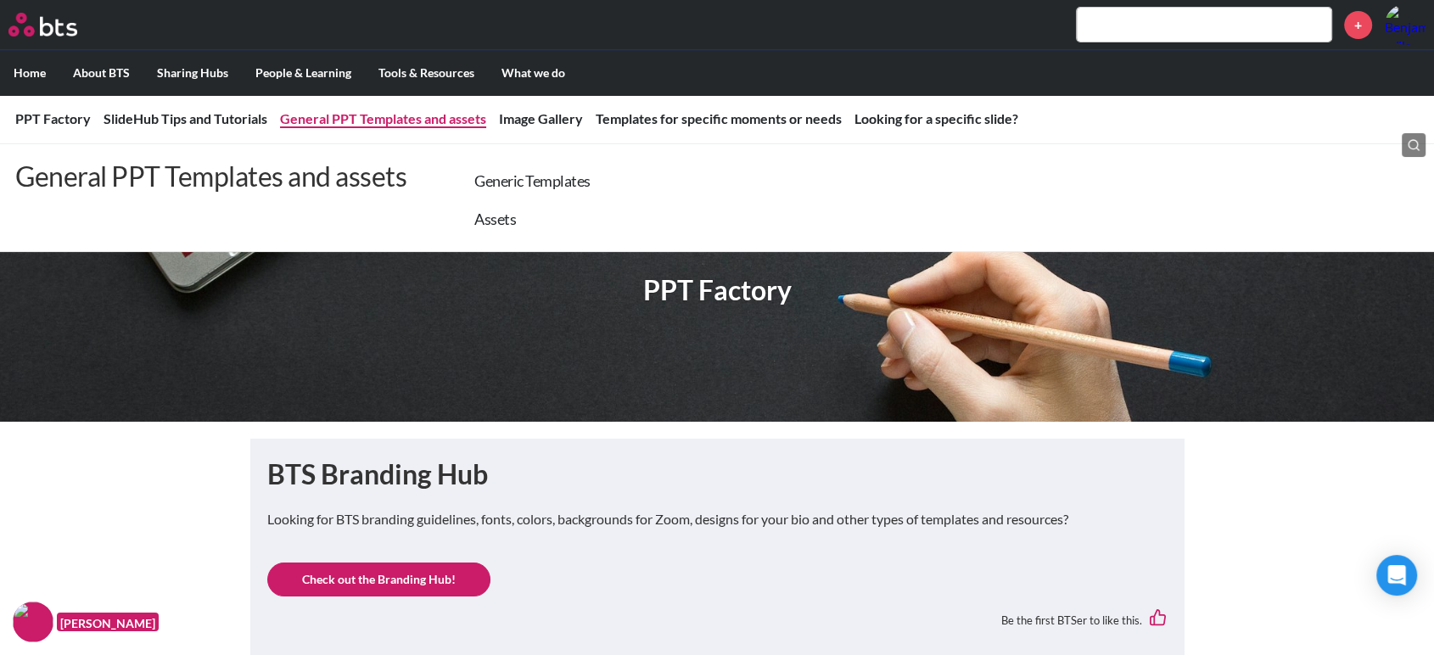
click at [410, 120] on link "General PPT Templates and assets" at bounding box center [383, 118] width 206 height 16
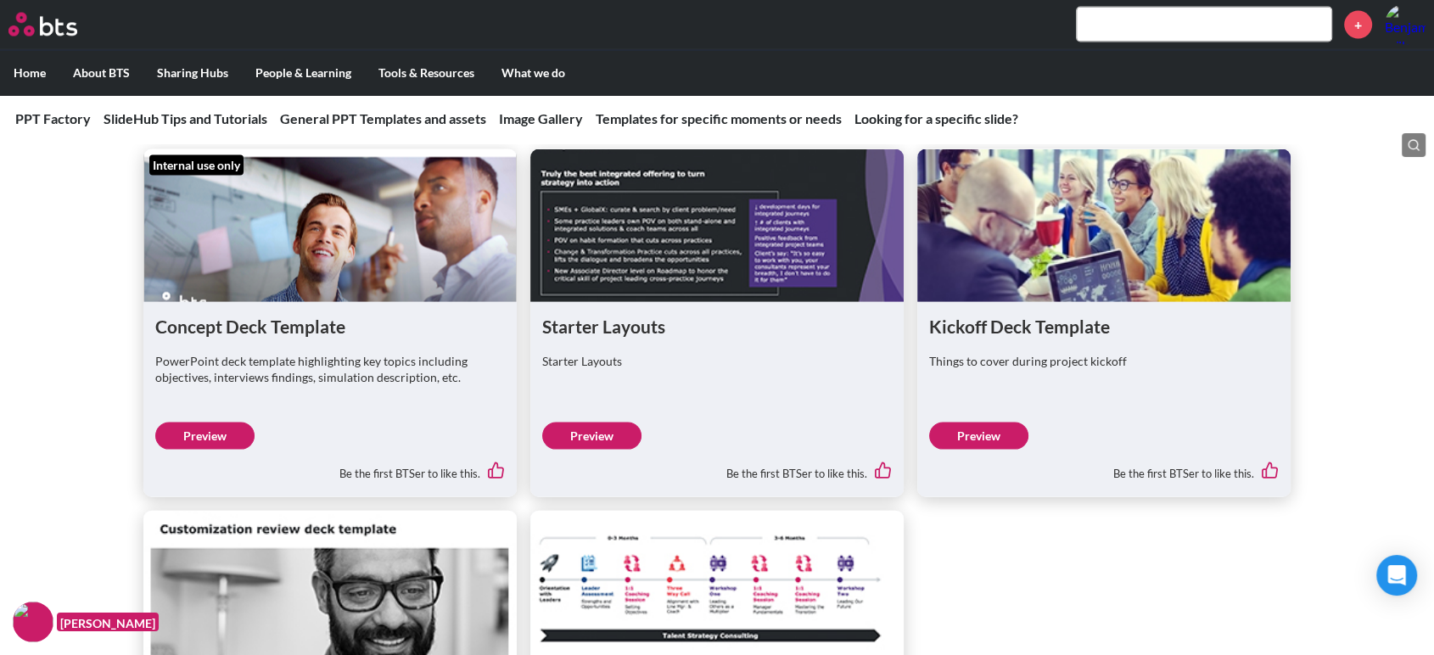
scroll to position [3574, 0]
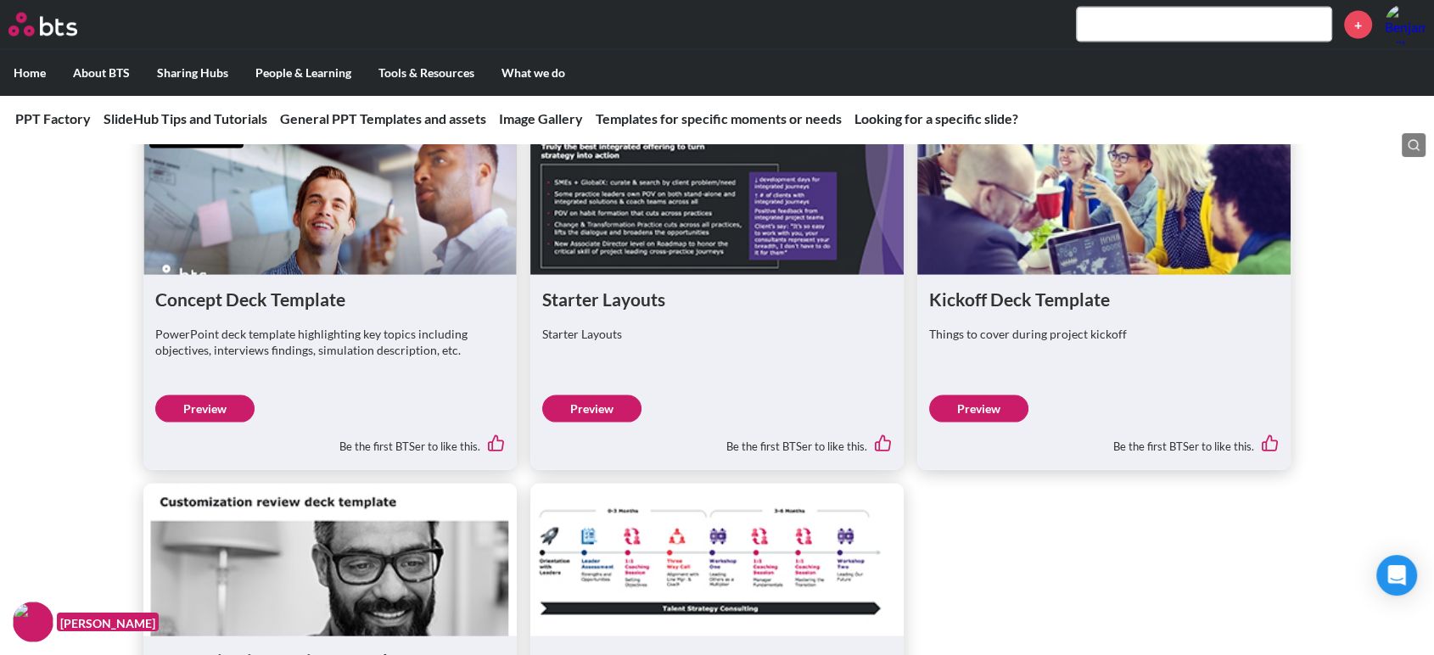
click at [209, 422] on div "Be the first BTSer to like this." at bounding box center [329, 440] width 349 height 36
click at [210, 395] on link "Preview" at bounding box center [204, 408] width 99 height 27
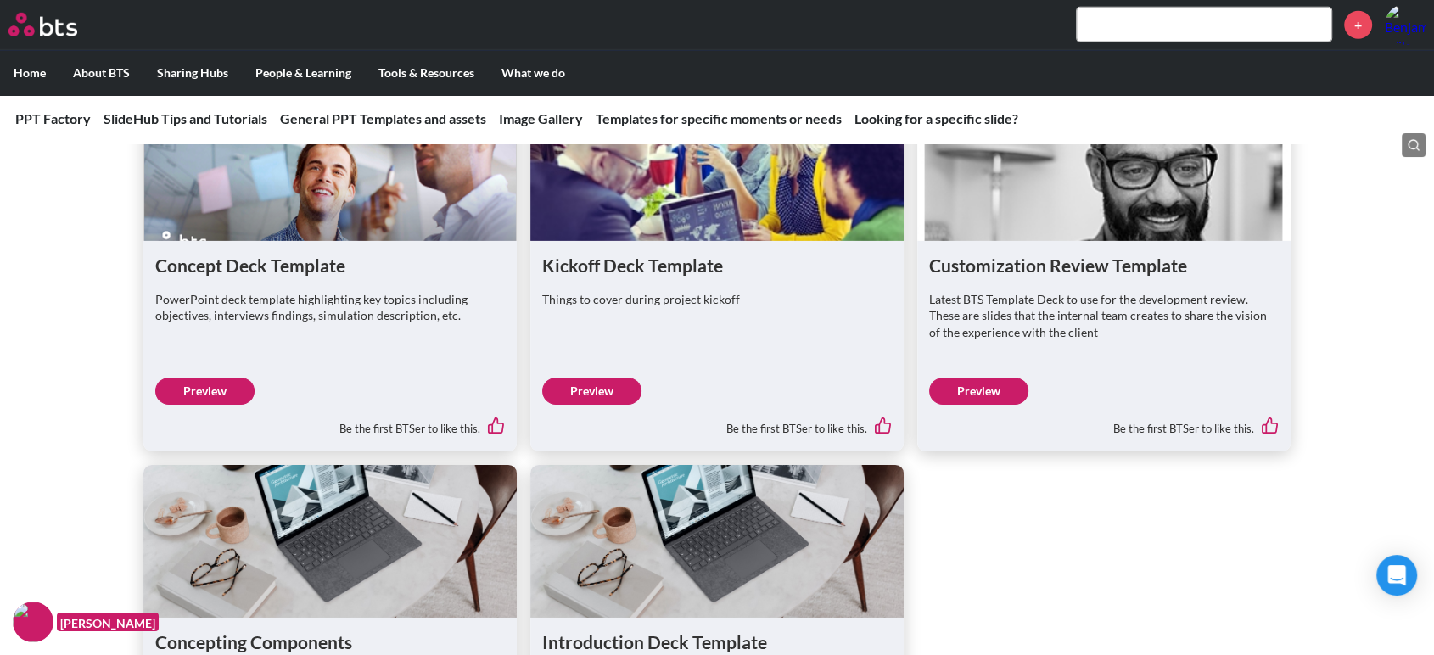
scroll to position [5614, 0]
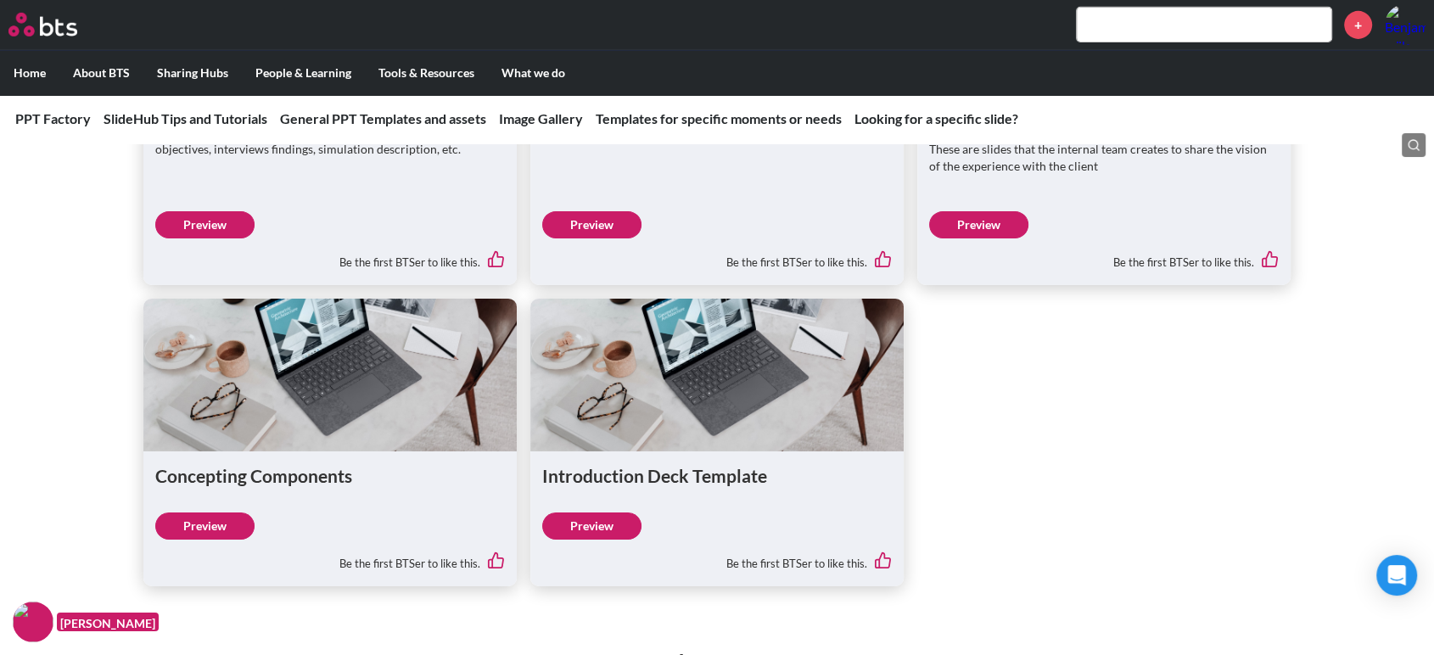
click at [606, 512] on link "Preview" at bounding box center [591, 525] width 99 height 27
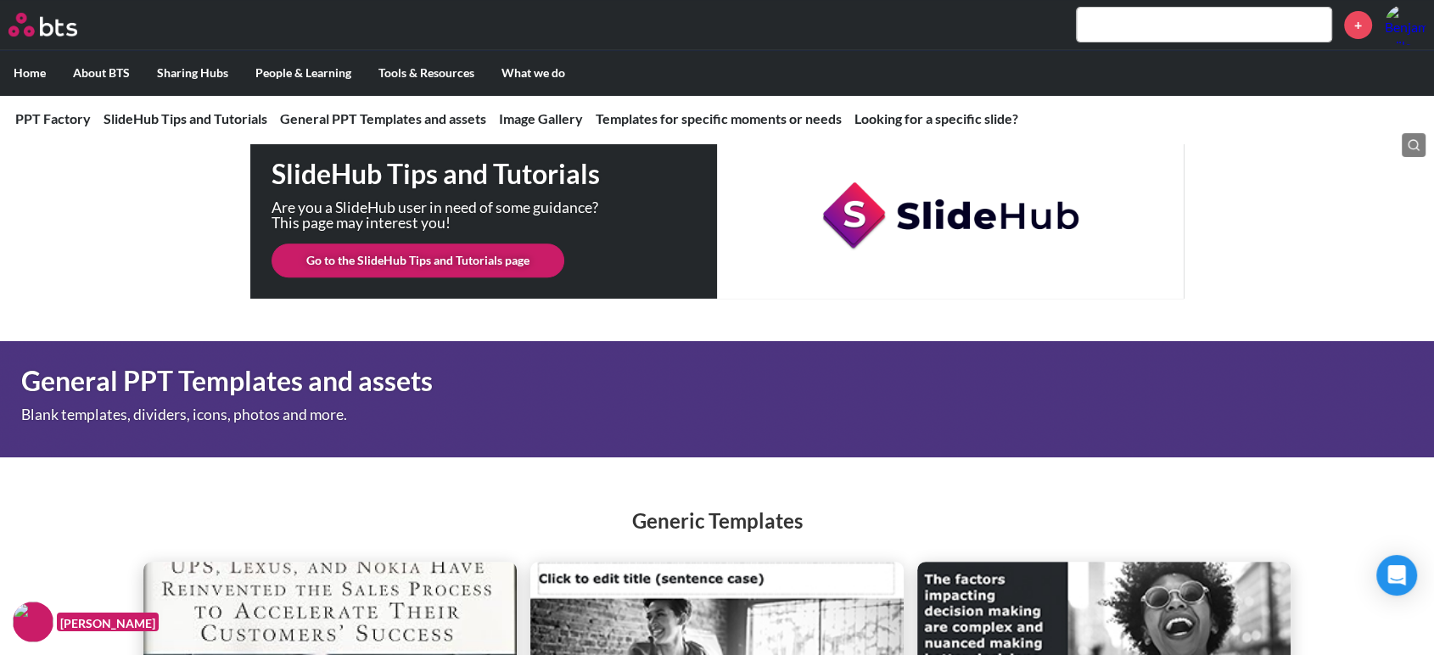
scroll to position [0, 0]
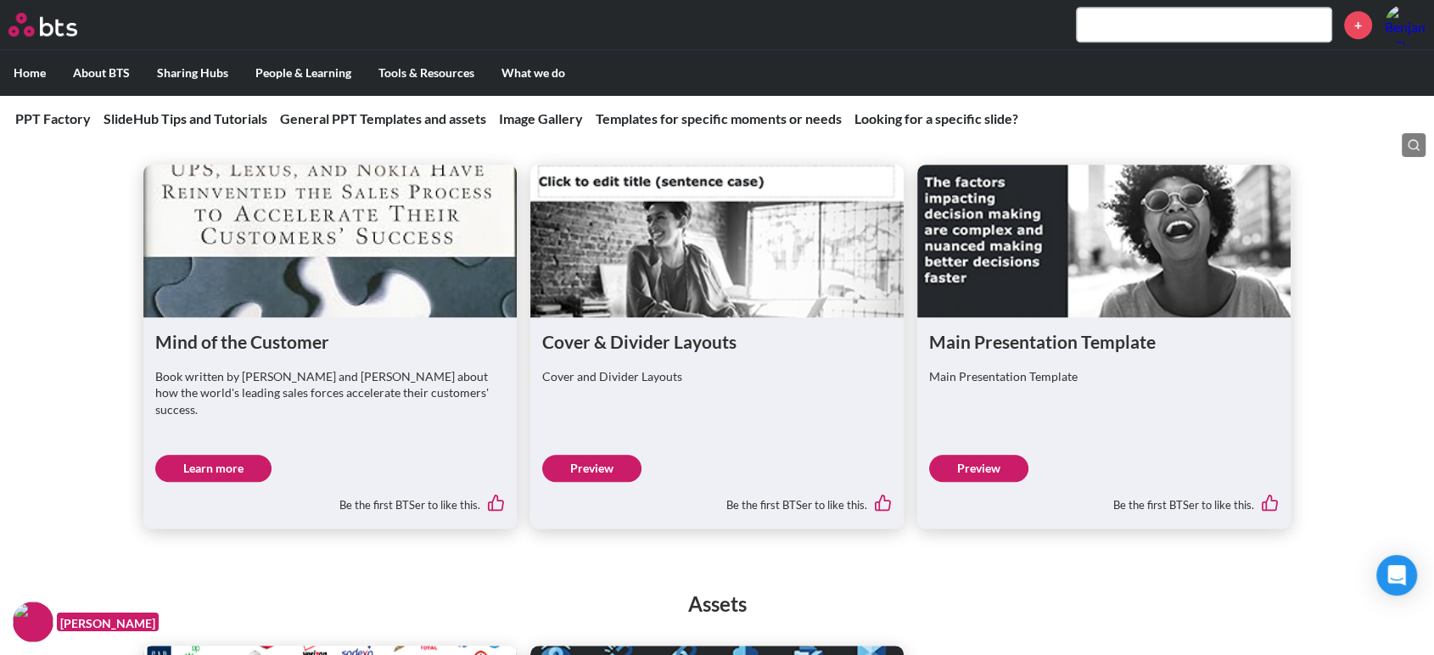
scroll to position [1188, 0]
